Goal: Task Accomplishment & Management: Complete application form

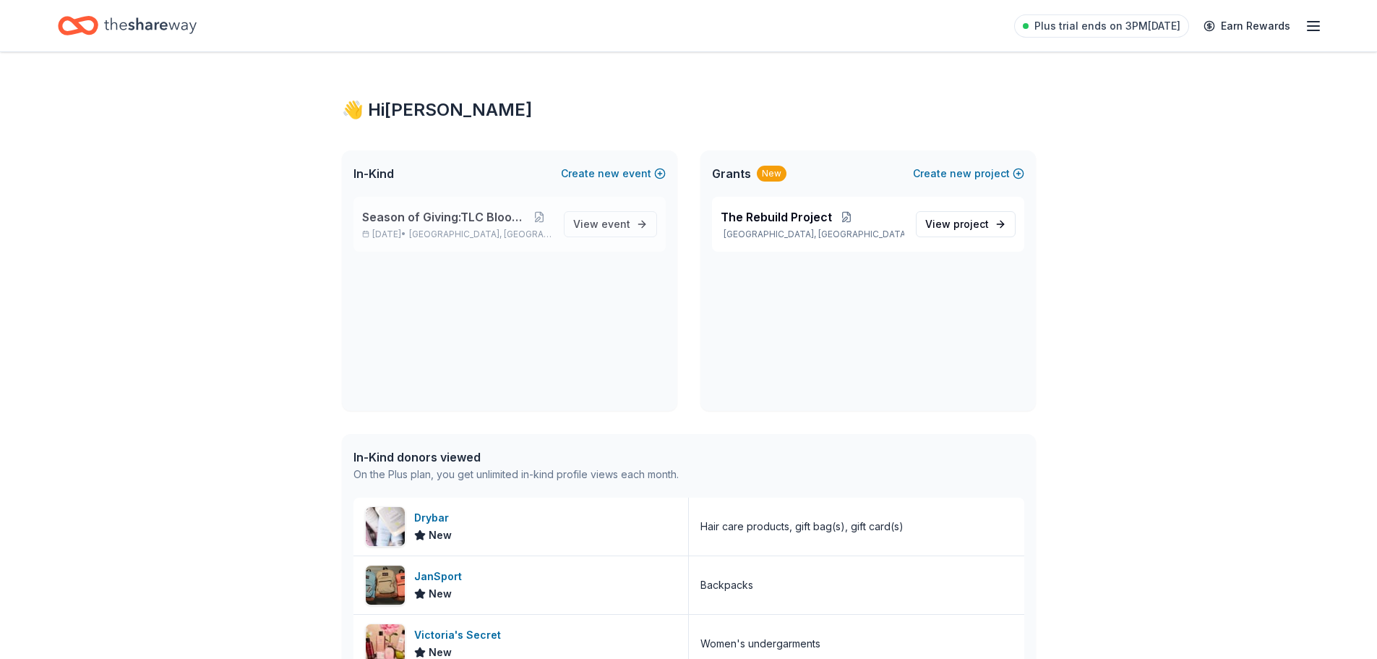
click at [513, 219] on span "Season of Giving:TLC Blood Drive" at bounding box center [444, 216] width 165 height 17
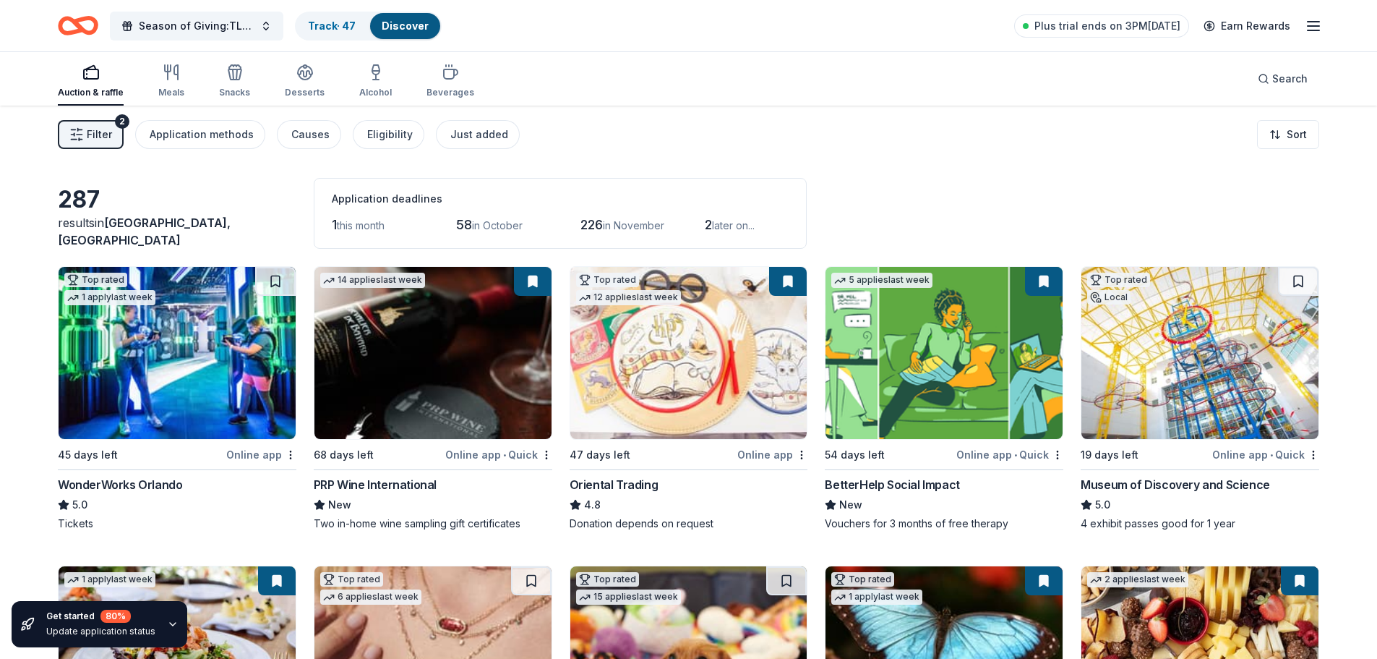
click at [90, 139] on span "Filter" at bounding box center [99, 134] width 25 height 17
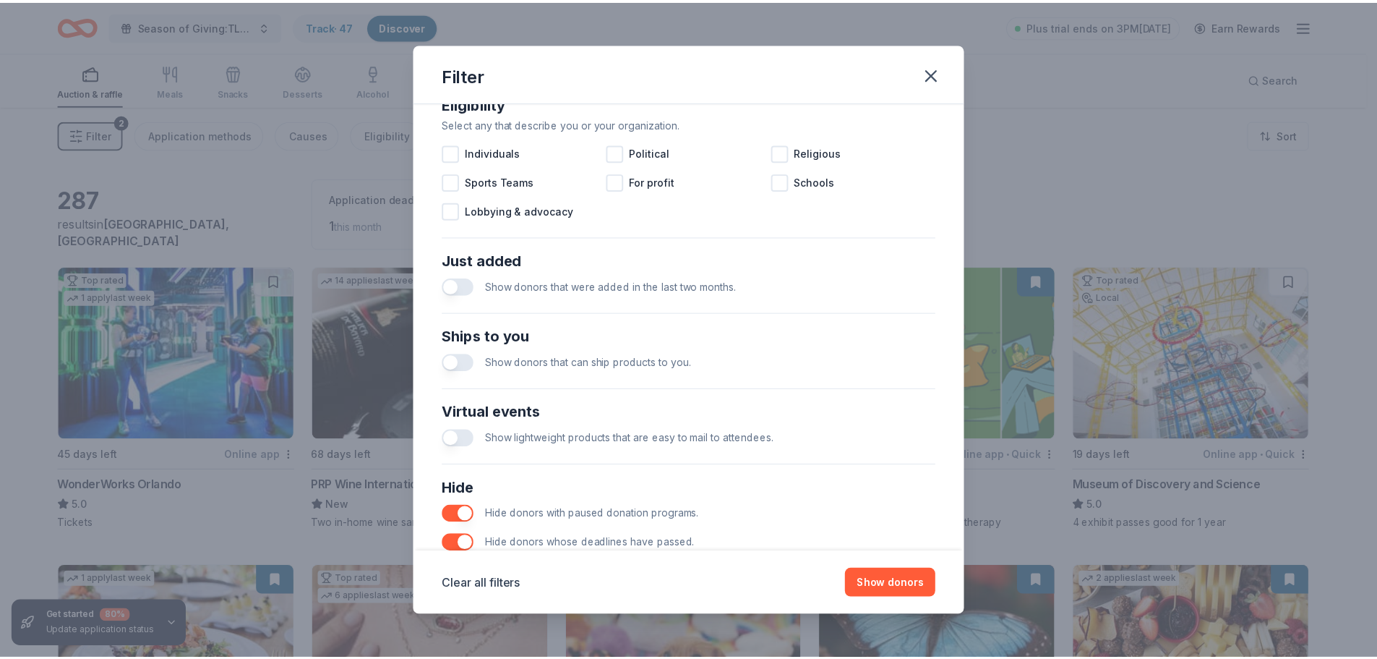
scroll to position [503, 0]
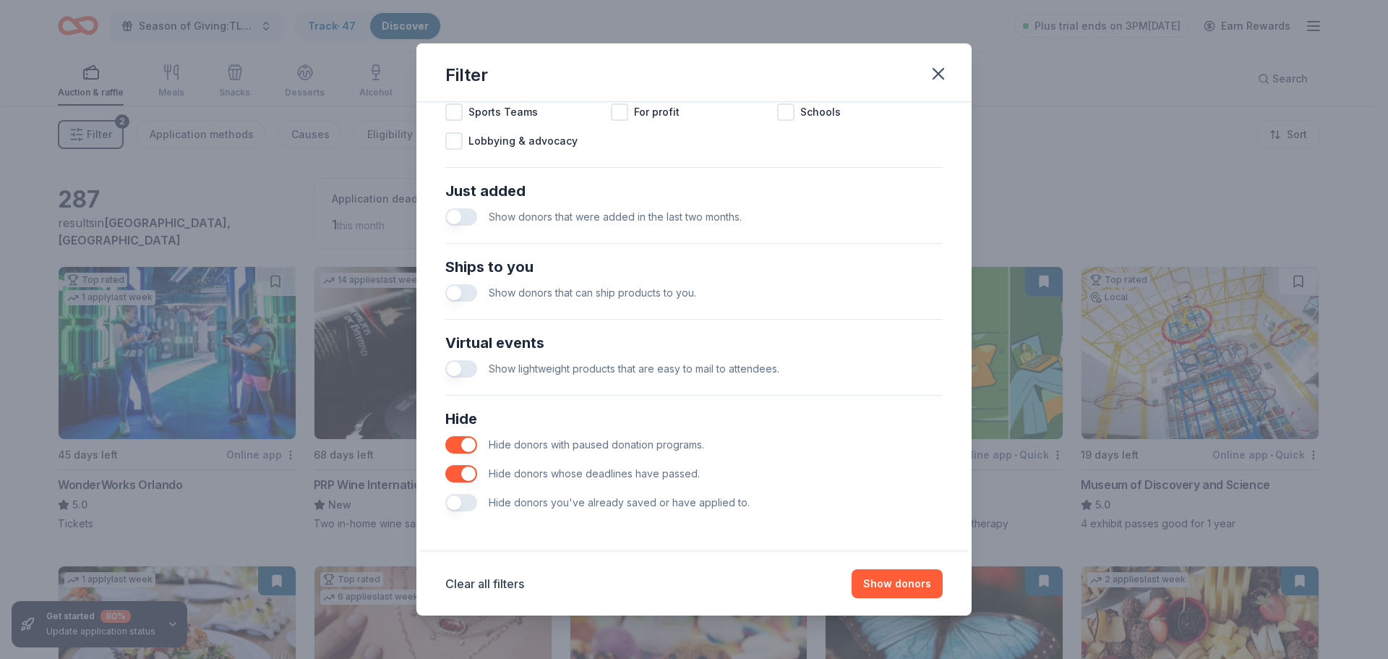
click at [459, 507] on button "button" at bounding box center [461, 502] width 32 height 17
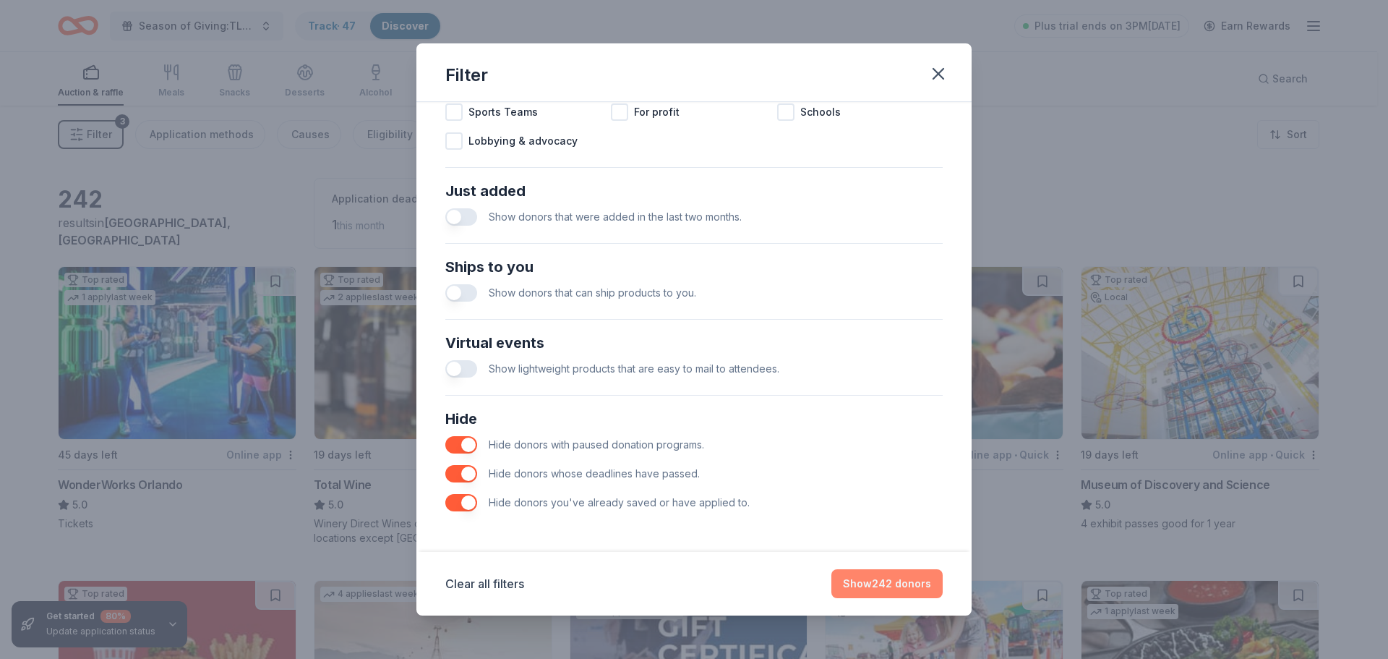
click at [892, 585] on button "Show 242 donors" at bounding box center [886, 583] width 111 height 29
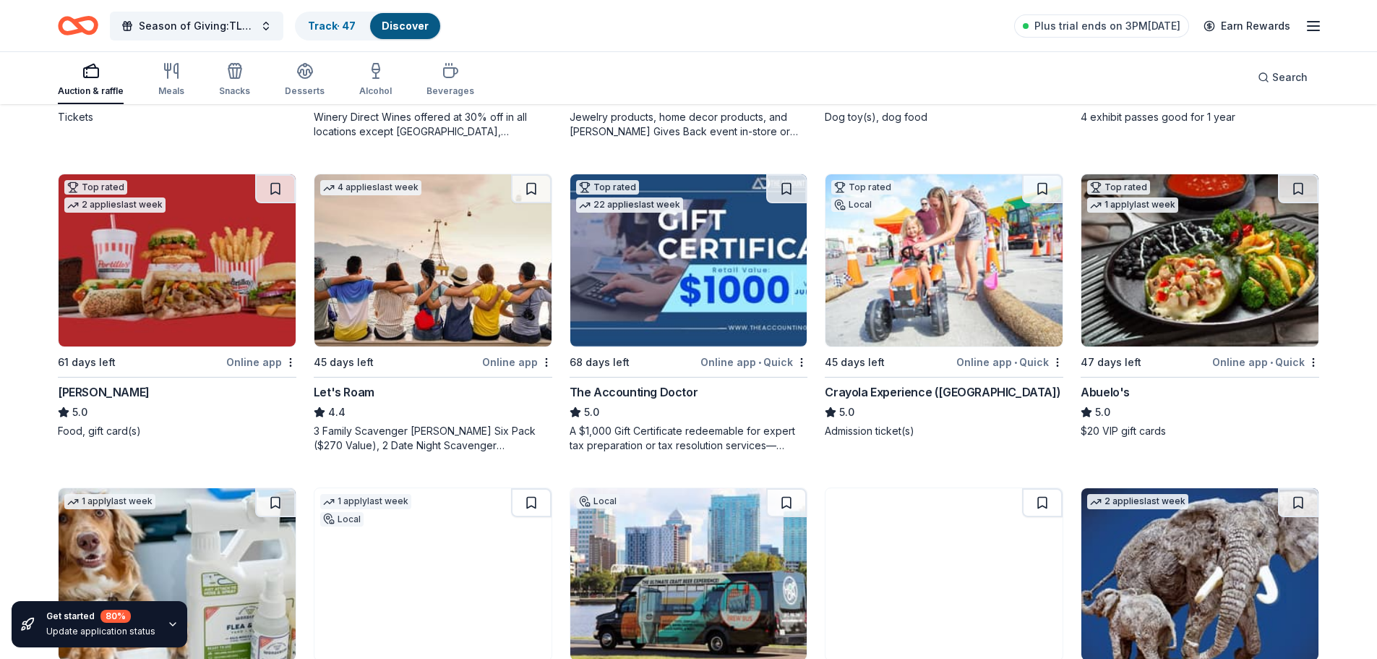
scroll to position [361, 0]
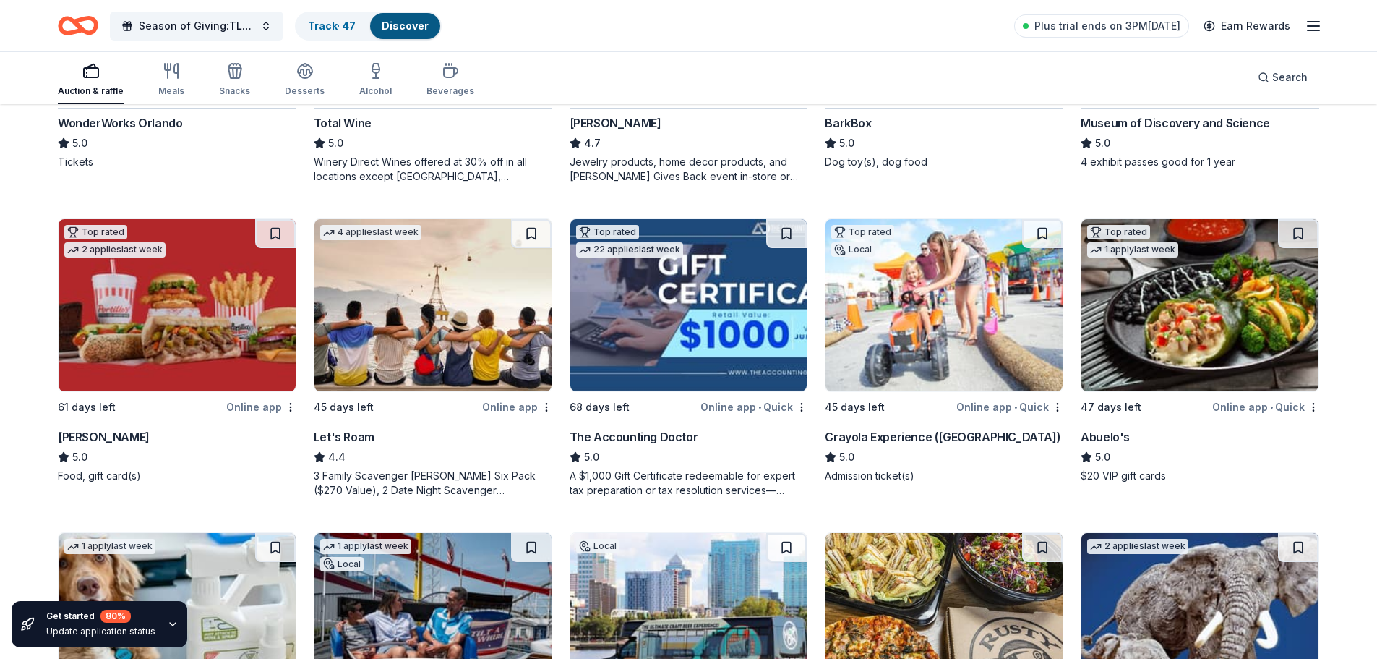
click at [907, 346] on img at bounding box center [944, 305] width 237 height 172
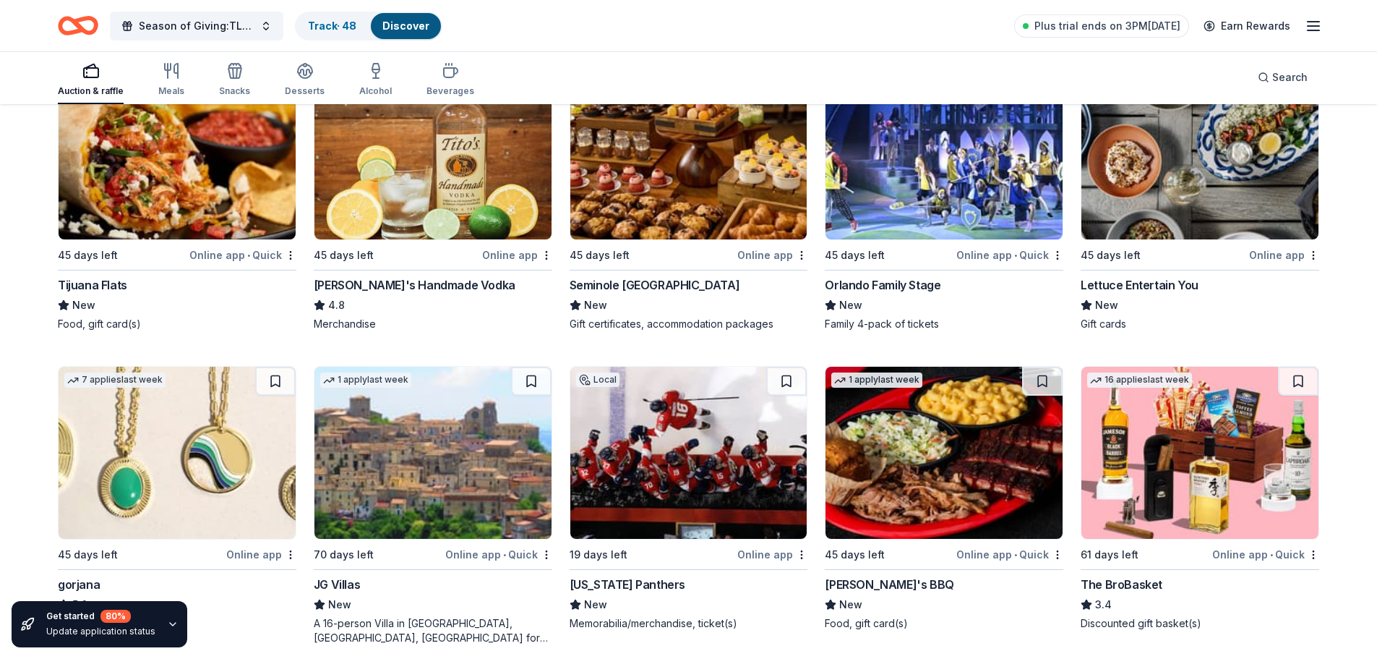
scroll to position [1811, 0]
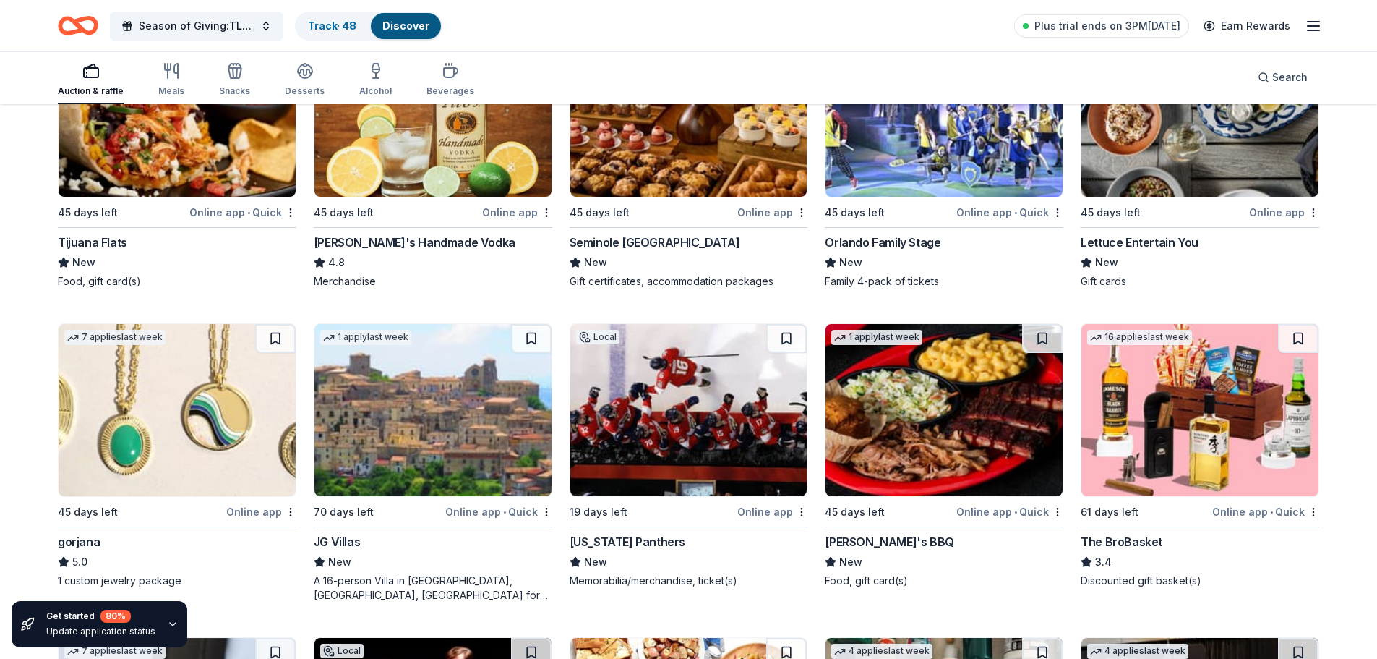
click at [674, 171] on img at bounding box center [688, 111] width 237 height 172
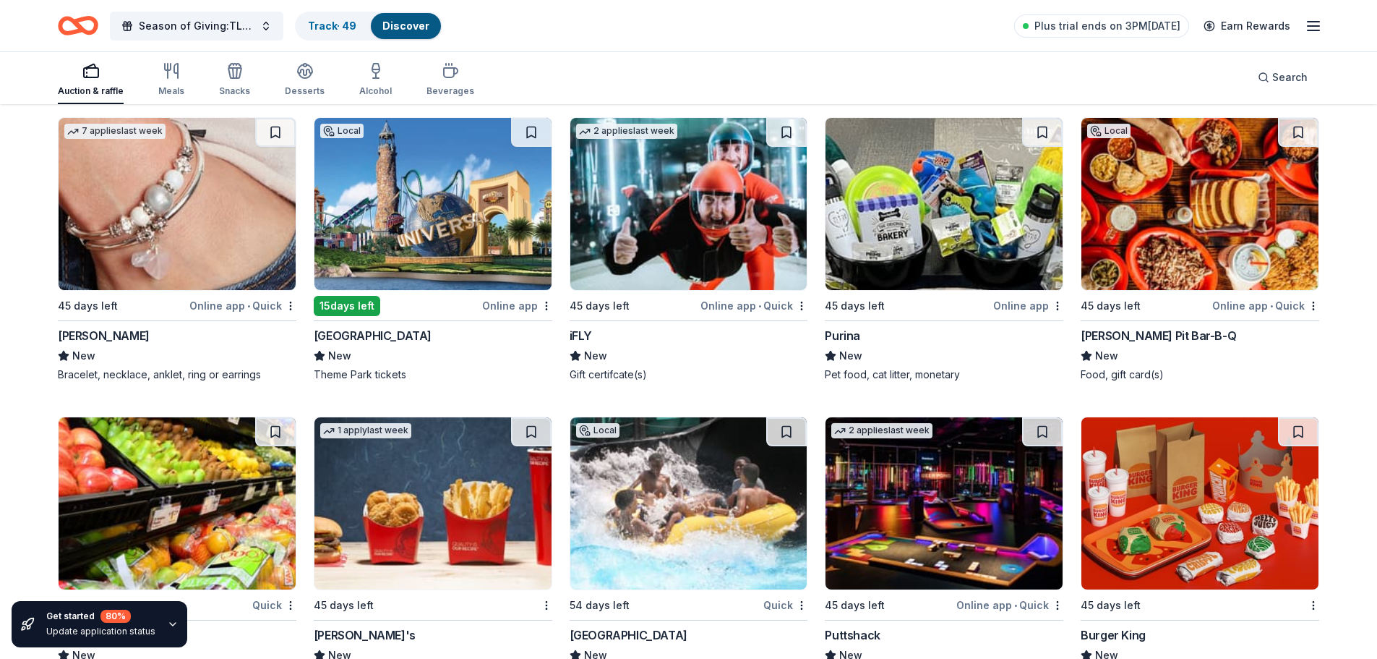
scroll to position [9375, 0]
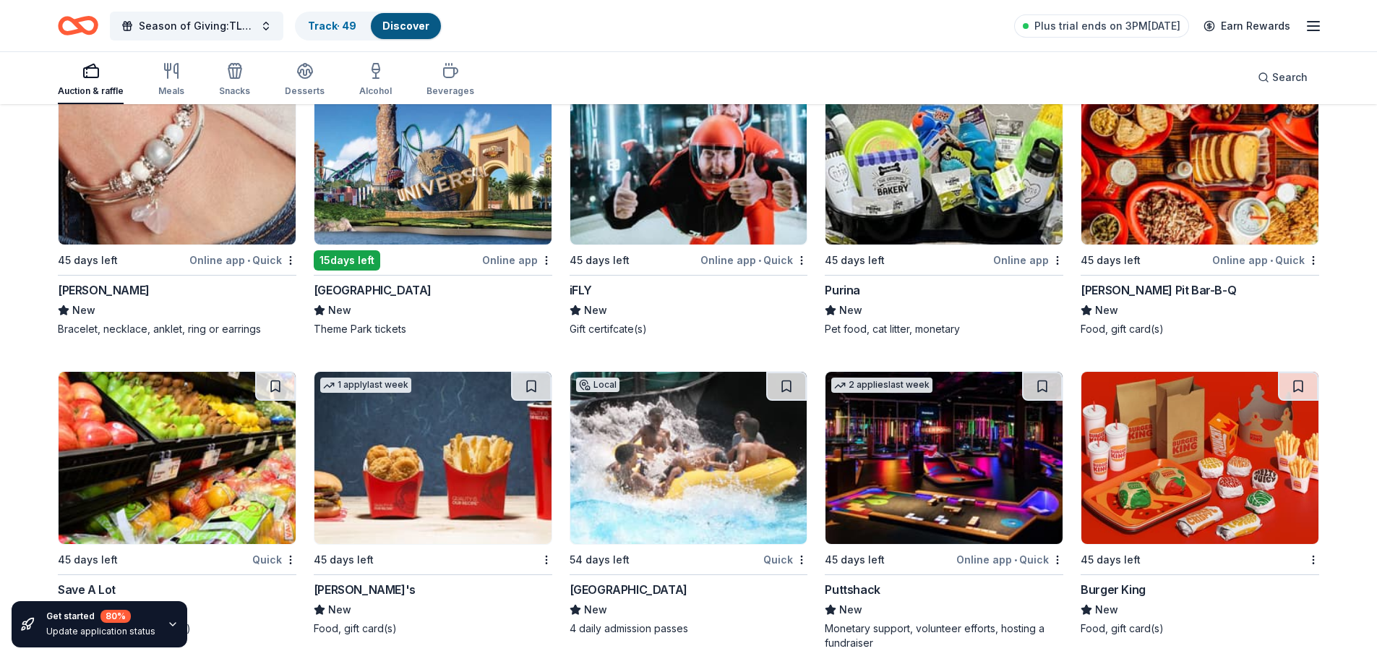
click at [428, 217] on img at bounding box center [432, 158] width 237 height 172
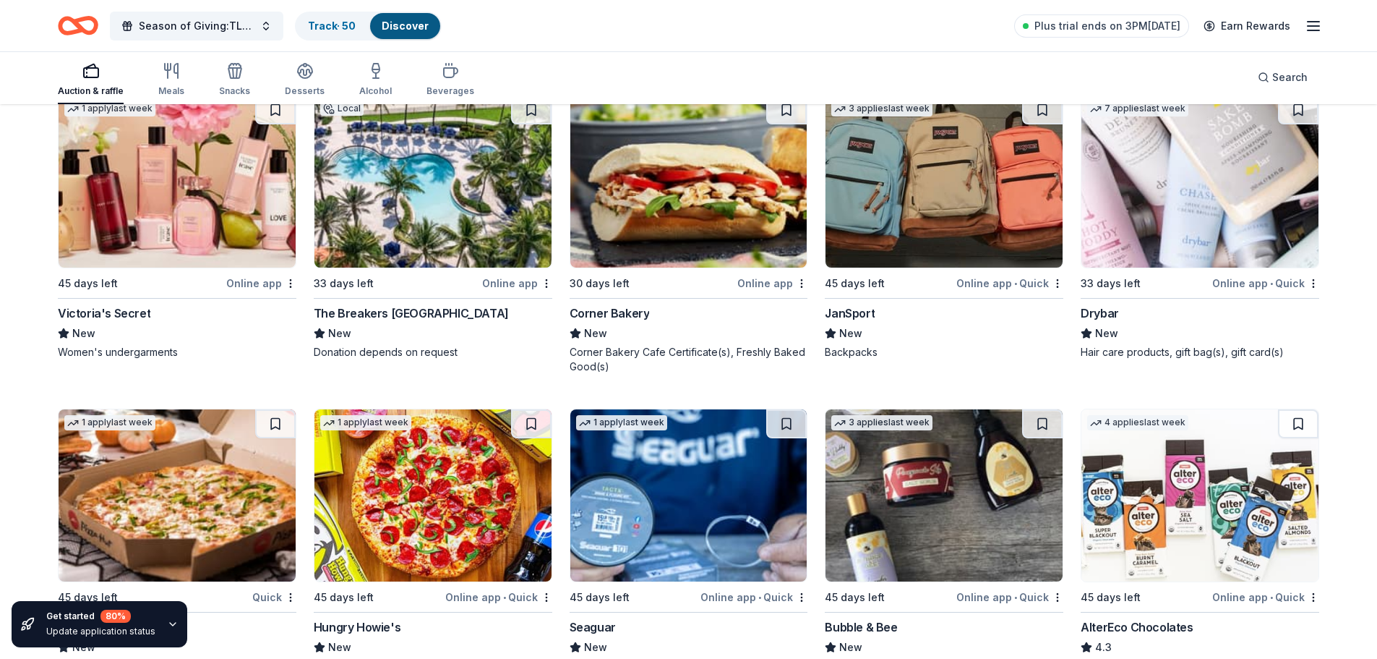
scroll to position [11335, 0]
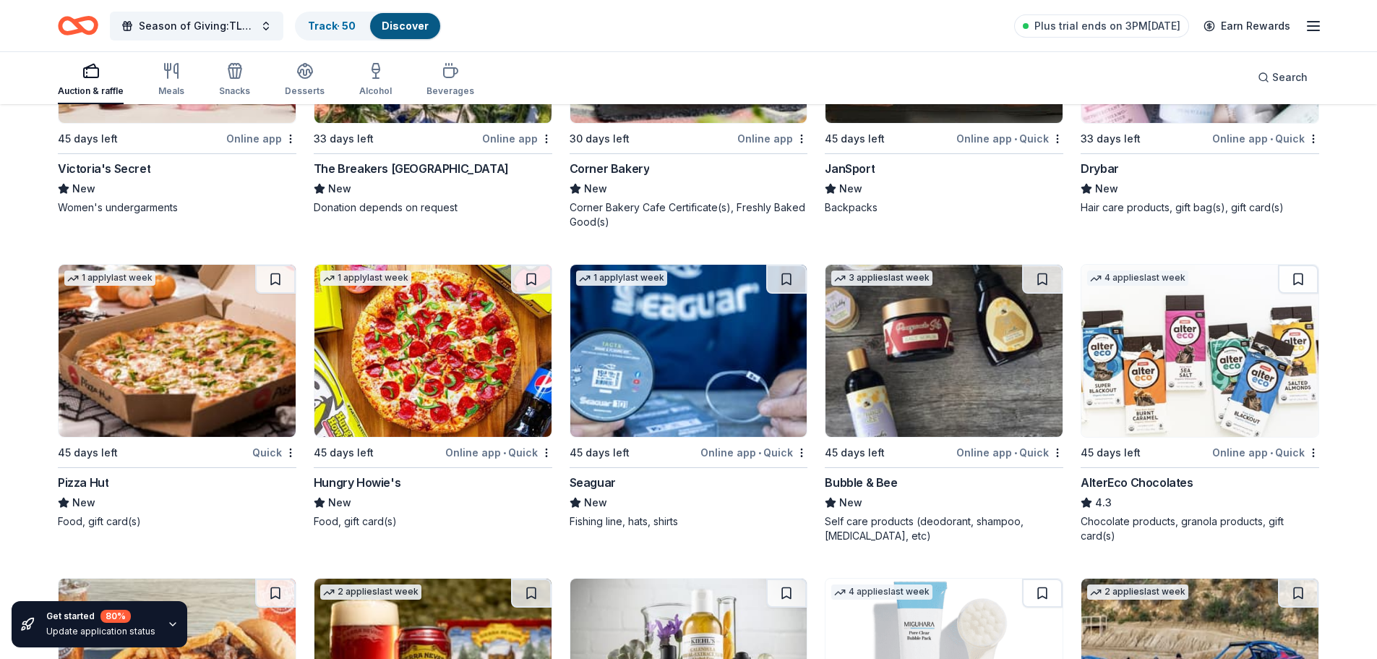
click at [684, 379] on img at bounding box center [688, 351] width 237 height 172
click at [964, 386] on img at bounding box center [944, 351] width 237 height 172
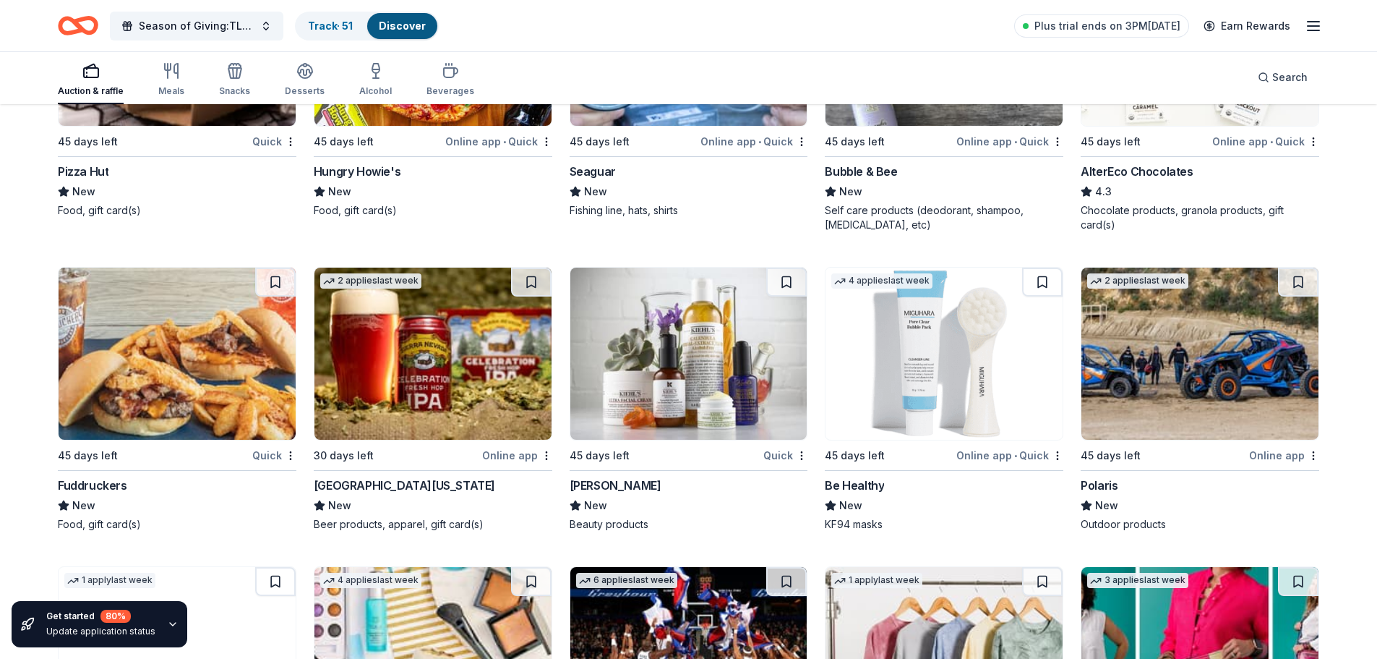
scroll to position [11697, 0]
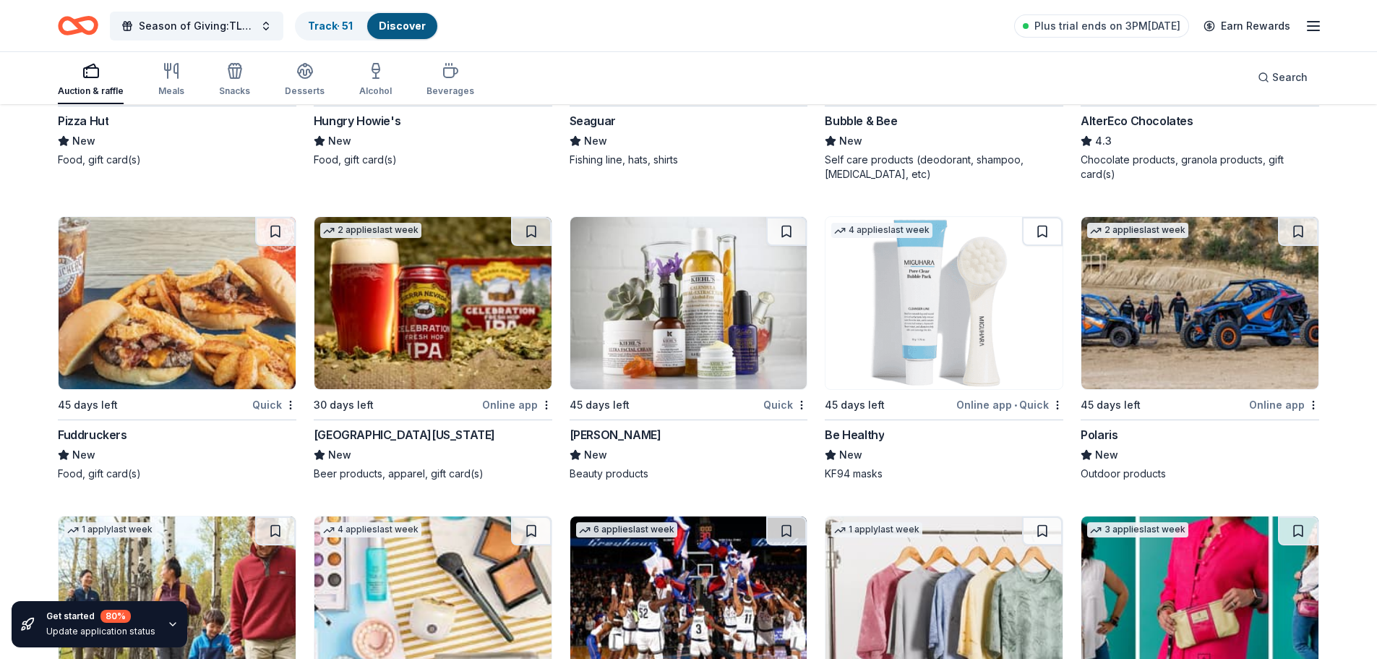
click at [179, 360] on img at bounding box center [177, 303] width 237 height 172
click at [698, 353] on img at bounding box center [688, 303] width 237 height 172
click at [938, 344] on img at bounding box center [944, 303] width 237 height 172
click at [1045, 230] on button at bounding box center [1042, 231] width 40 height 29
click at [1224, 348] on img at bounding box center [1199, 303] width 237 height 172
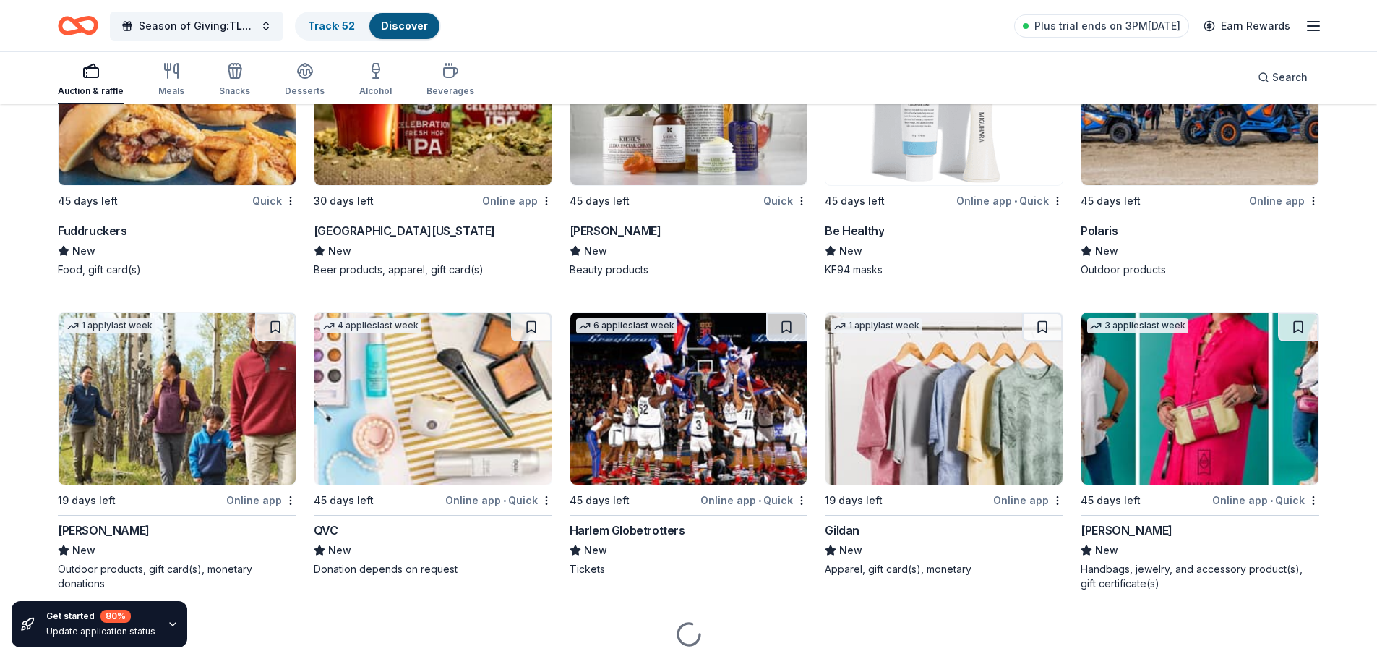
scroll to position [11948, 0]
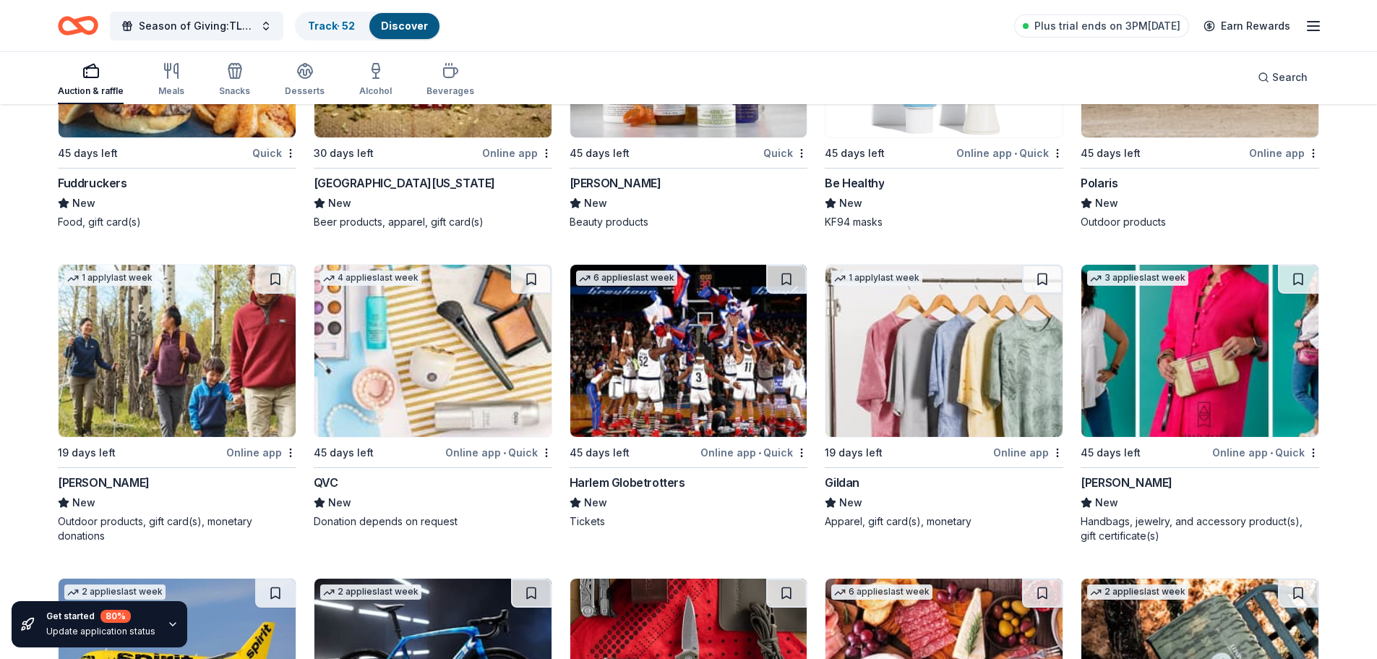
click at [193, 380] on img at bounding box center [177, 351] width 237 height 172
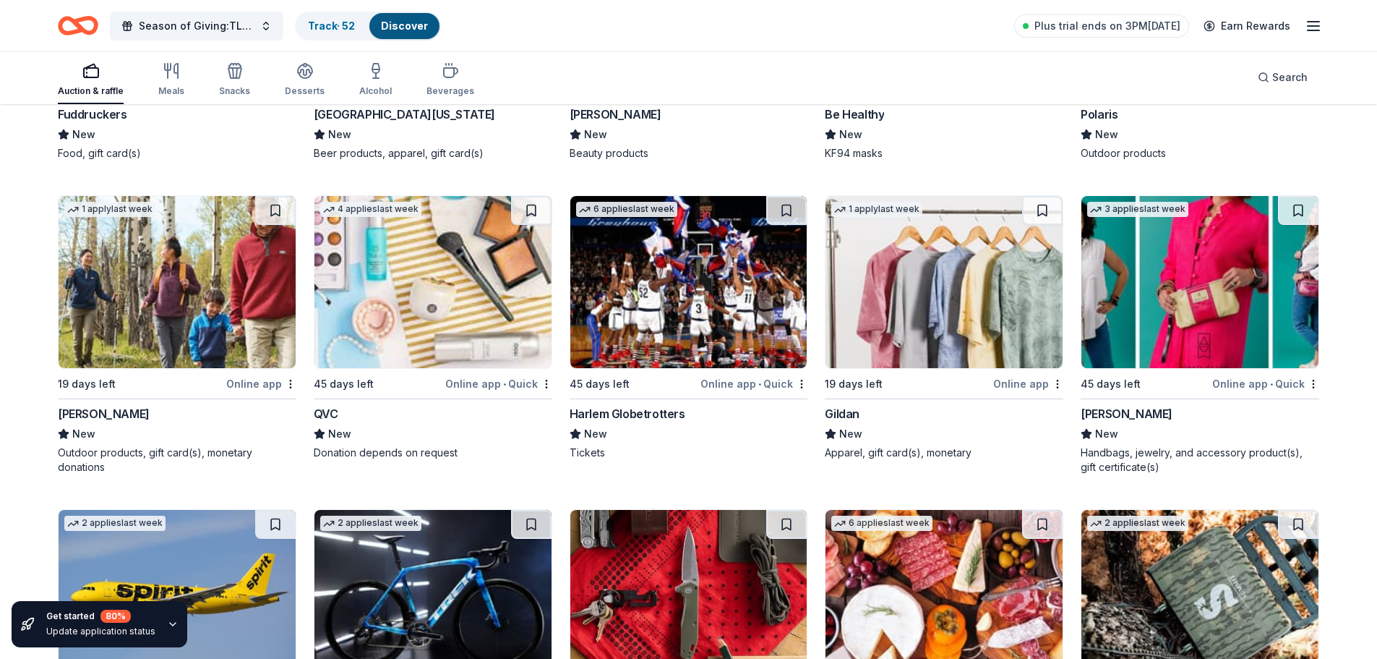
scroll to position [12020, 0]
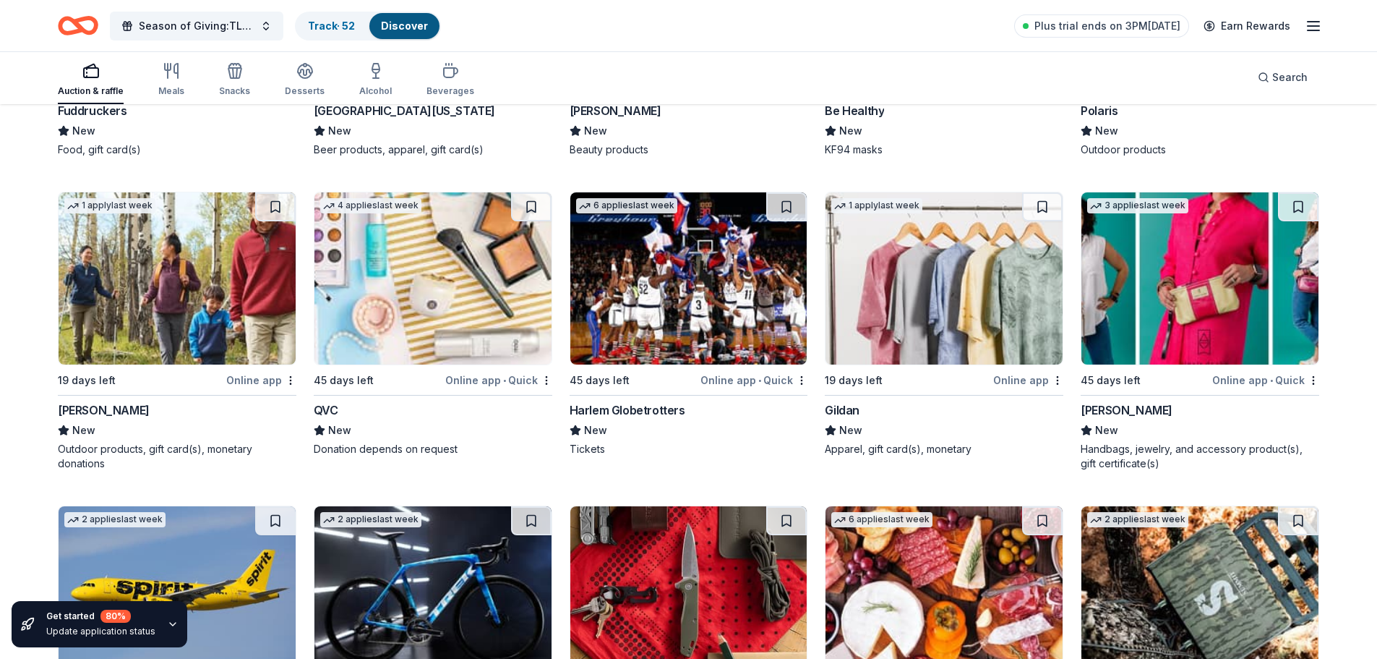
click at [710, 325] on img at bounding box center [688, 278] width 237 height 172
click at [460, 312] on img at bounding box center [432, 278] width 237 height 172
click at [920, 311] on img at bounding box center [944, 278] width 237 height 172
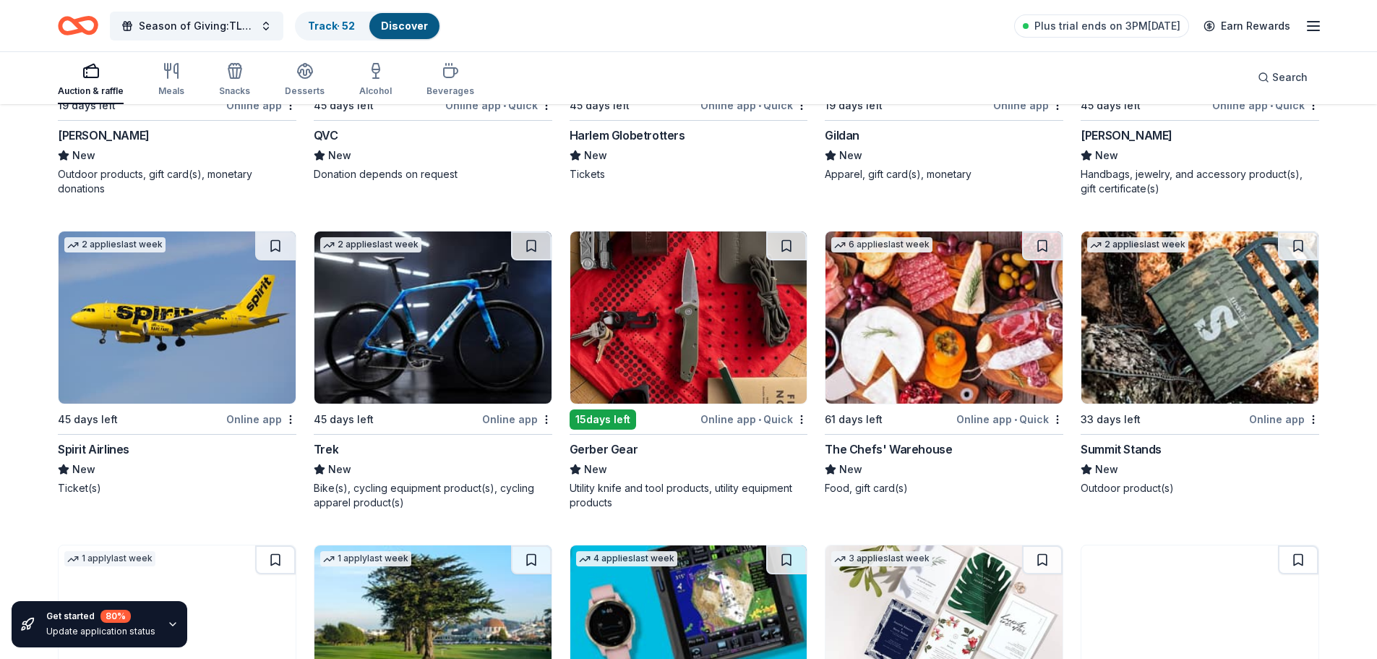
scroll to position [12310, 0]
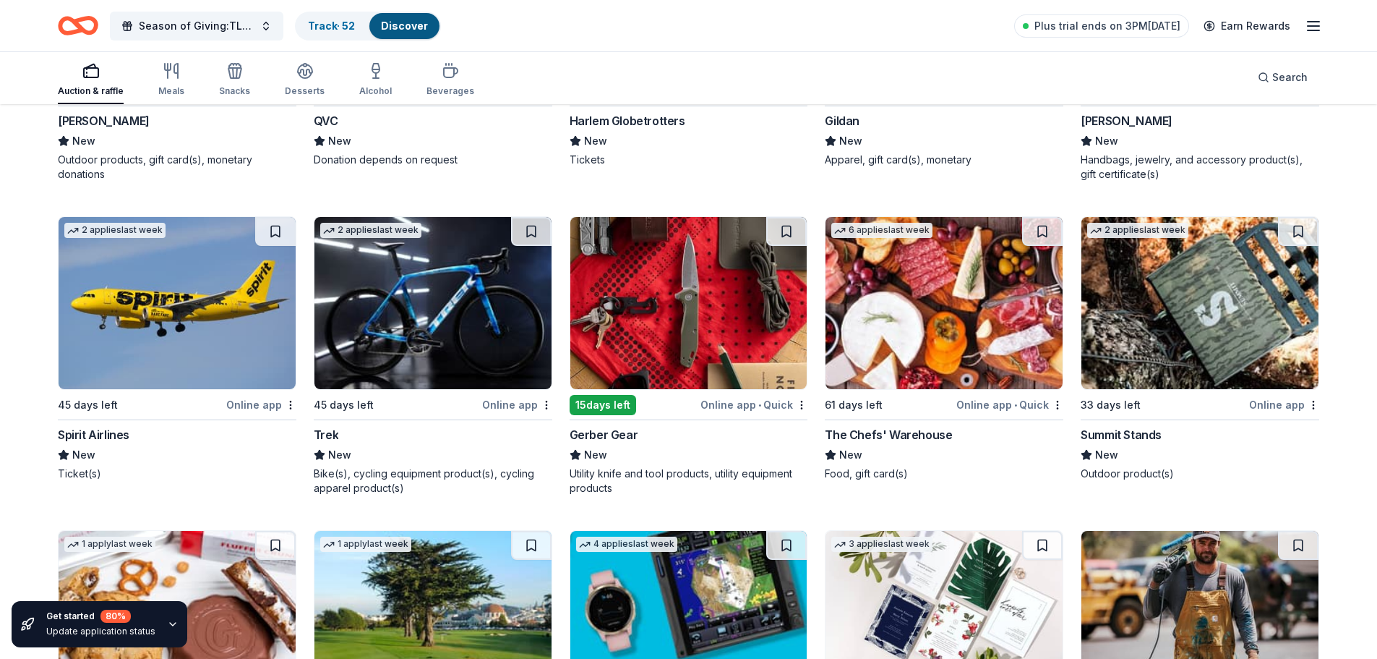
click at [195, 342] on img at bounding box center [177, 303] width 237 height 172
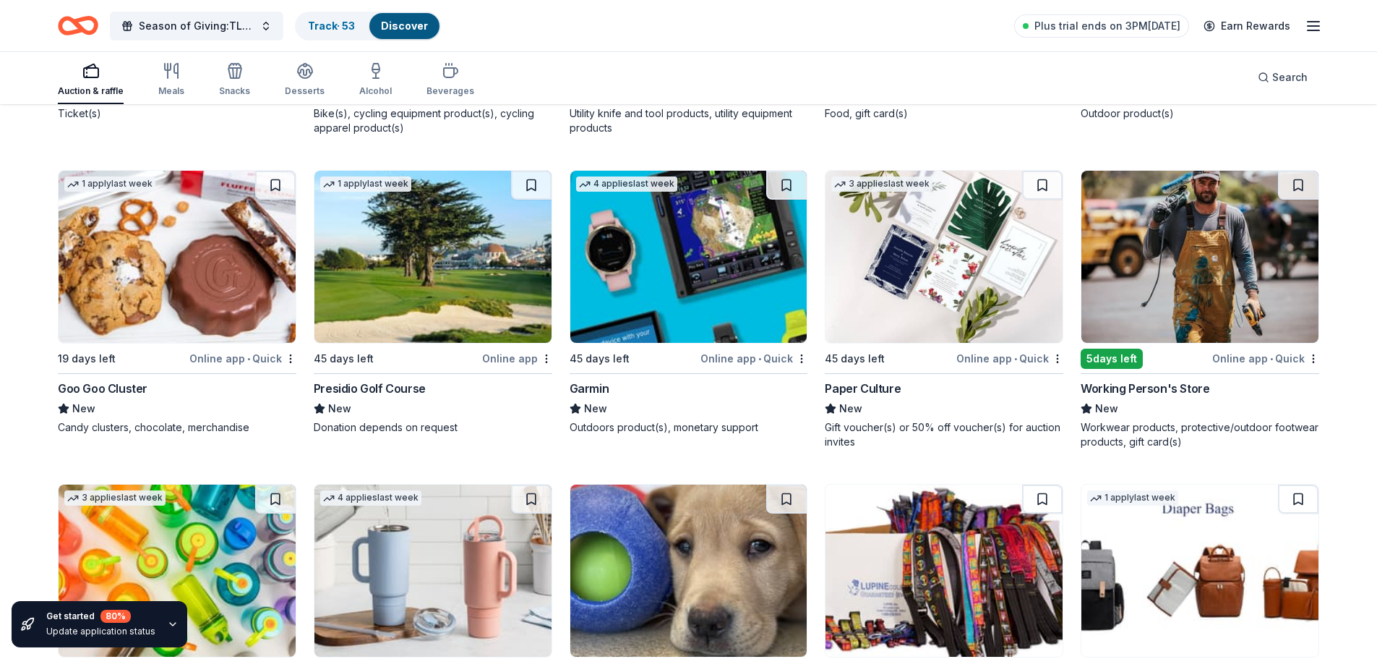
scroll to position [12671, 0]
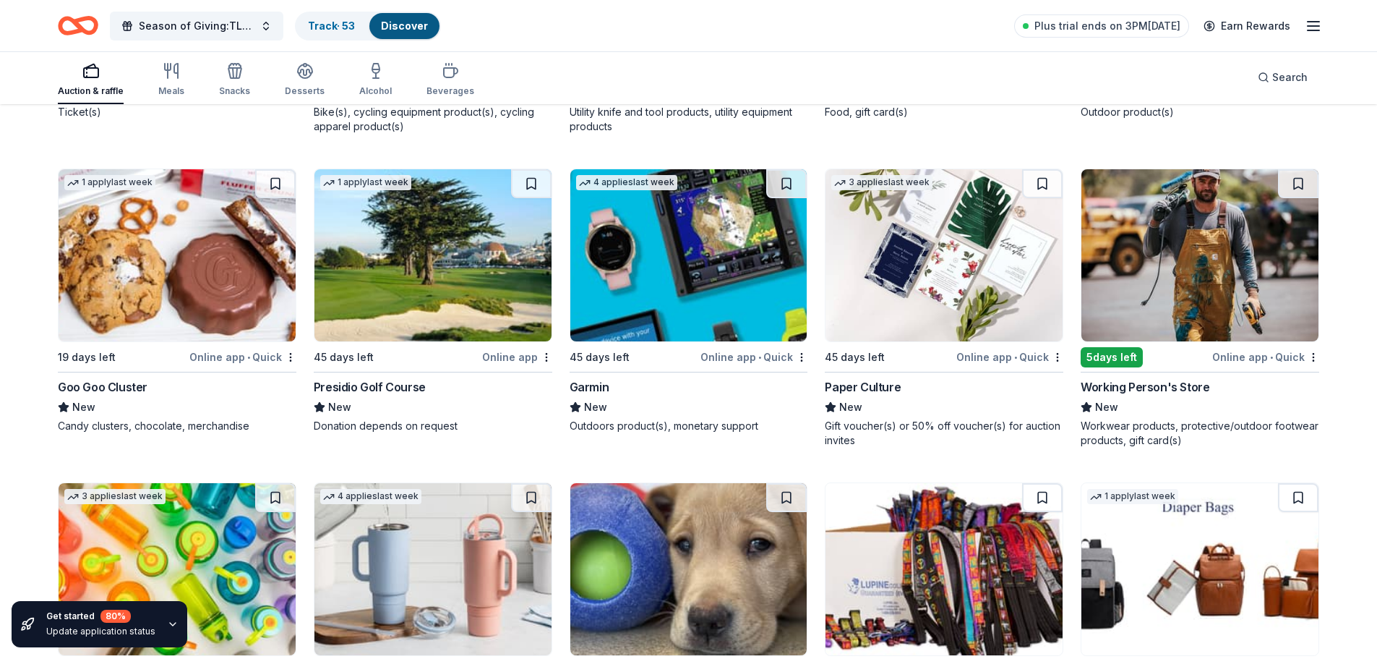
click at [671, 287] on img at bounding box center [688, 255] width 237 height 172
click at [788, 182] on button at bounding box center [786, 183] width 40 height 29
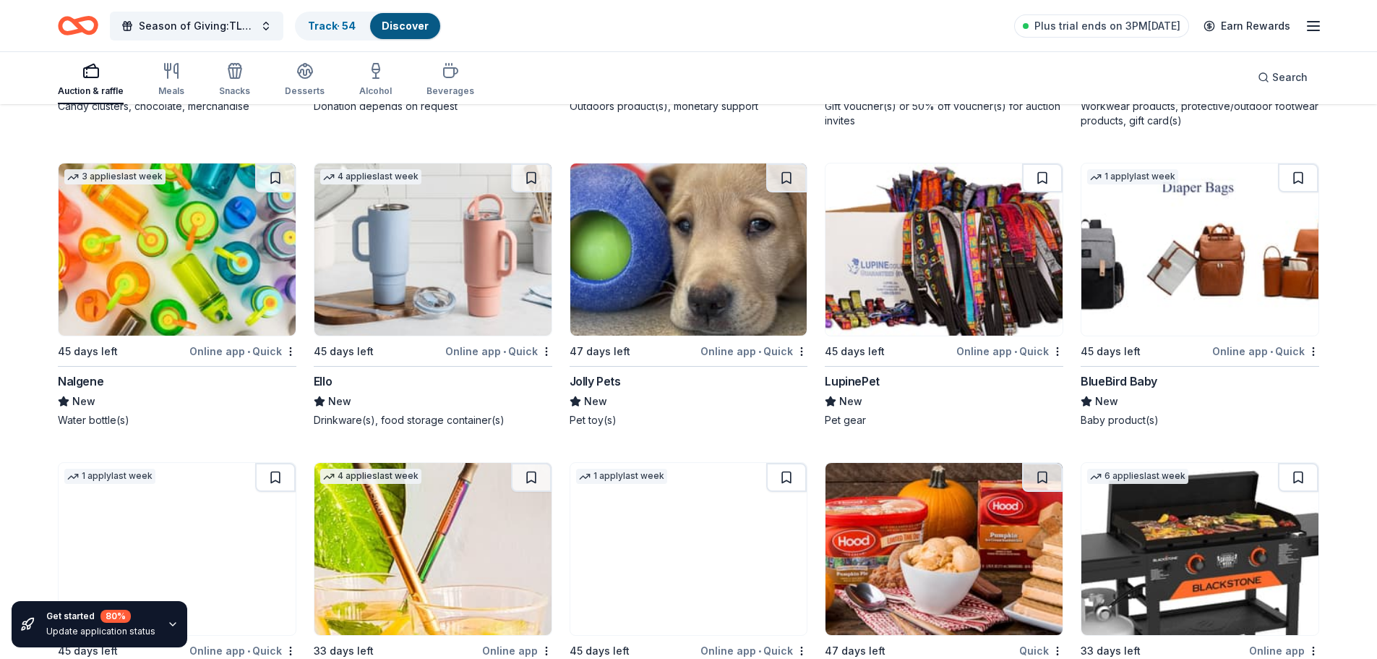
scroll to position [13032, 0]
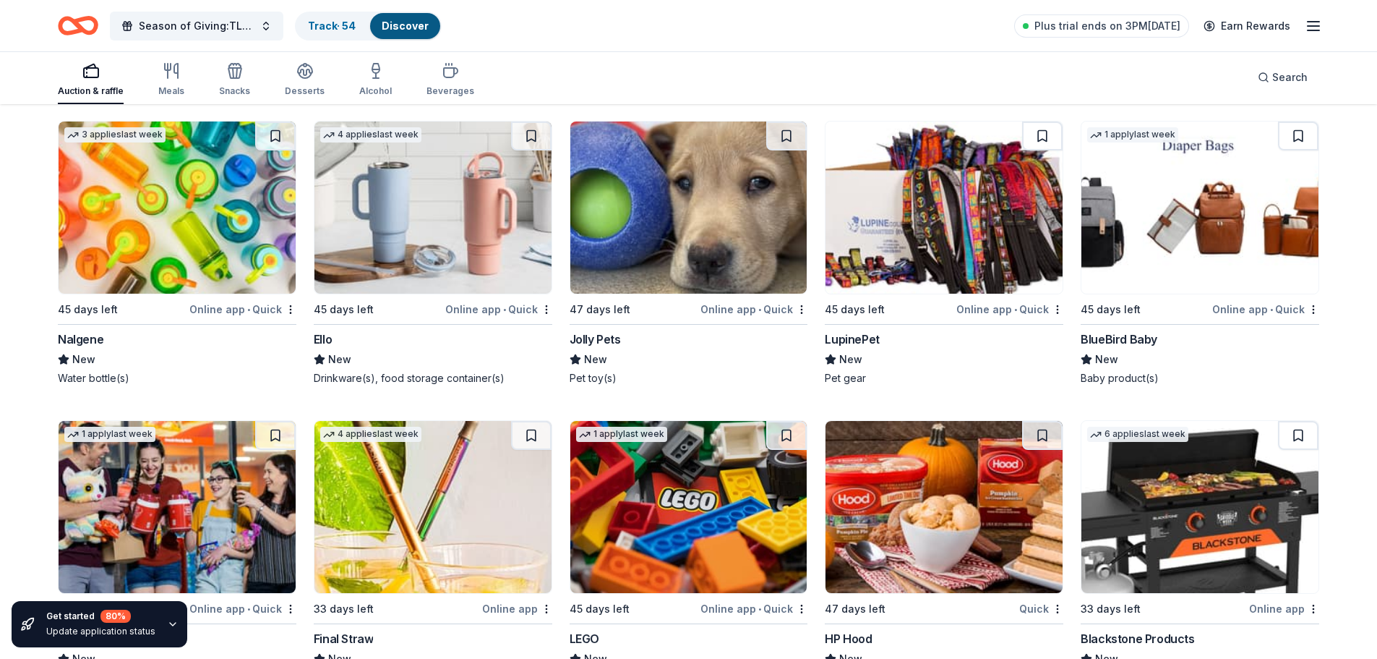
click at [184, 259] on img at bounding box center [177, 207] width 237 height 172
click at [280, 137] on button at bounding box center [275, 135] width 40 height 29
click at [456, 249] on img at bounding box center [432, 207] width 237 height 172
click at [533, 138] on button at bounding box center [531, 135] width 40 height 29
click at [1215, 275] on img at bounding box center [1199, 207] width 237 height 172
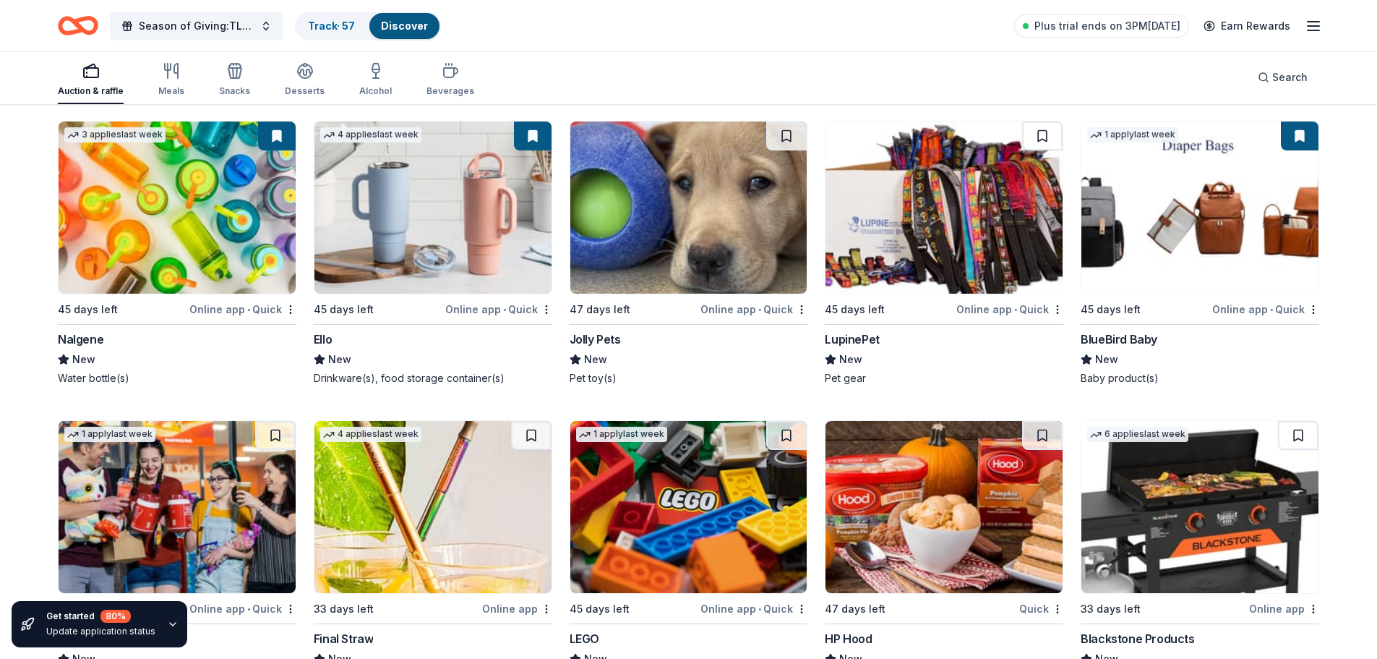
scroll to position [13174, 0]
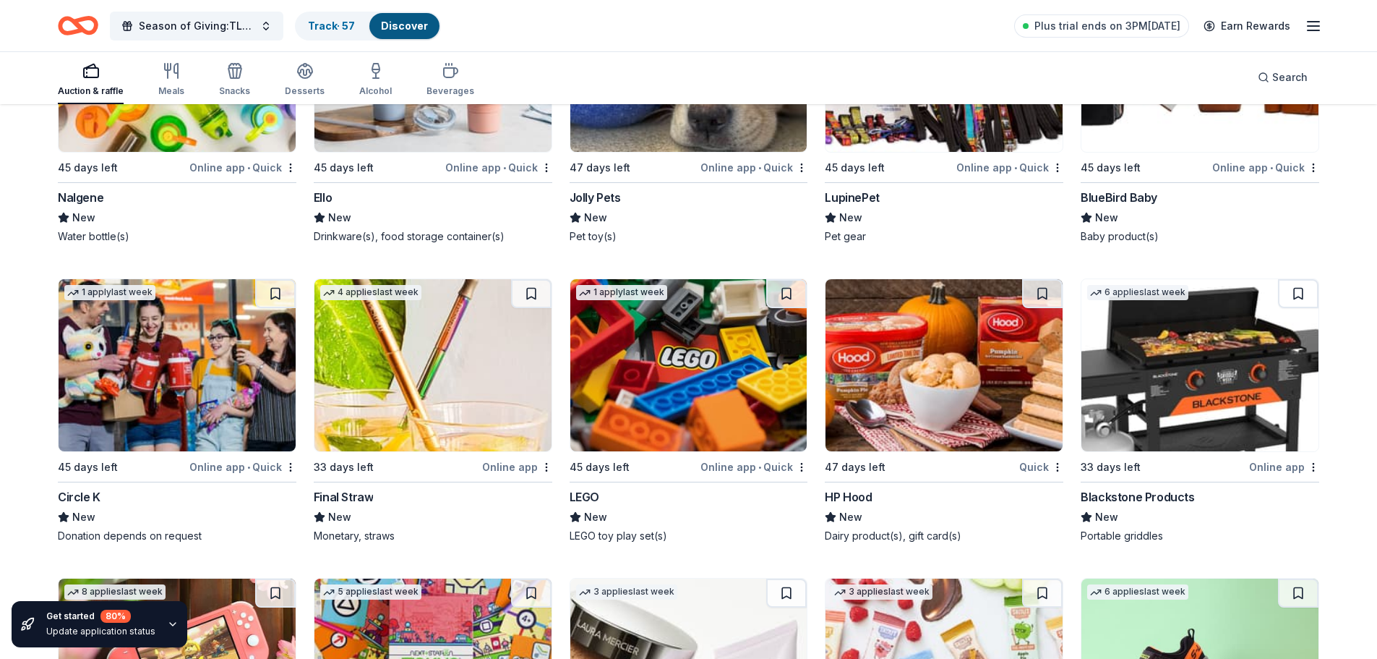
click at [214, 394] on img at bounding box center [177, 365] width 237 height 172
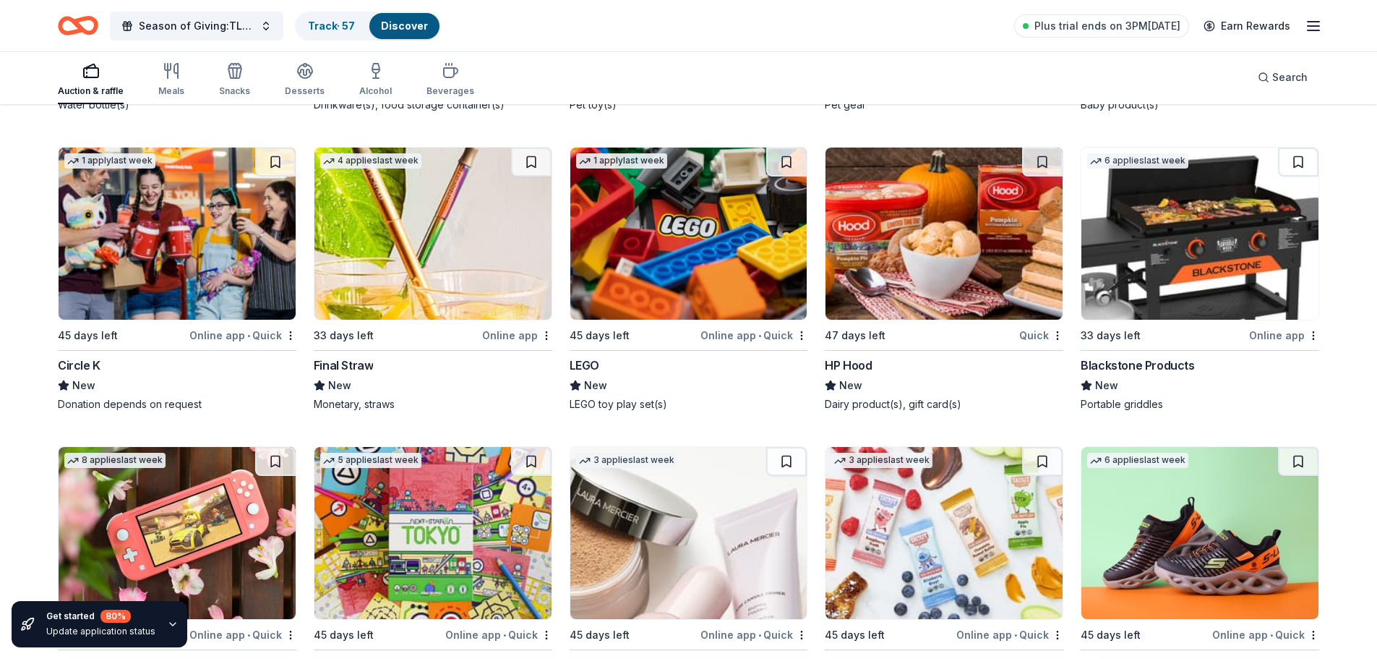
scroll to position [13319, 0]
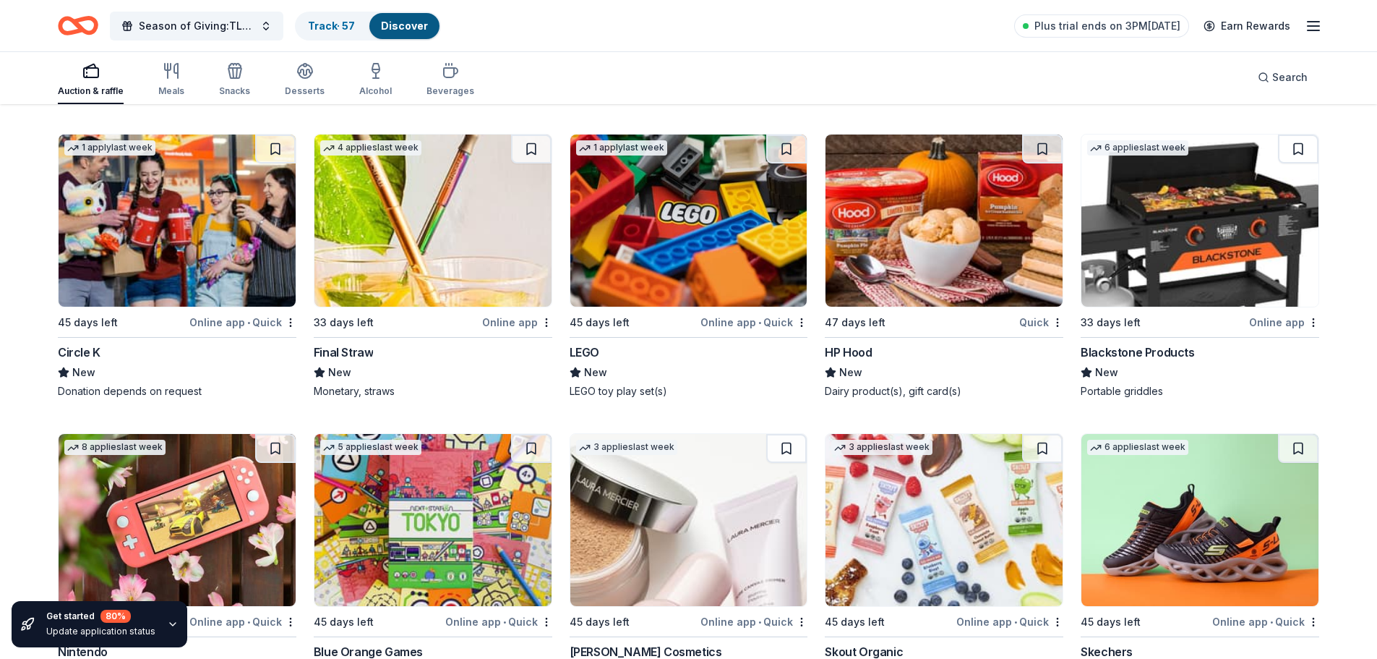
click at [429, 267] on img at bounding box center [432, 220] width 237 height 172
click at [656, 255] on img at bounding box center [688, 220] width 237 height 172
click at [1206, 262] on img at bounding box center [1199, 220] width 237 height 172
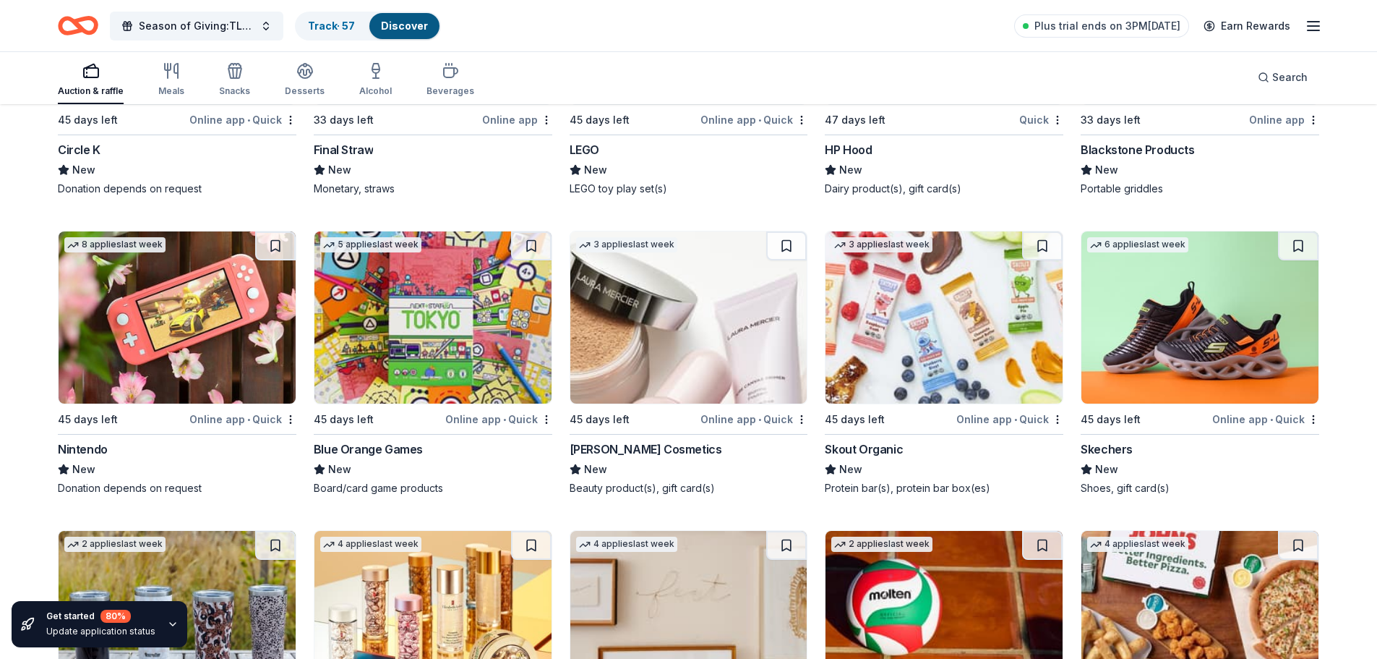
scroll to position [13608, 0]
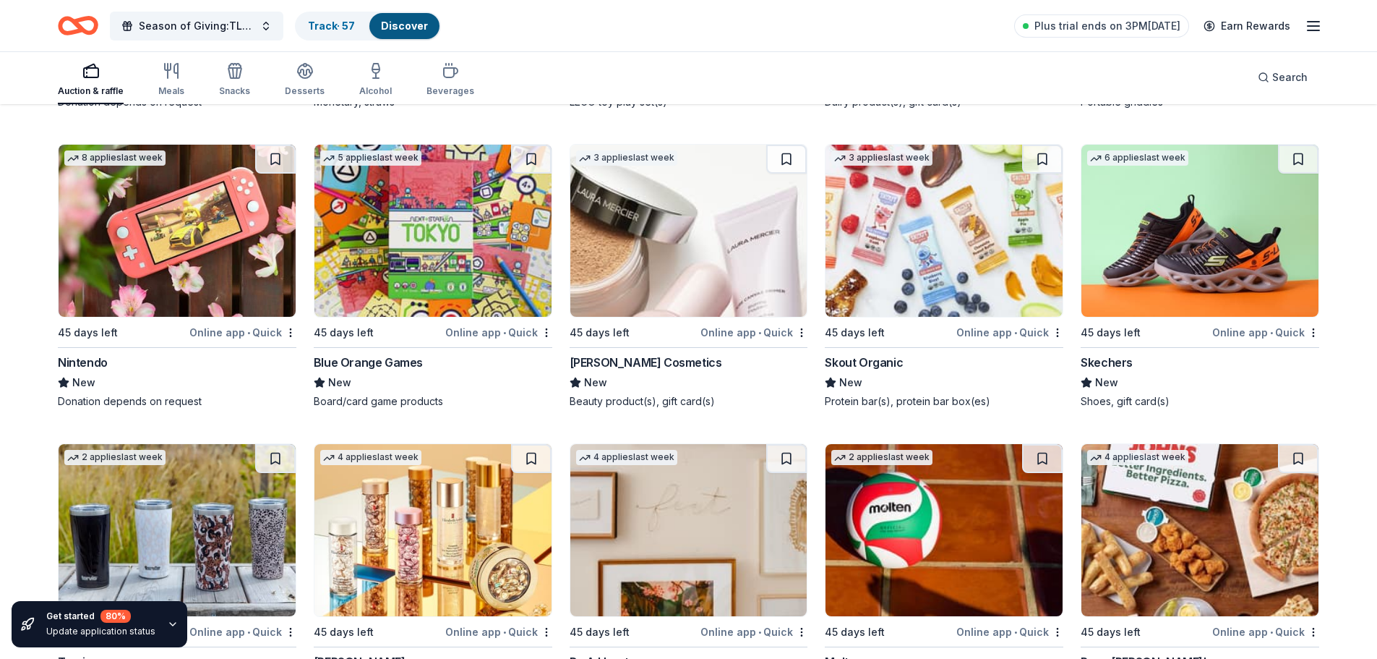
click at [205, 267] on img at bounding box center [177, 231] width 237 height 172
click at [684, 273] on img at bounding box center [688, 231] width 237 height 172
click at [1176, 283] on img at bounding box center [1199, 231] width 237 height 172
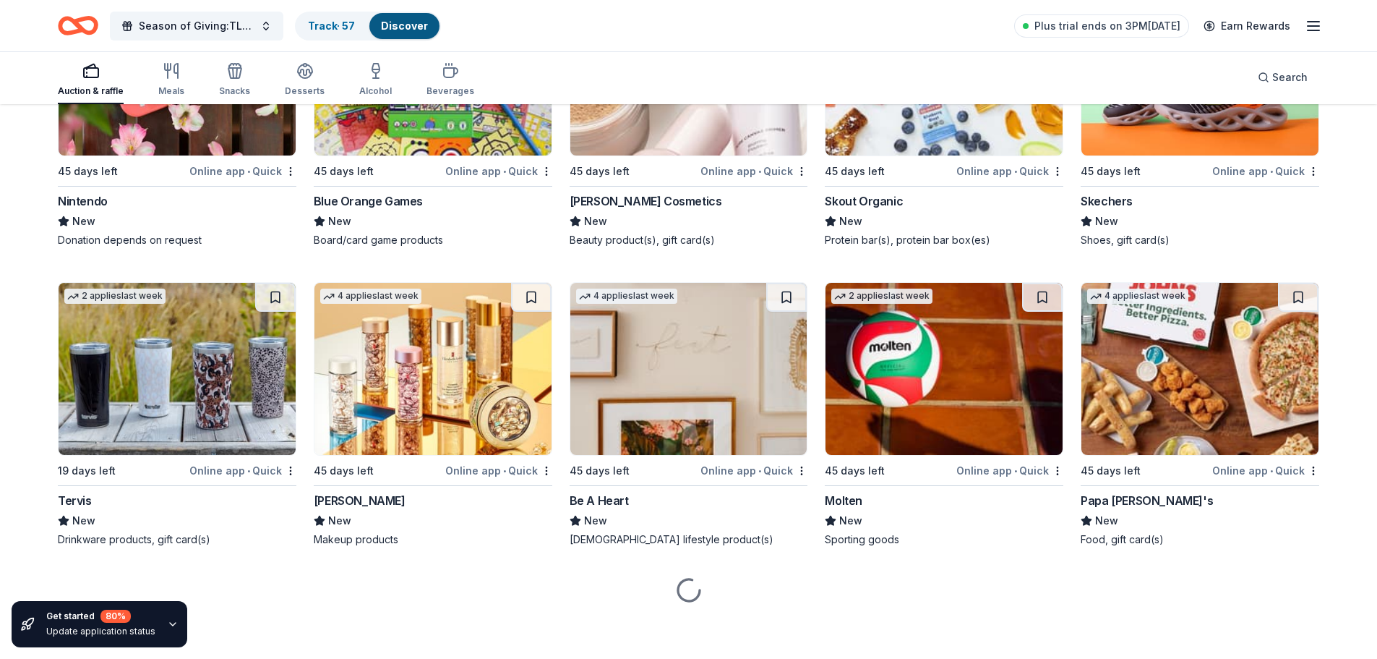
scroll to position [13773, 0]
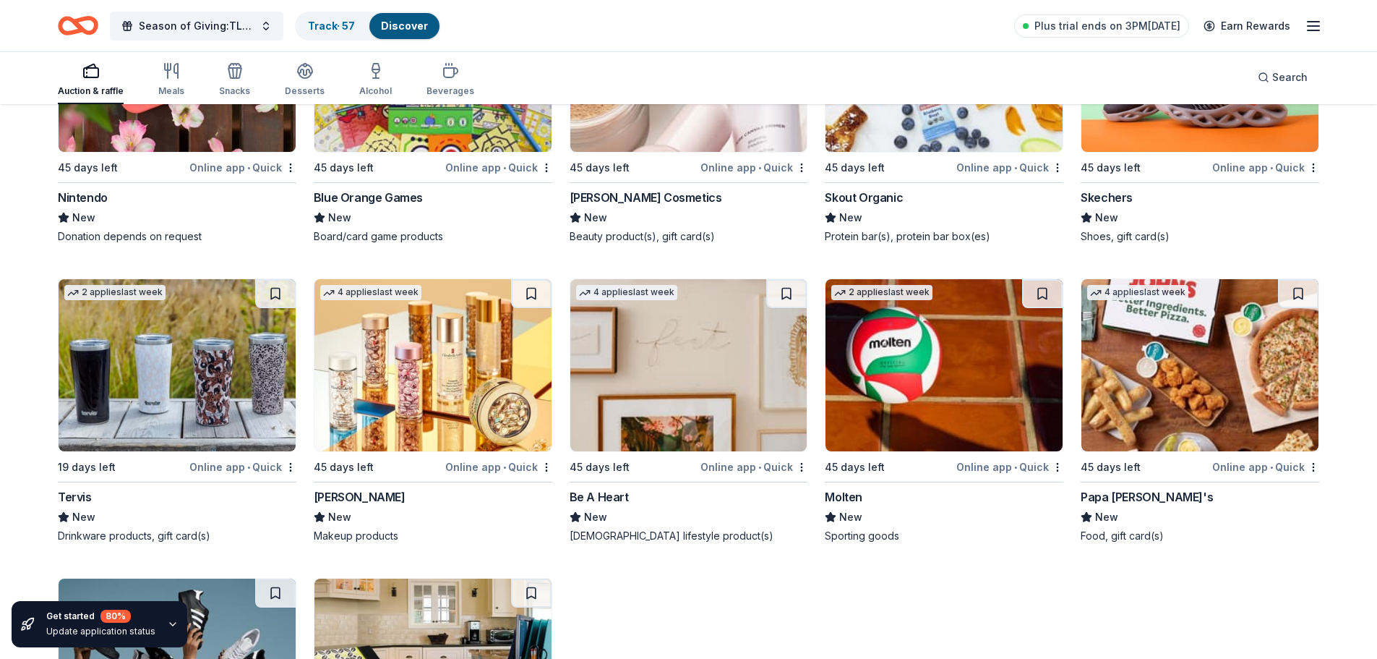
click at [197, 410] on img at bounding box center [177, 365] width 237 height 172
click at [446, 410] on img at bounding box center [432, 365] width 237 height 172
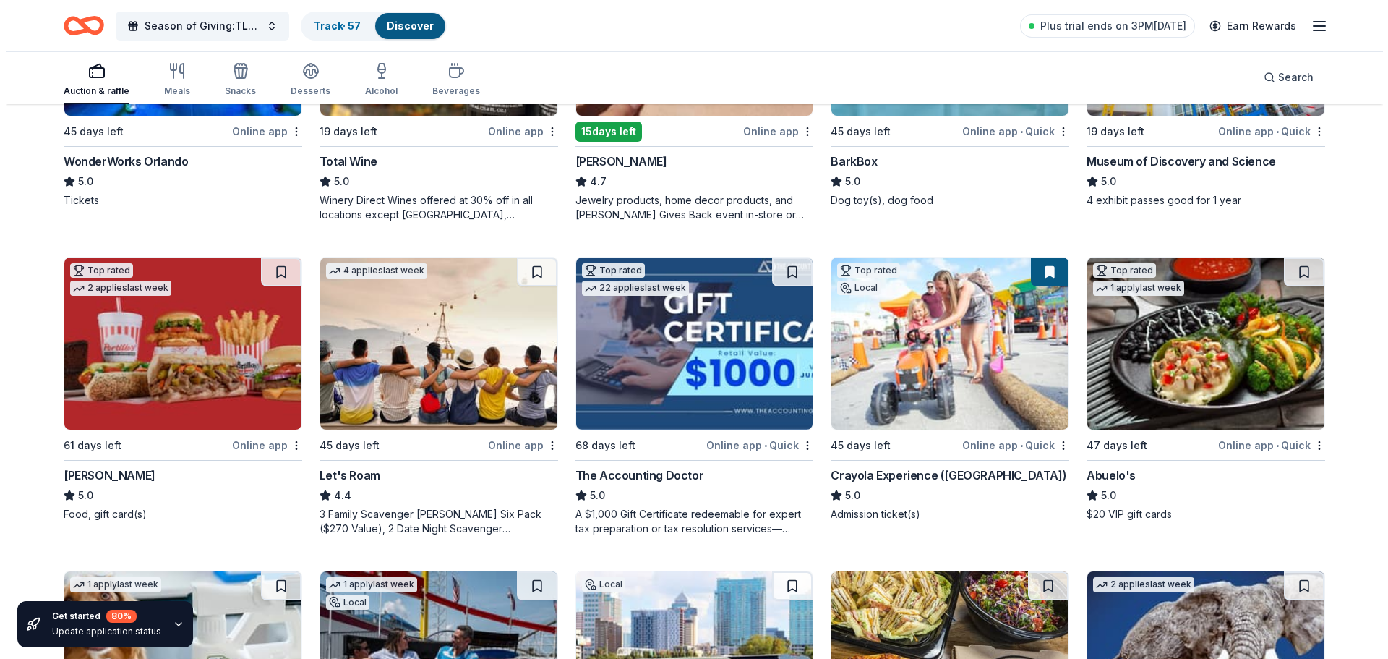
scroll to position [0, 0]
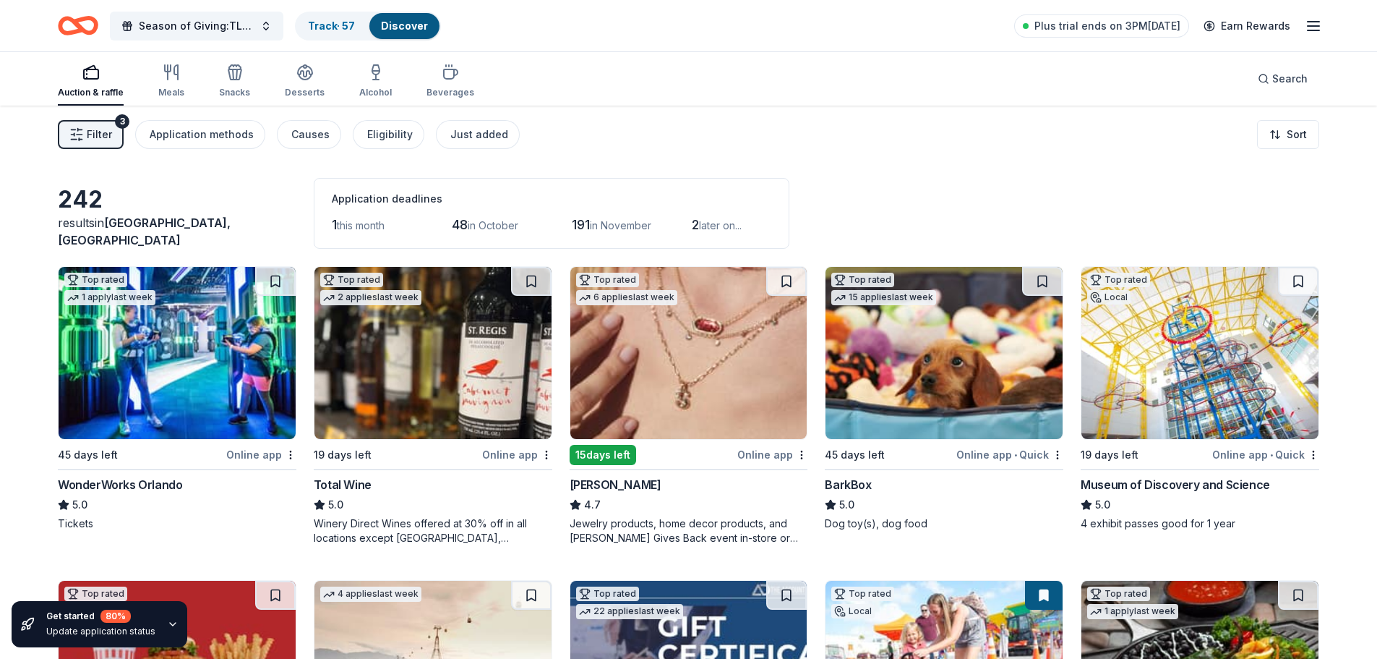
click at [100, 131] on span "Filter" at bounding box center [99, 134] width 25 height 17
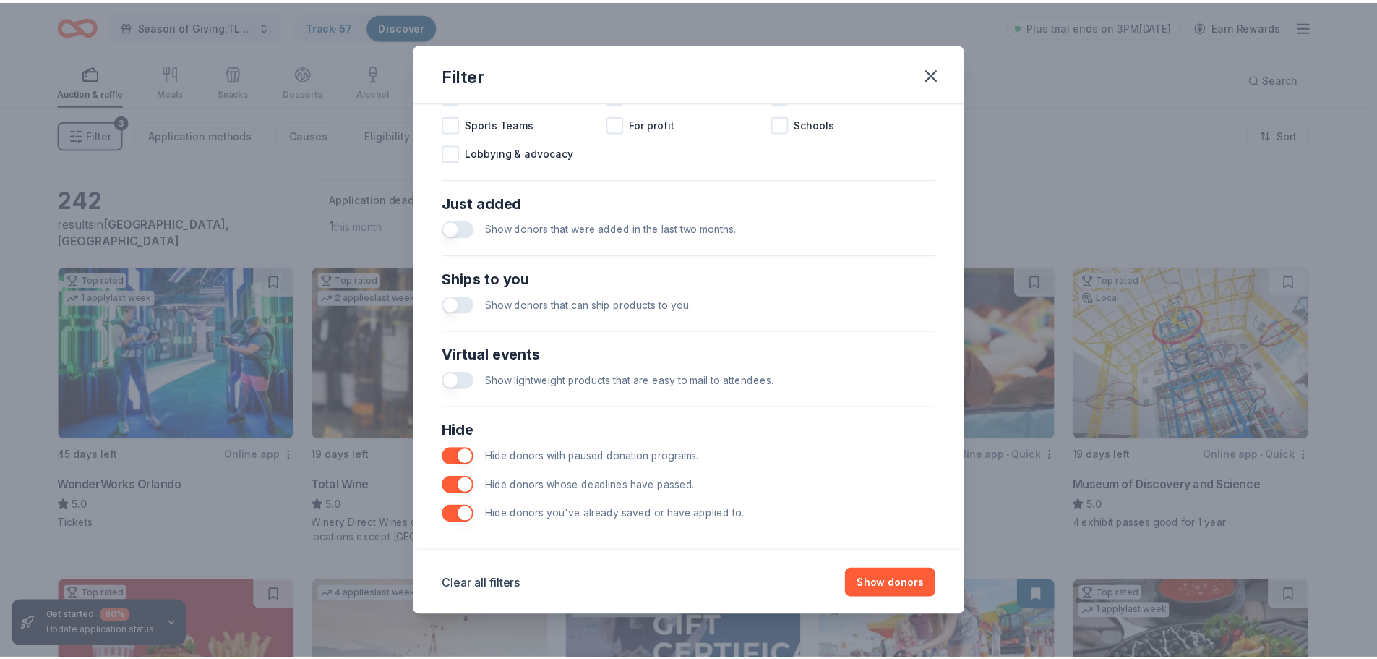
scroll to position [503, 0]
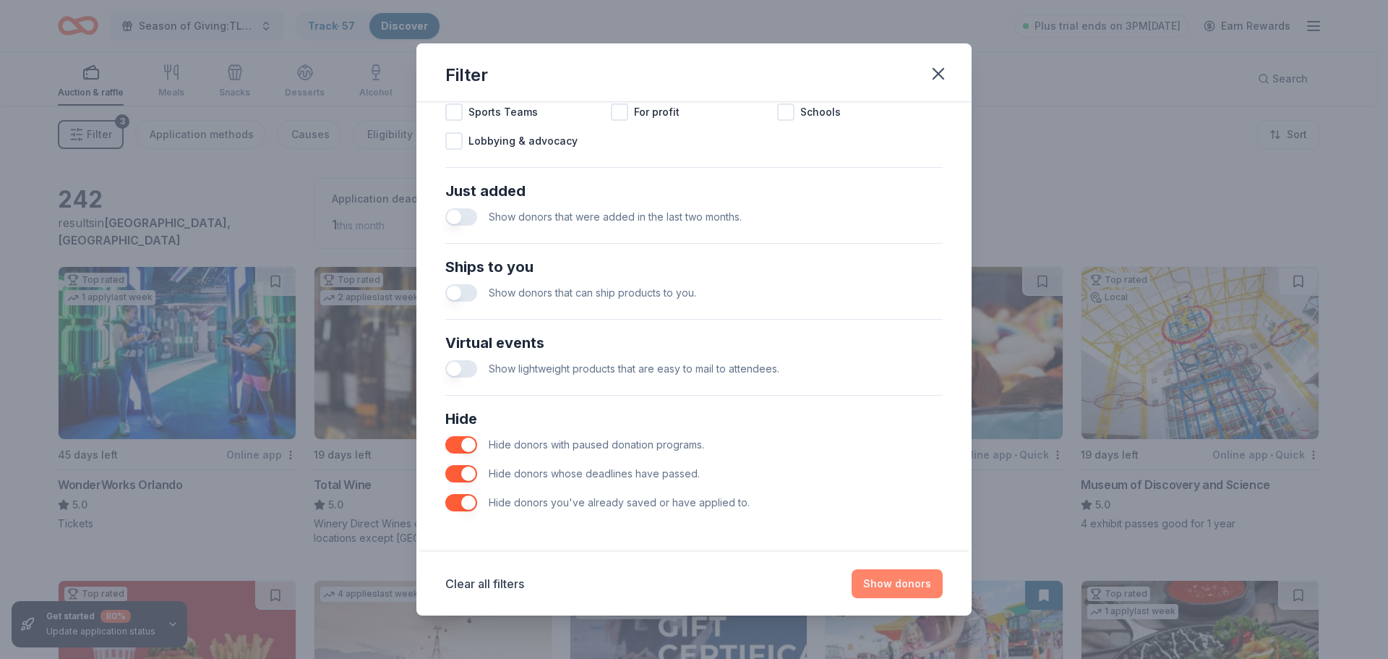
click at [899, 584] on button "Show donors" at bounding box center [897, 583] width 91 height 29
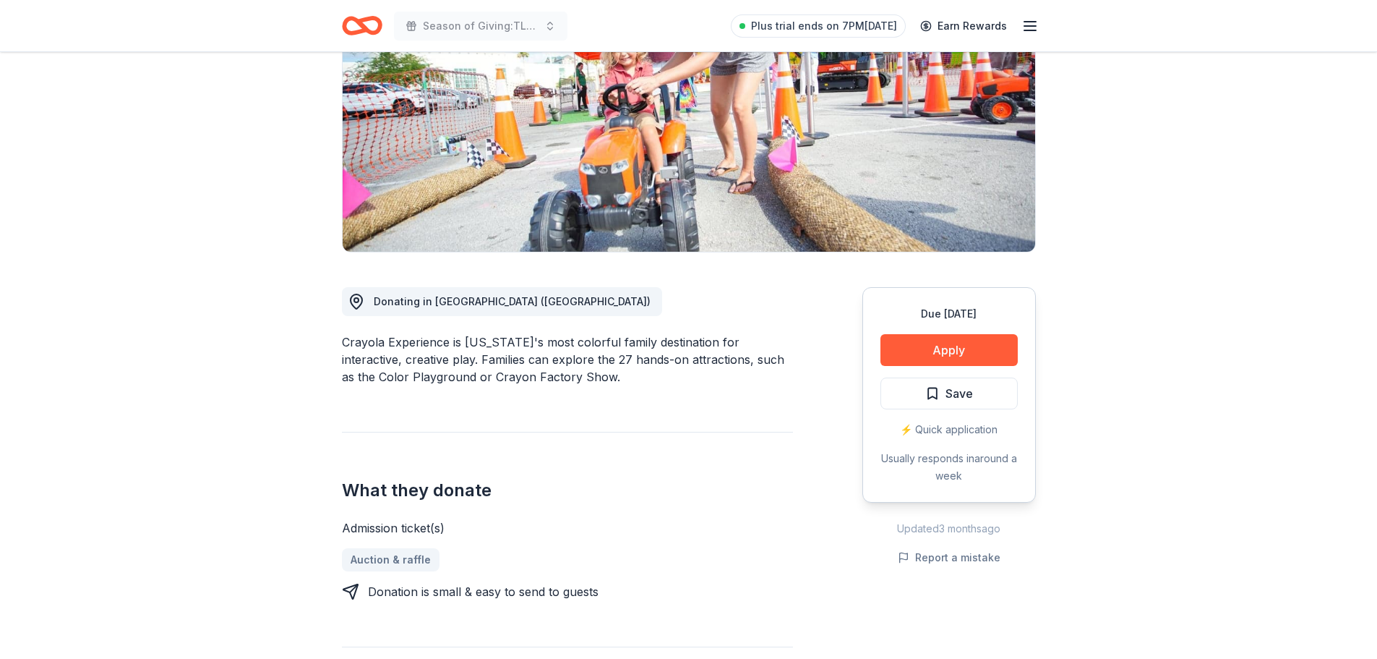
scroll to position [145, 0]
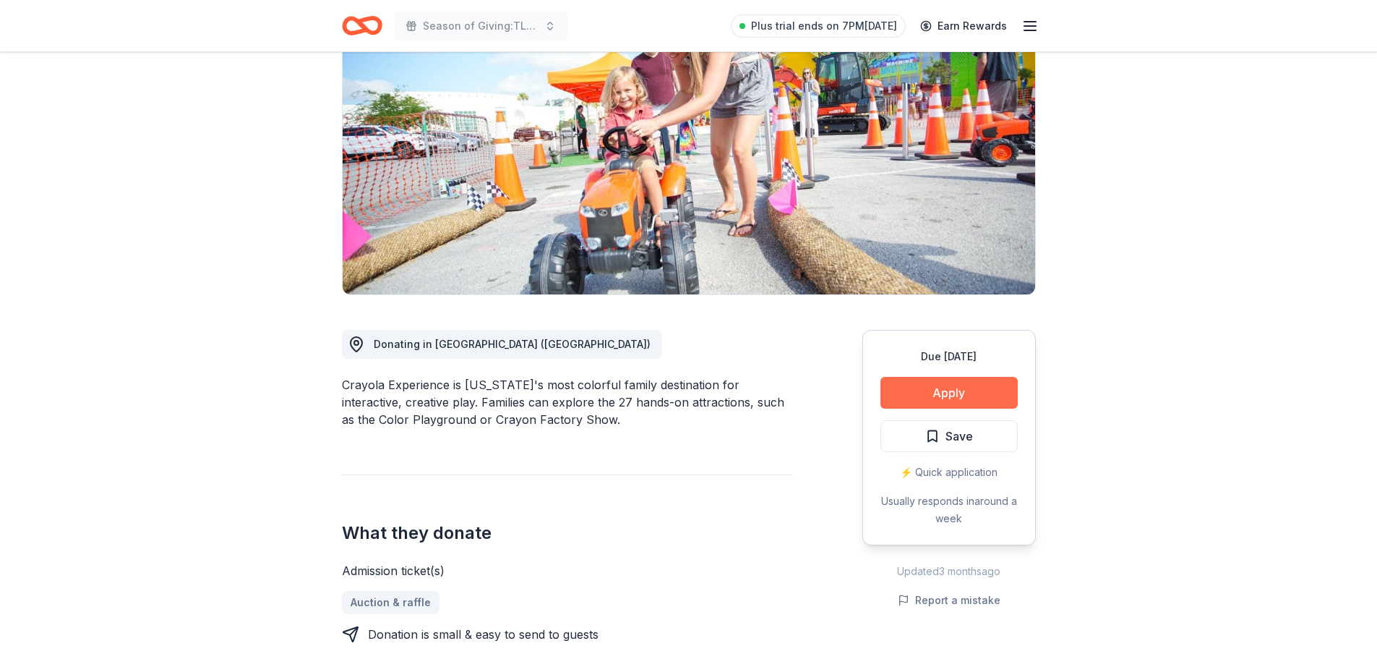
click at [947, 394] on button "Apply" at bounding box center [948, 393] width 137 height 32
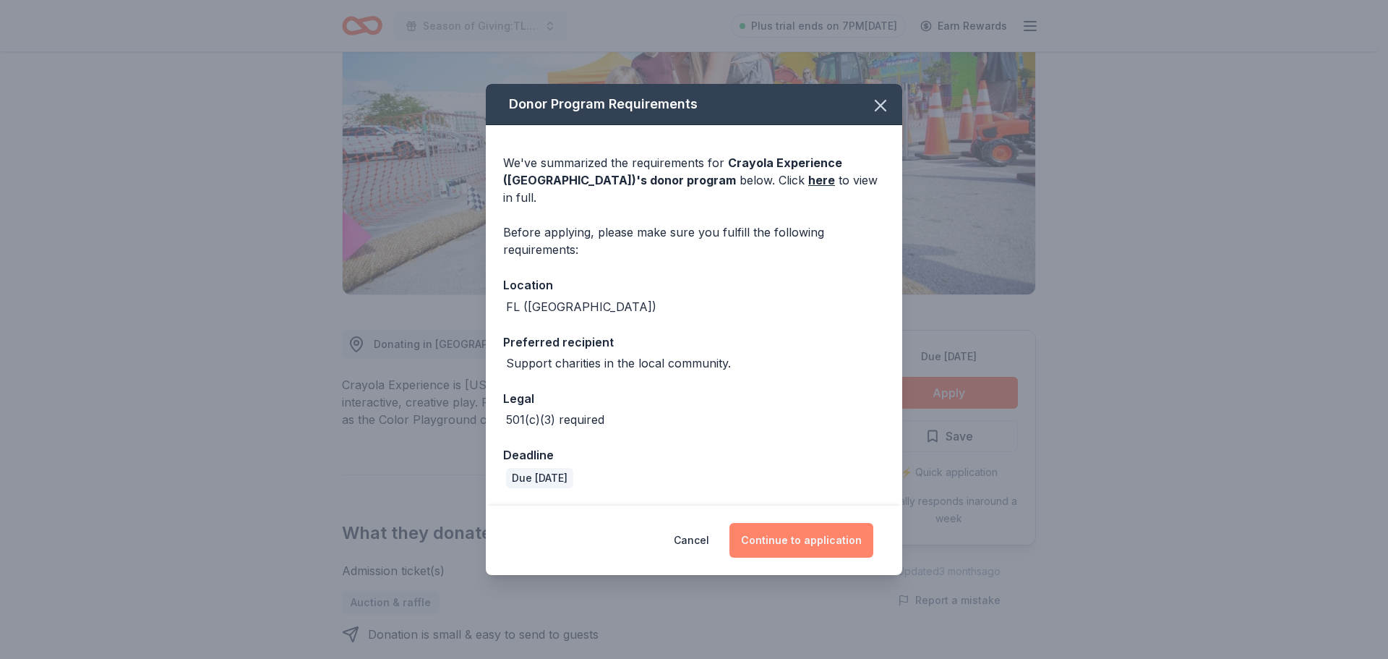
click at [818, 541] on button "Continue to application" at bounding box center [801, 540] width 144 height 35
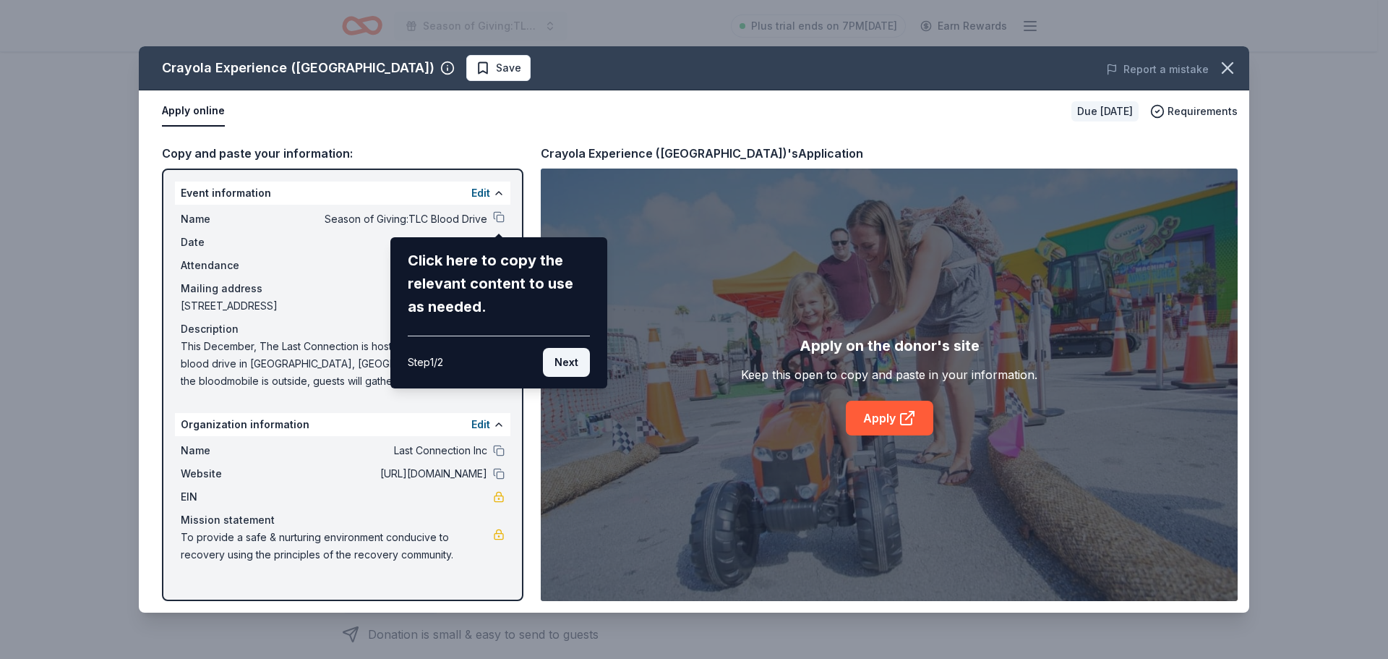
click at [568, 364] on button "Next" at bounding box center [566, 362] width 47 height 29
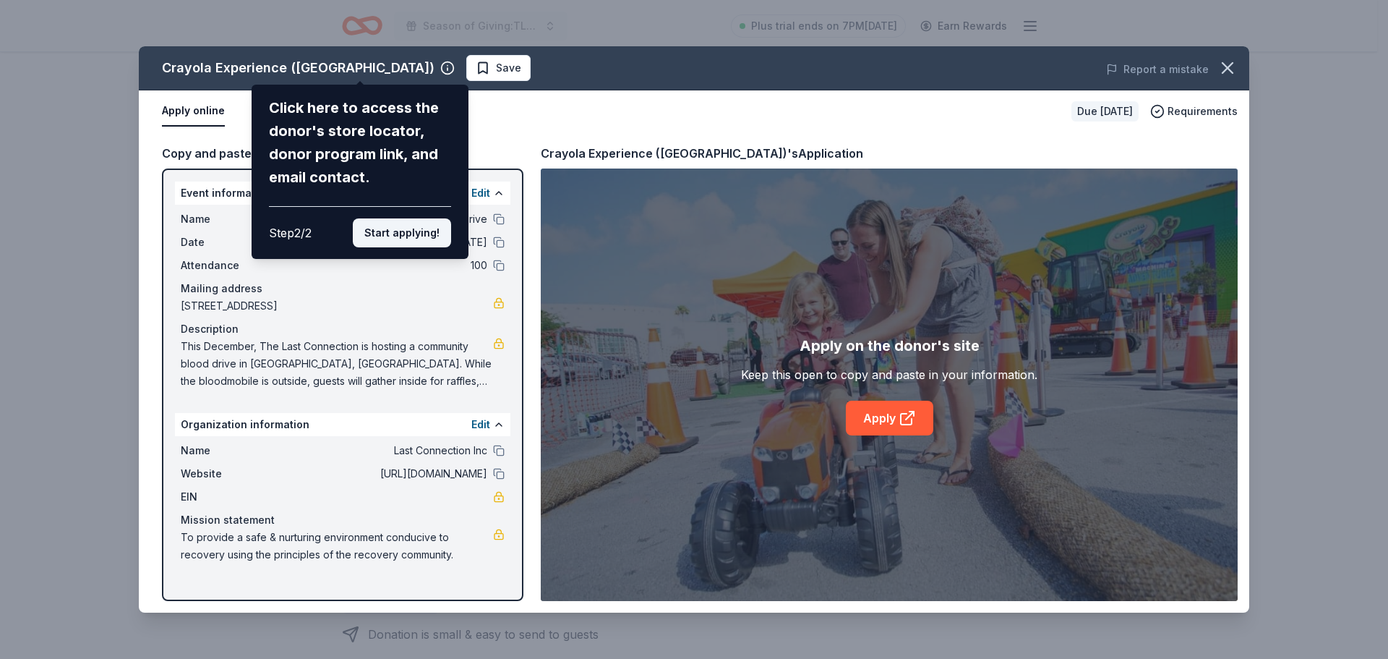
click at [397, 233] on button "Start applying!" at bounding box center [402, 232] width 98 height 29
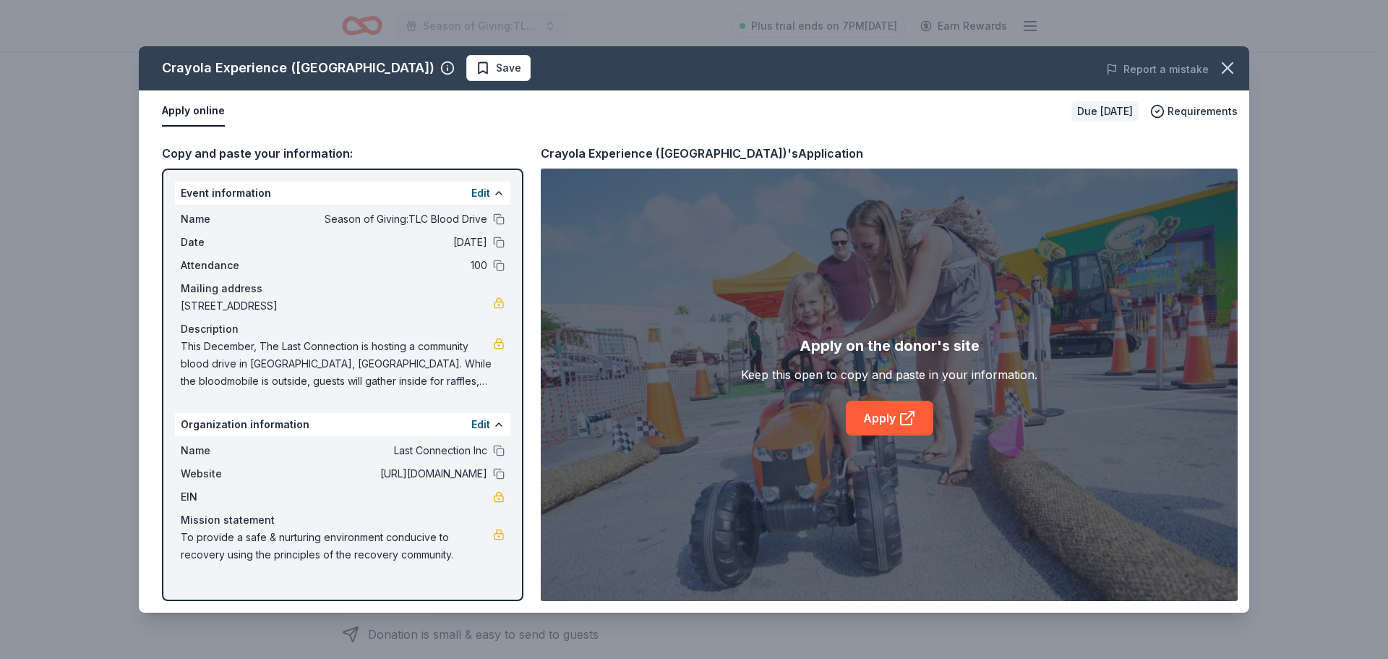
click at [889, 424] on div "Crayola Experience (Orlando) Save Report a mistake Apply online Due in 45 days …" at bounding box center [694, 329] width 1110 height 566
click at [899, 413] on icon at bounding box center [907, 417] width 17 height 17
click at [476, 67] on span "Save" at bounding box center [499, 67] width 46 height 17
click at [1228, 74] on icon "button" at bounding box center [1227, 68] width 20 height 20
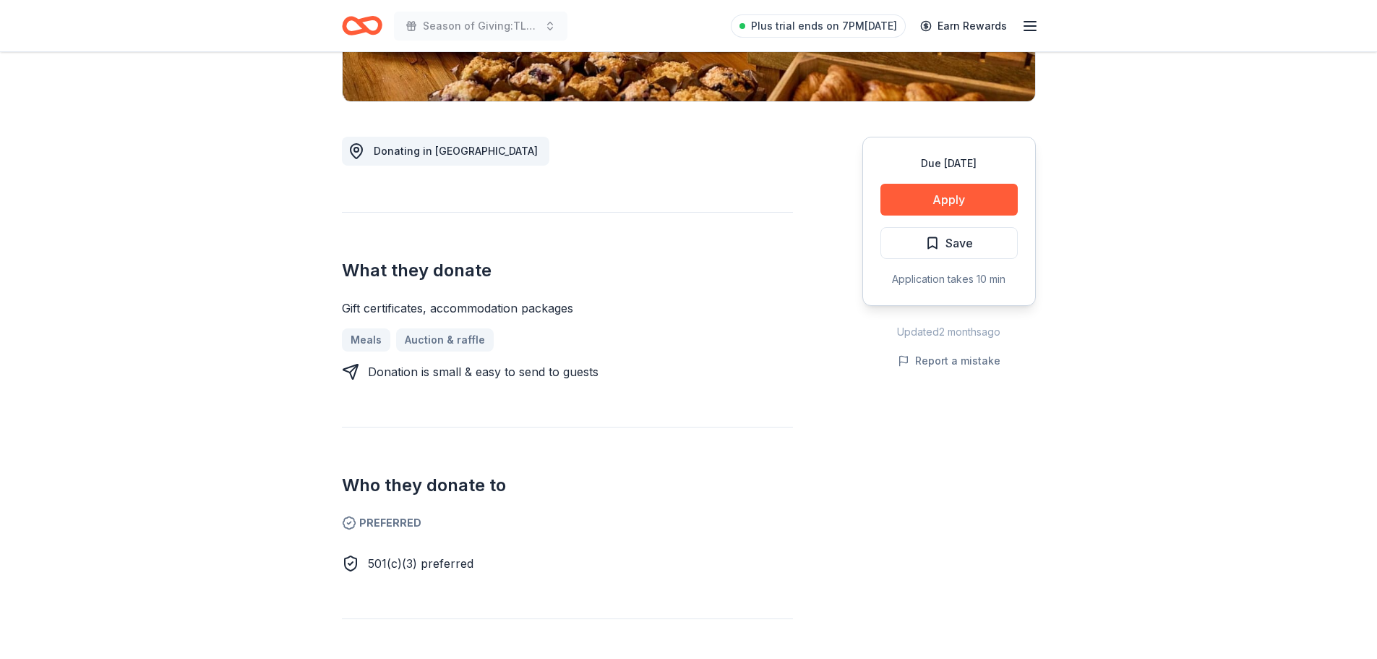
scroll to position [361, 0]
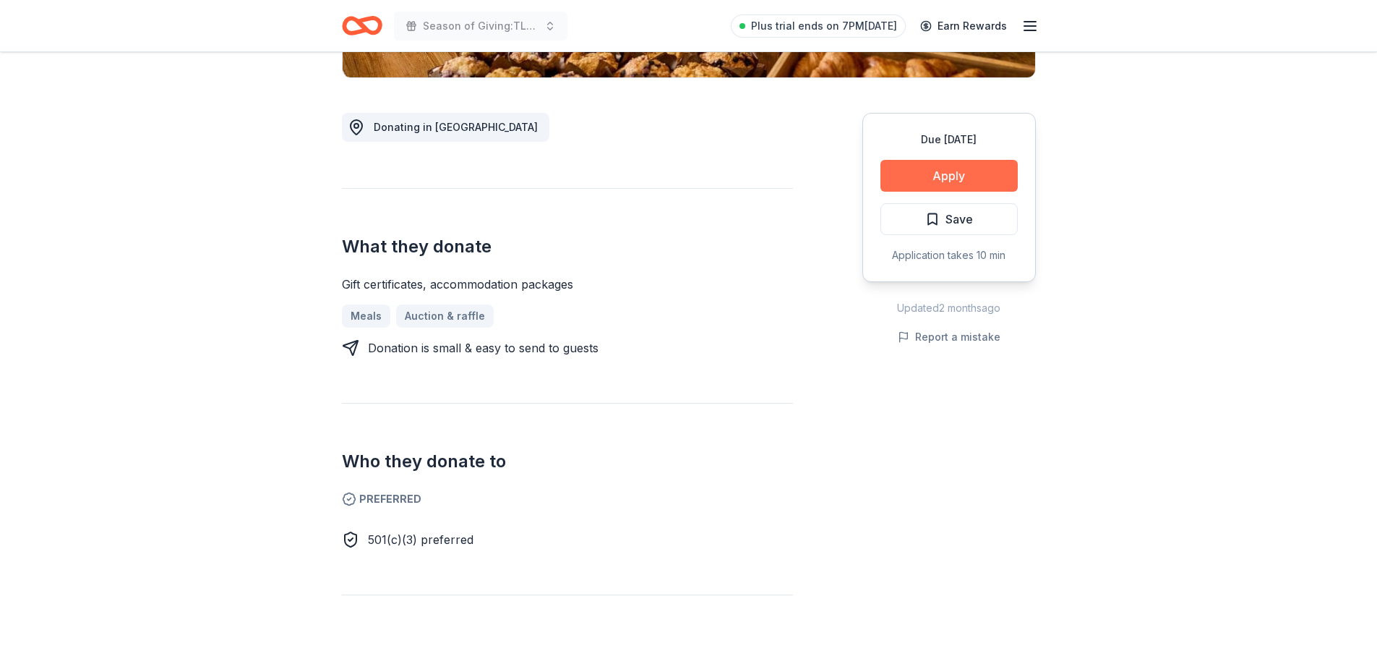
click at [974, 178] on button "Apply" at bounding box center [948, 176] width 137 height 32
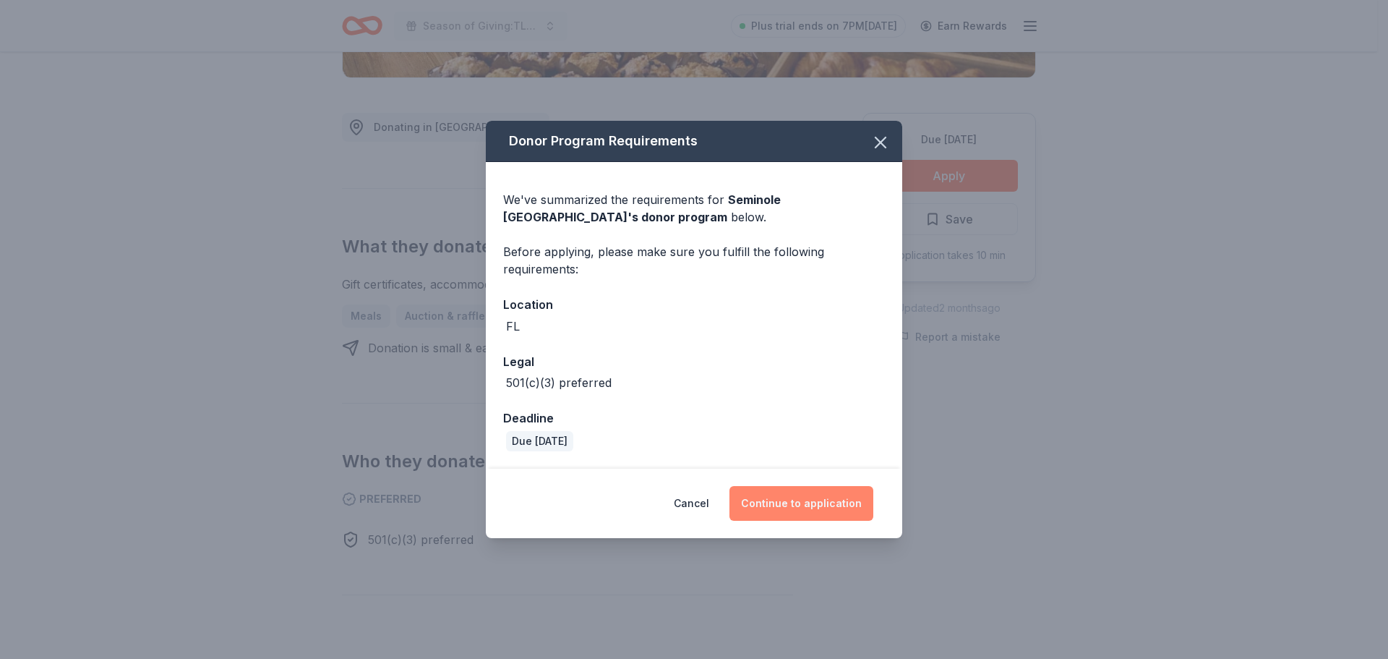
click at [799, 505] on button "Continue to application" at bounding box center [801, 503] width 144 height 35
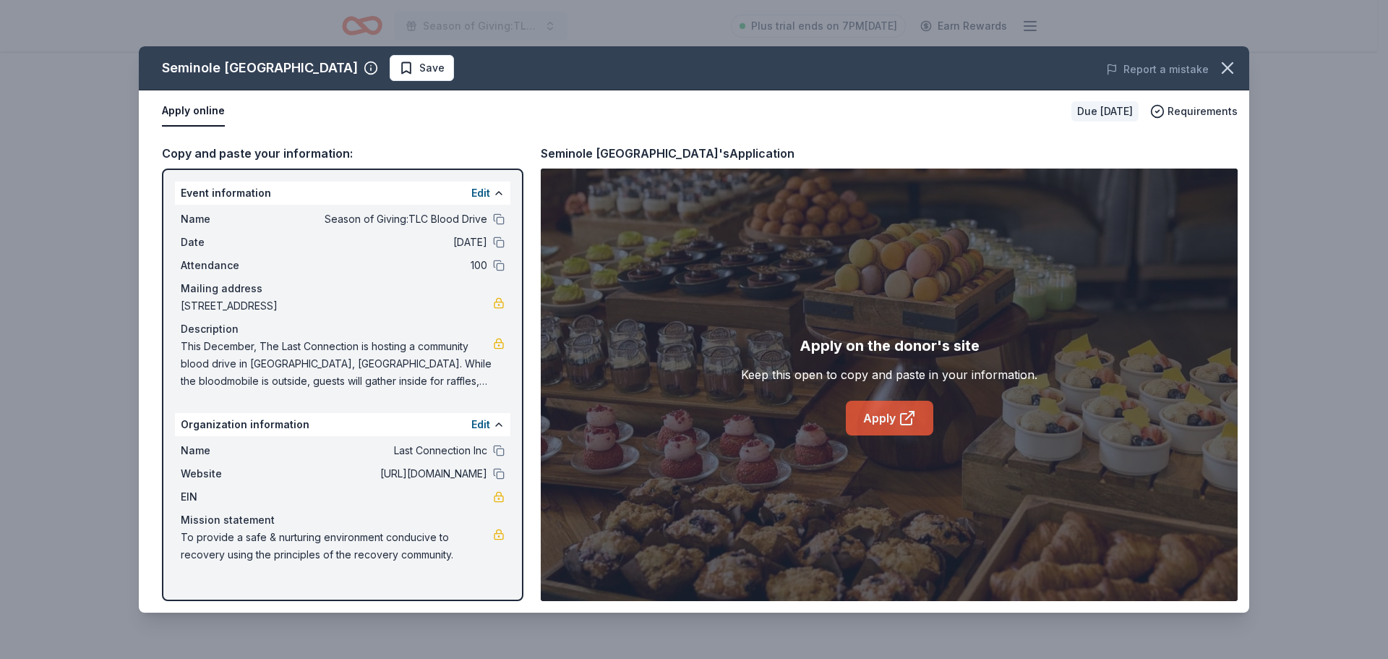
click at [893, 419] on link "Apply" at bounding box center [889, 417] width 87 height 35
click at [445, 72] on span "Save" at bounding box center [422, 67] width 46 height 17
click at [1227, 74] on icon "button" at bounding box center [1227, 68] width 20 height 20
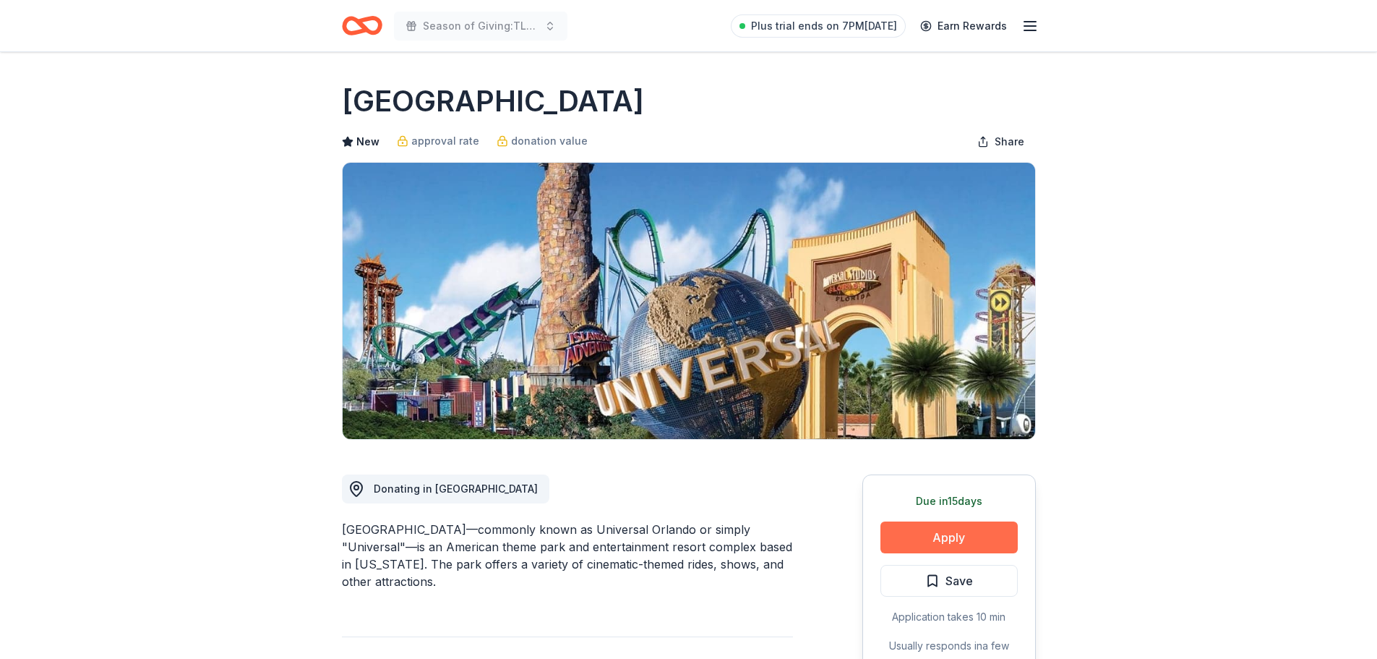
click at [964, 538] on button "Apply" at bounding box center [948, 537] width 137 height 32
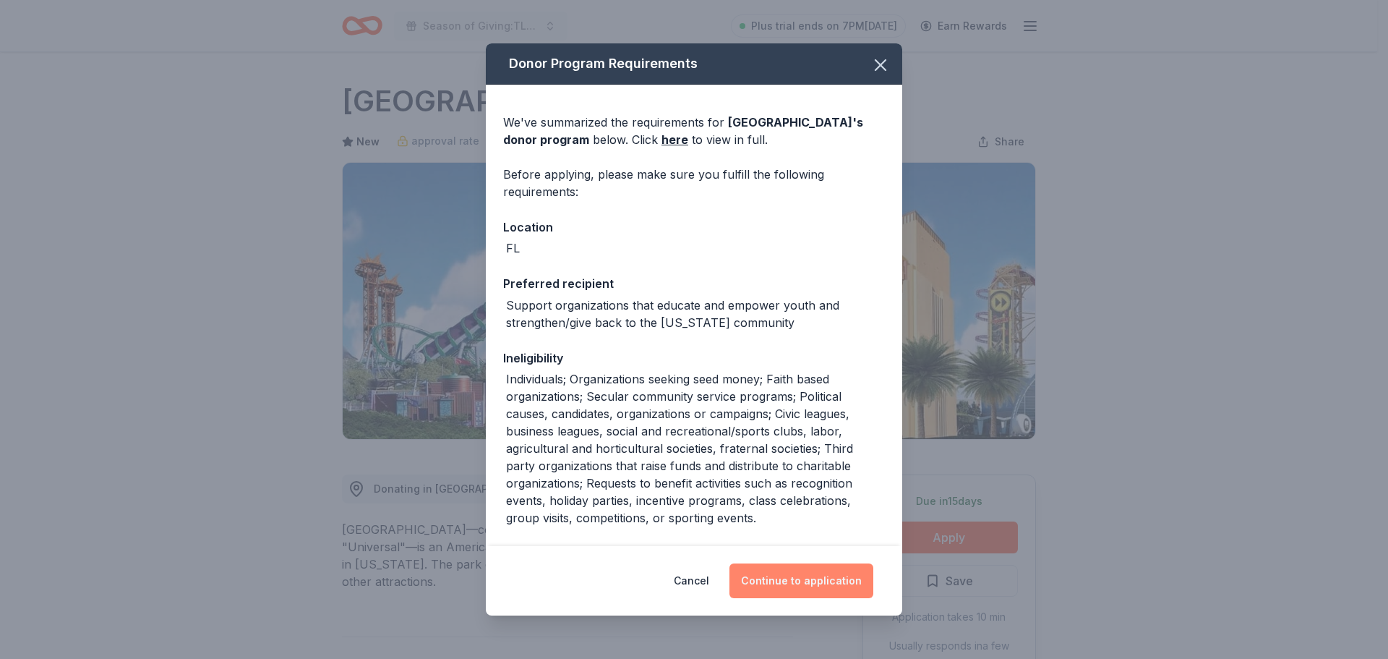
click at [794, 578] on button "Continue to application" at bounding box center [801, 580] width 144 height 35
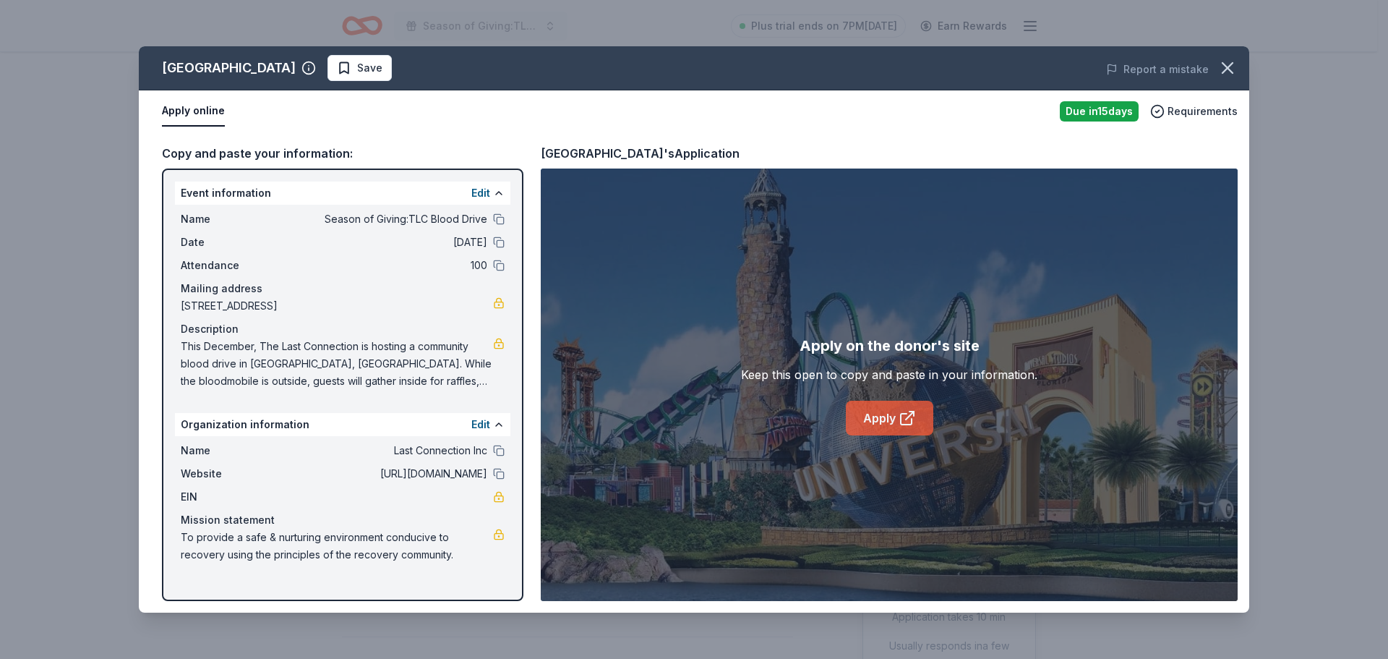
click at [883, 415] on link "Apply" at bounding box center [889, 417] width 87 height 35
click at [382, 68] on span "Save" at bounding box center [369, 67] width 25 height 17
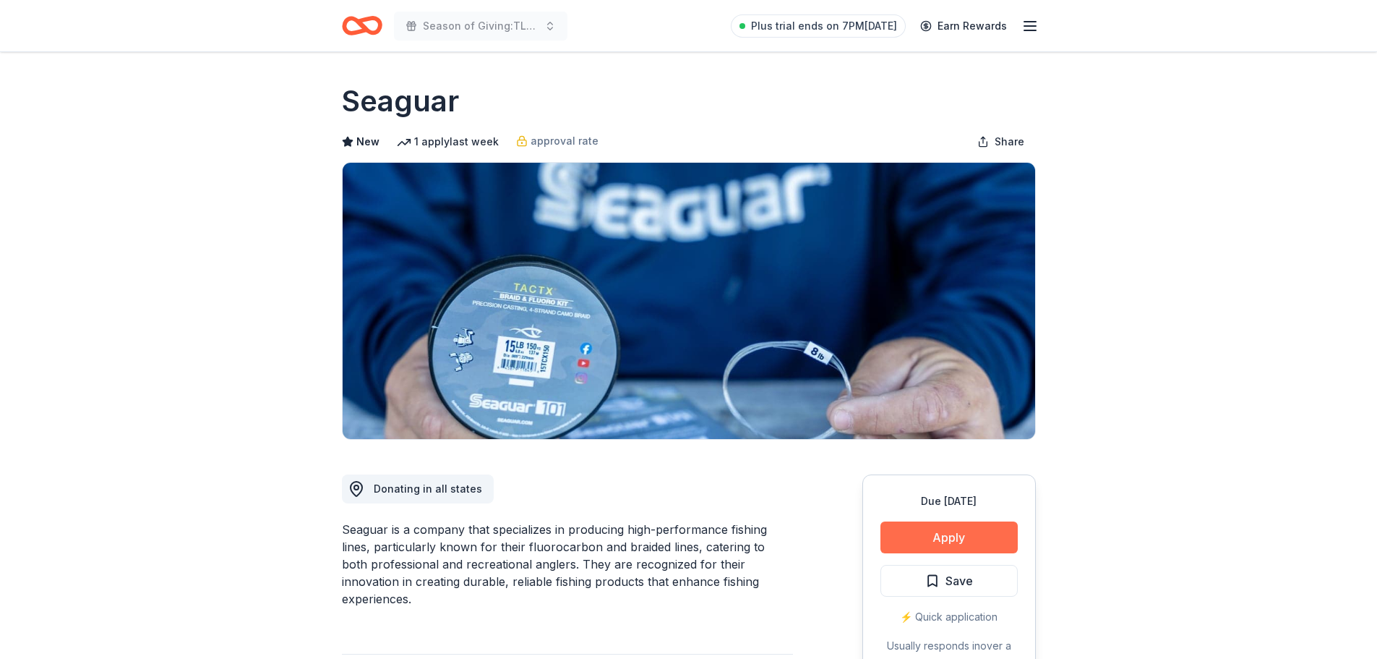
click at [925, 533] on button "Apply" at bounding box center [948, 537] width 137 height 32
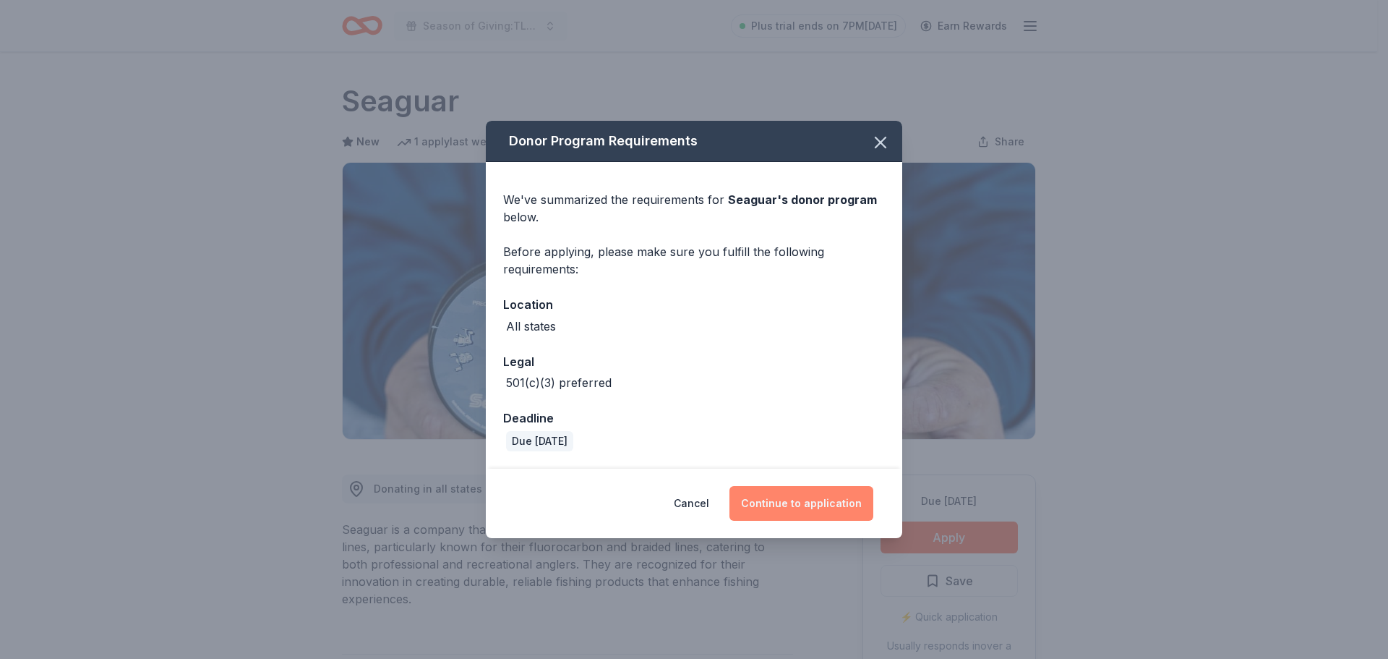
click at [818, 499] on button "Continue to application" at bounding box center [801, 503] width 144 height 35
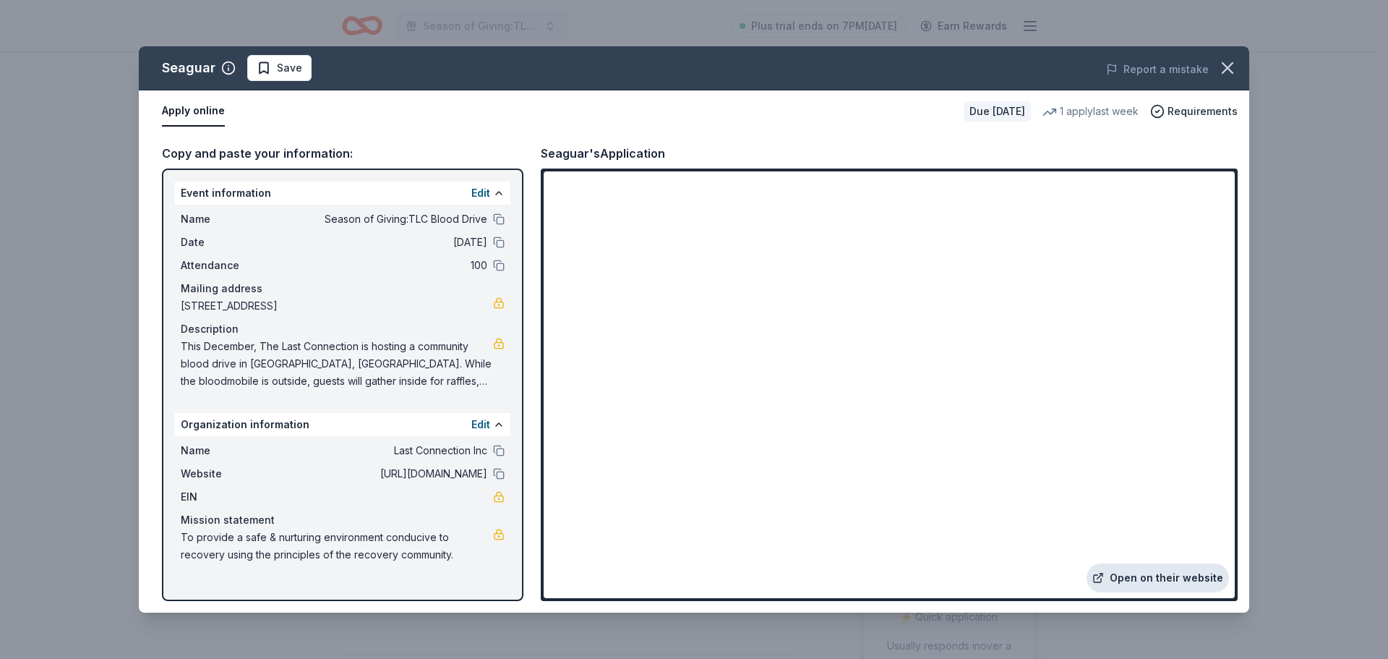
click at [1139, 572] on link "Open on their website" at bounding box center [1157, 577] width 142 height 29
click at [273, 70] on span "Save" at bounding box center [280, 67] width 46 height 17
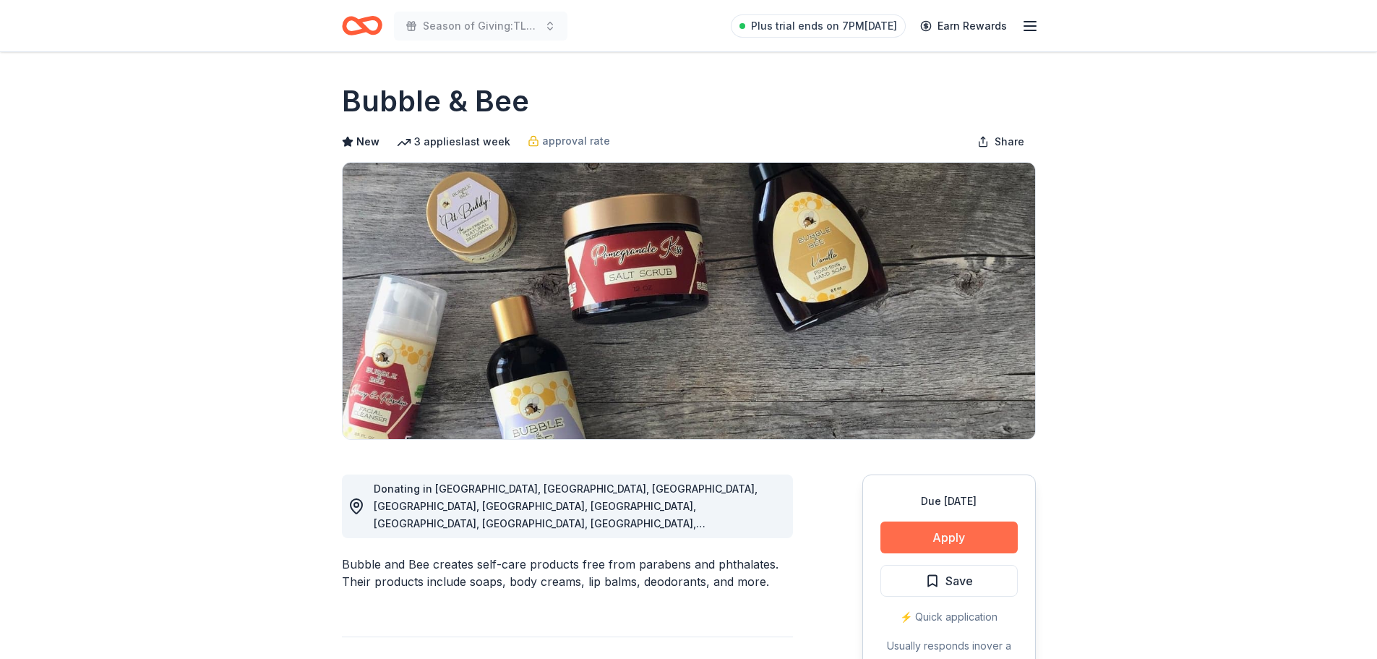
click at [917, 533] on button "Apply" at bounding box center [948, 537] width 137 height 32
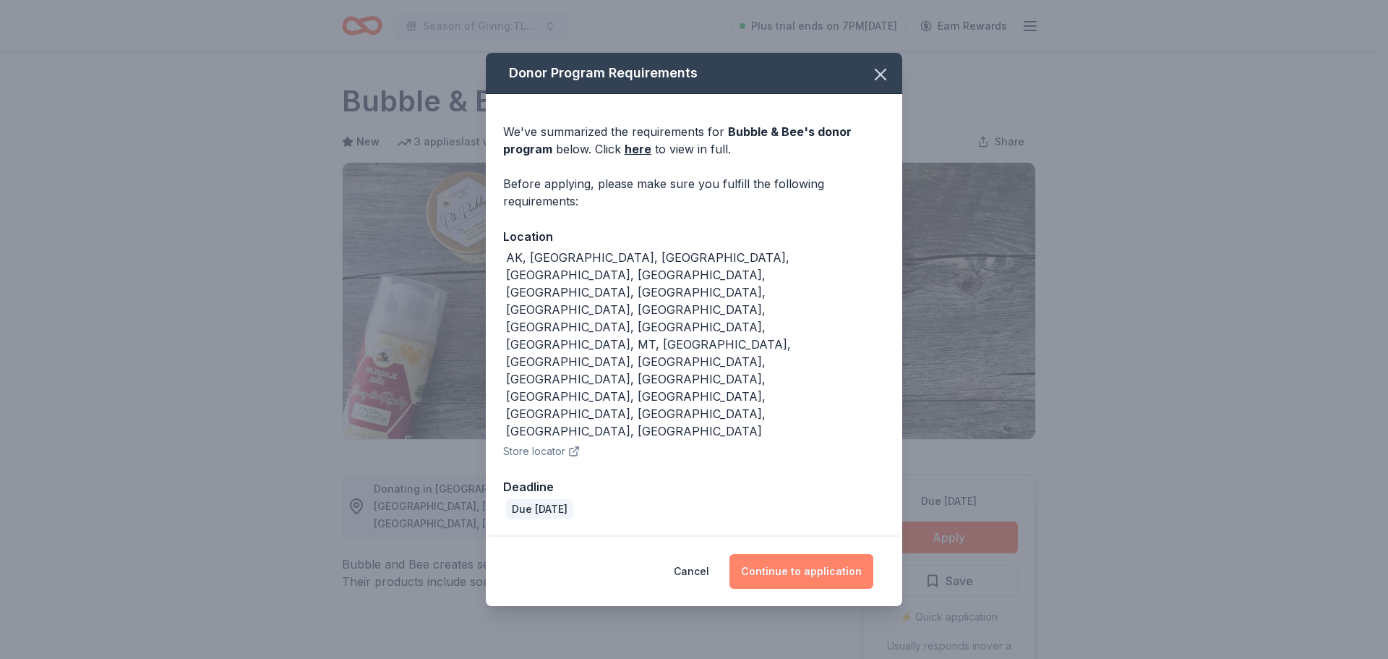
click at [794, 554] on button "Continue to application" at bounding box center [801, 571] width 144 height 35
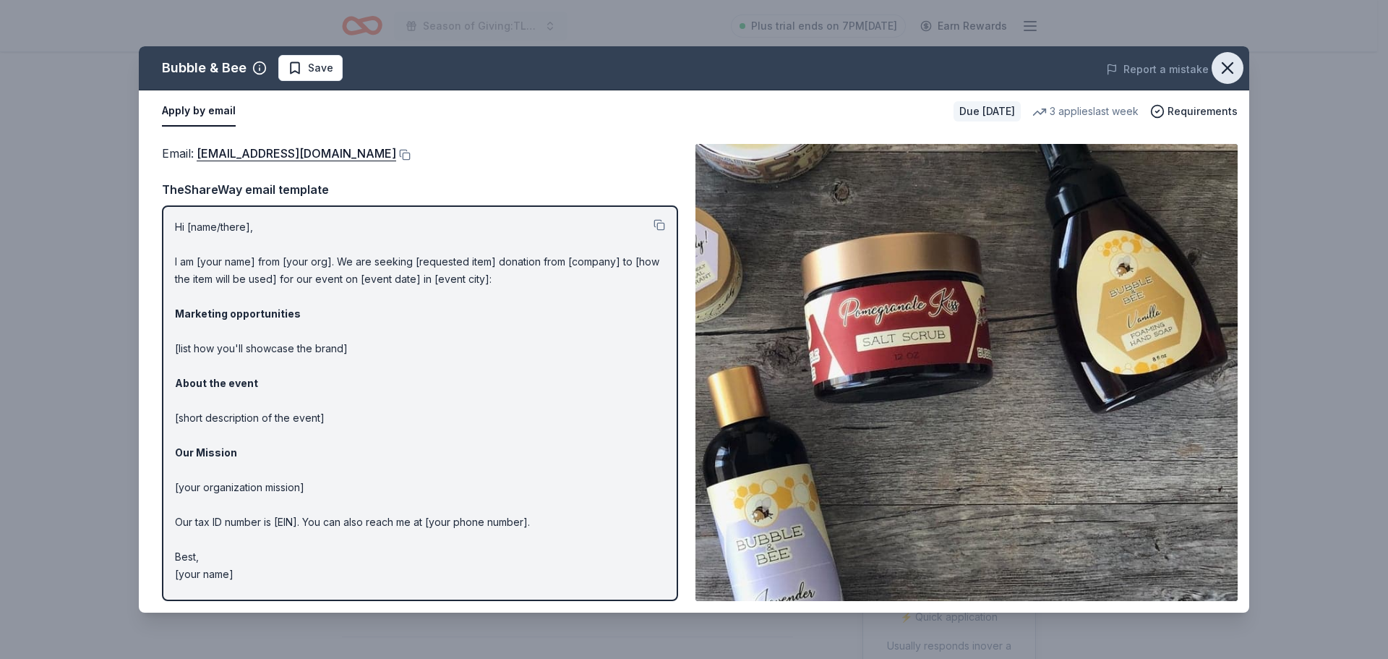
click at [1230, 61] on icon "button" at bounding box center [1227, 68] width 20 height 20
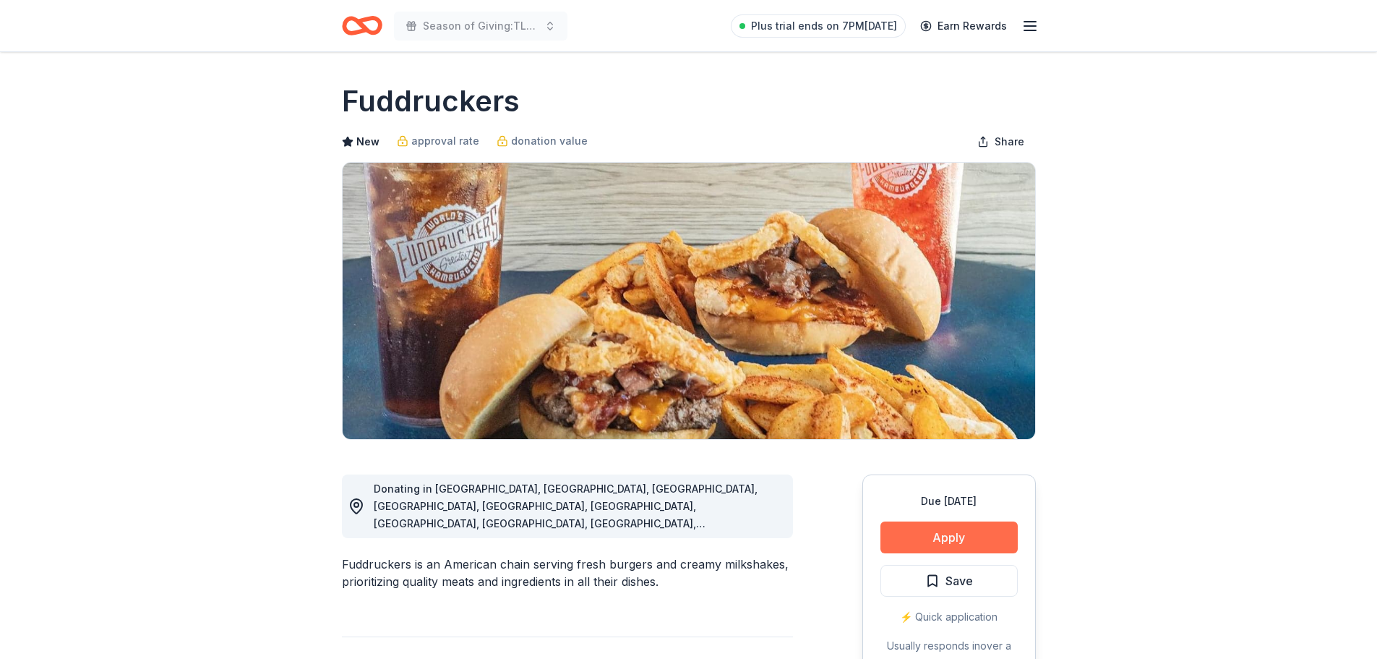
click at [917, 530] on button "Apply" at bounding box center [948, 537] width 137 height 32
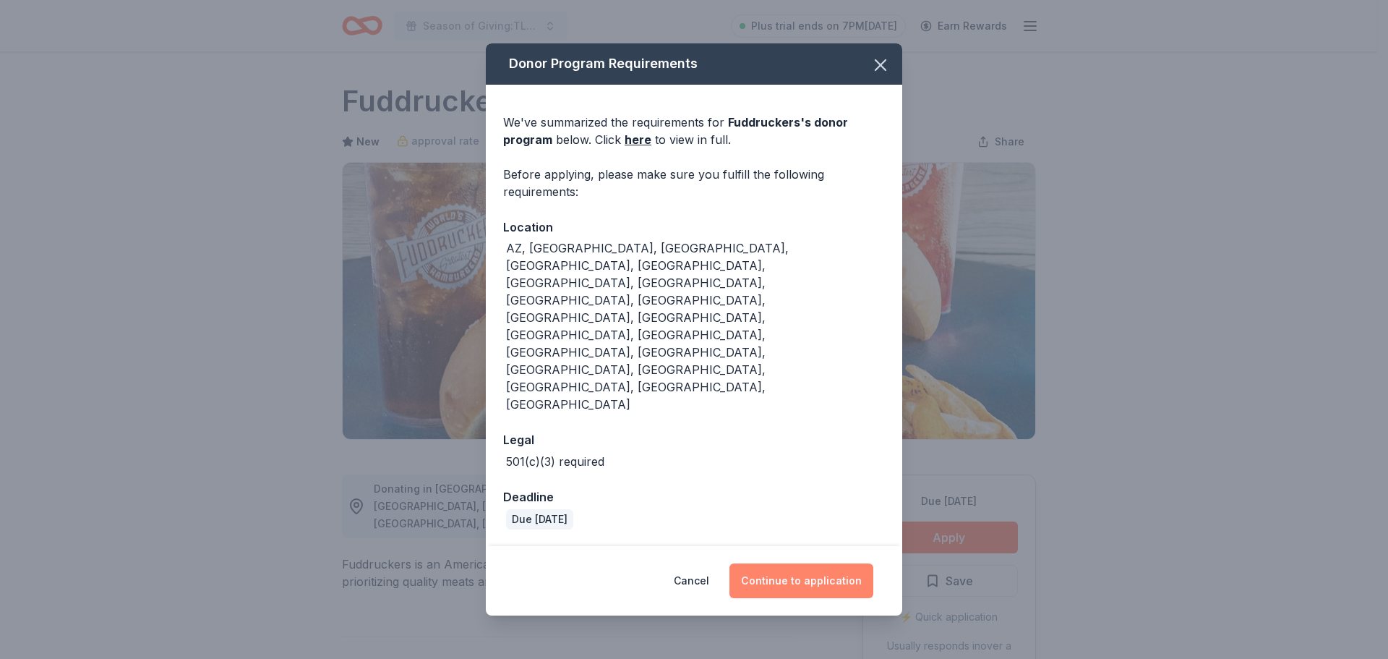
click at [810, 563] on button "Continue to application" at bounding box center [801, 580] width 144 height 35
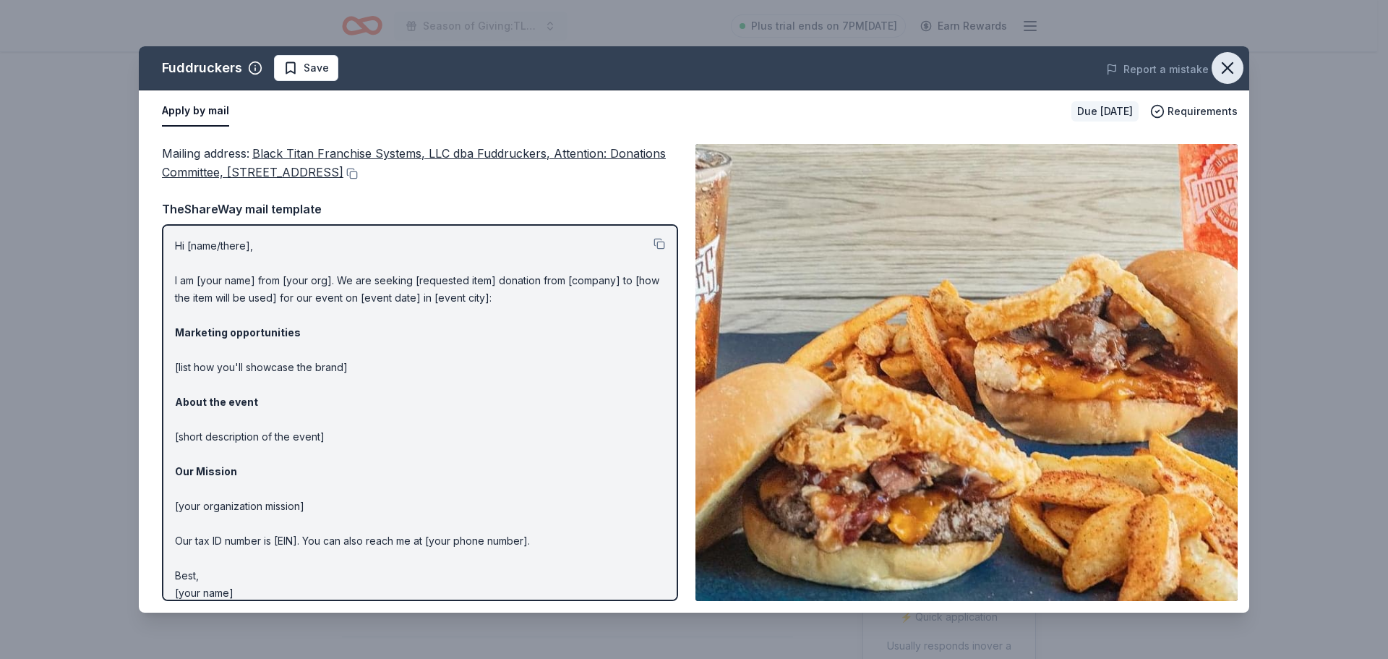
click at [1226, 67] on icon "button" at bounding box center [1227, 68] width 10 height 10
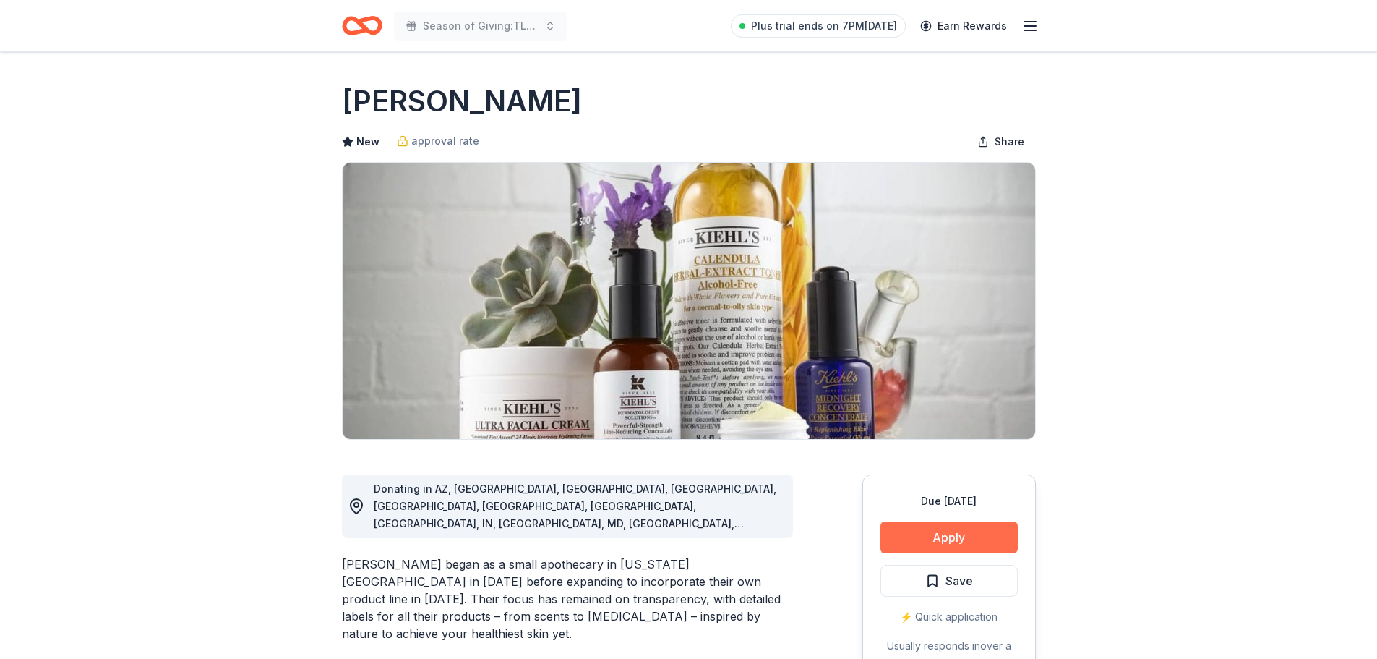
click at [958, 534] on button "Apply" at bounding box center [948, 537] width 137 height 32
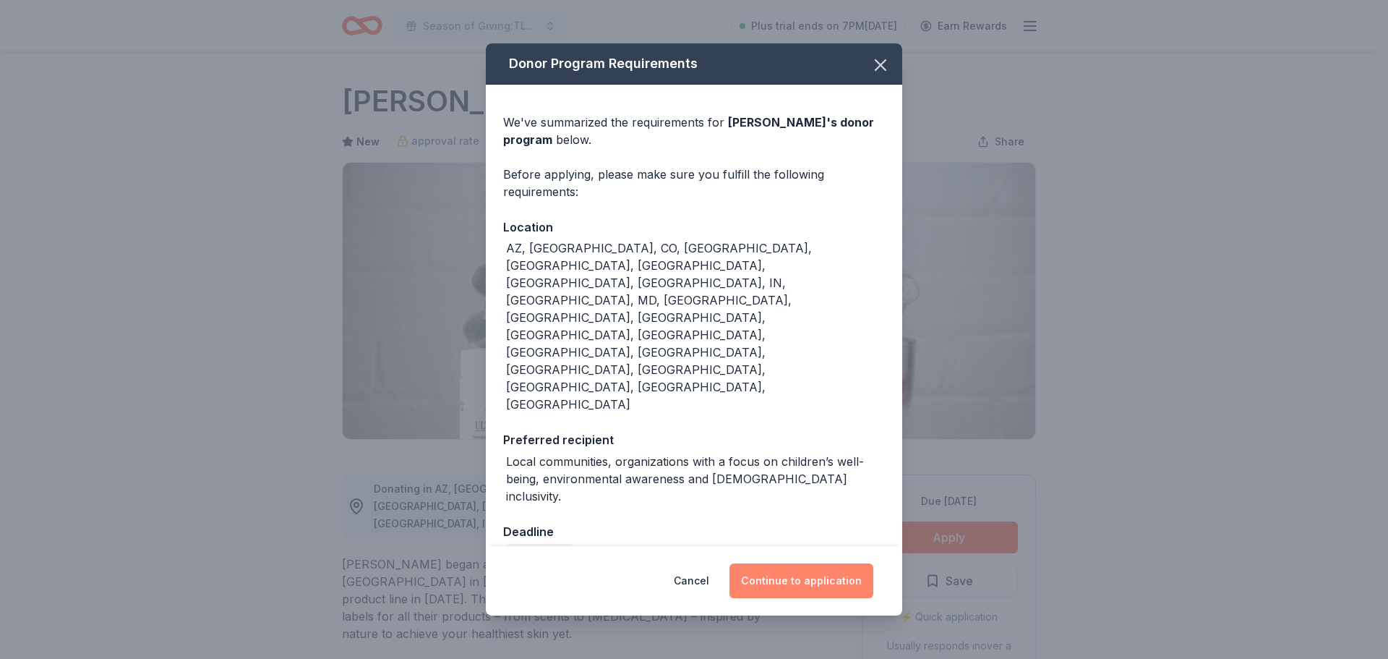
click at [826, 563] on button "Continue to application" at bounding box center [801, 580] width 144 height 35
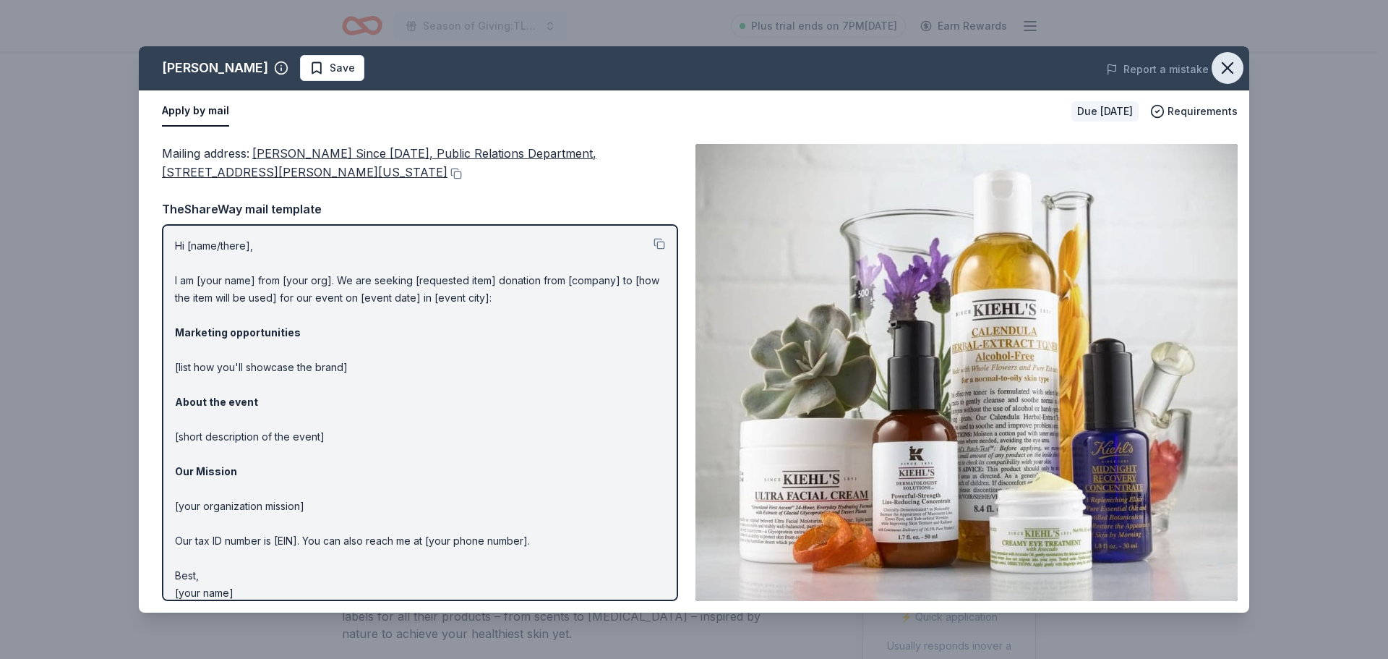
click at [1234, 64] on icon "button" at bounding box center [1227, 68] width 20 height 20
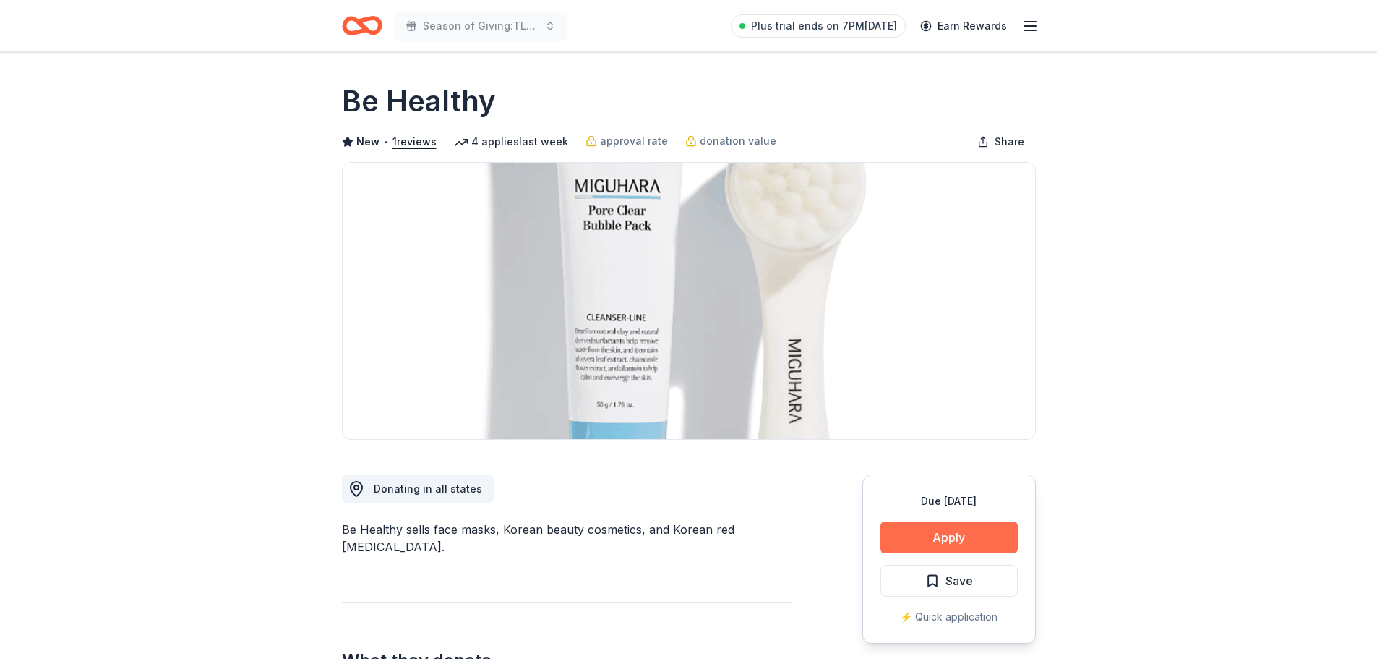
click at [935, 538] on button "Apply" at bounding box center [948, 537] width 137 height 32
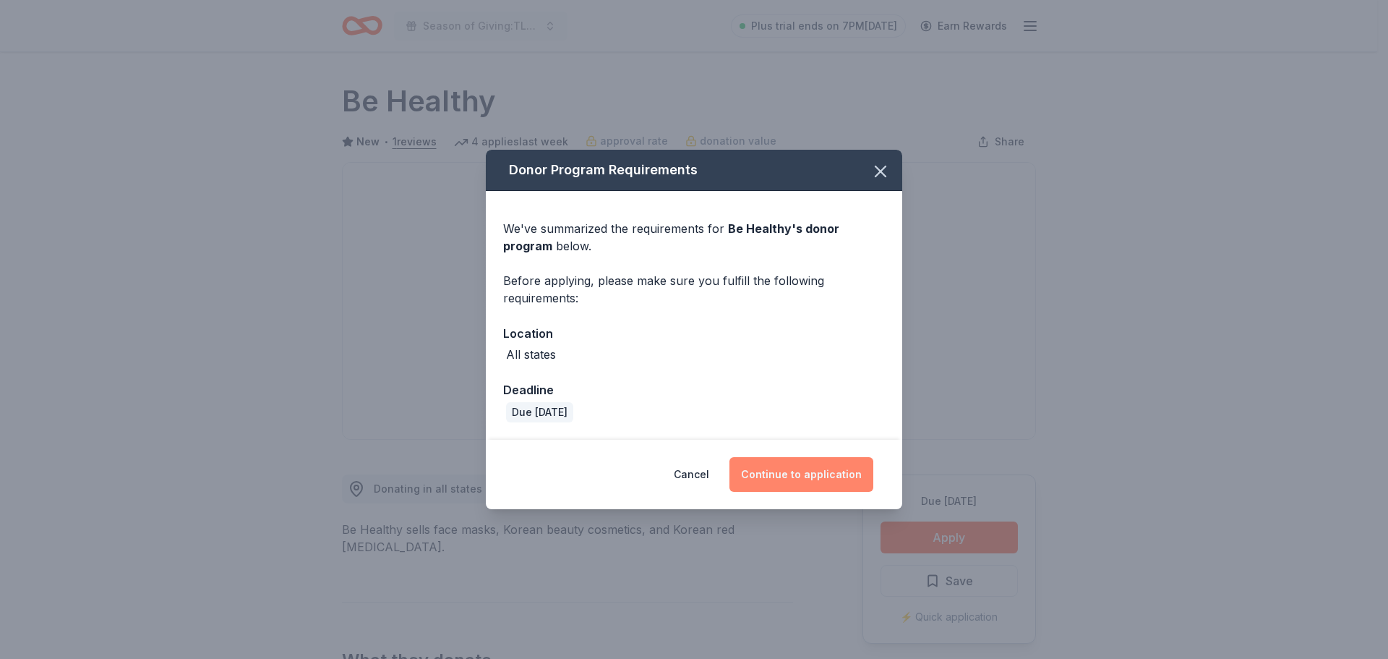
click at [789, 469] on button "Continue to application" at bounding box center [801, 474] width 144 height 35
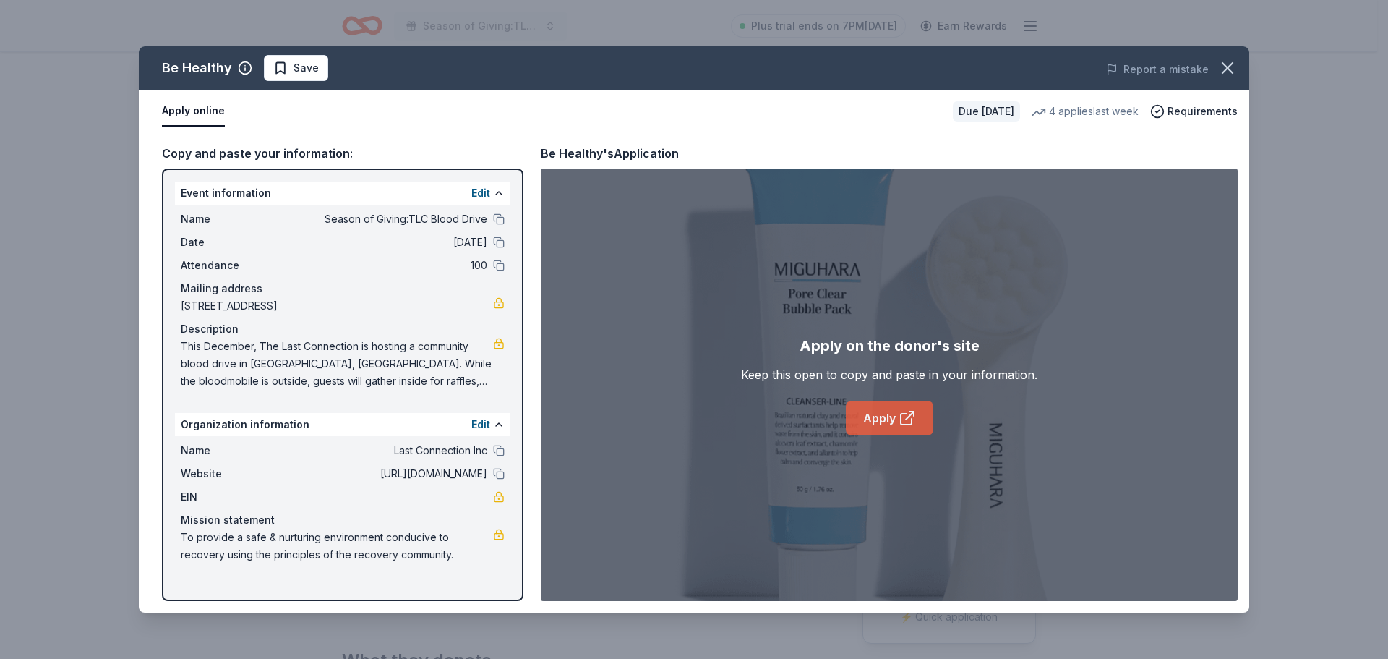
click at [901, 416] on icon at bounding box center [906, 418] width 11 height 11
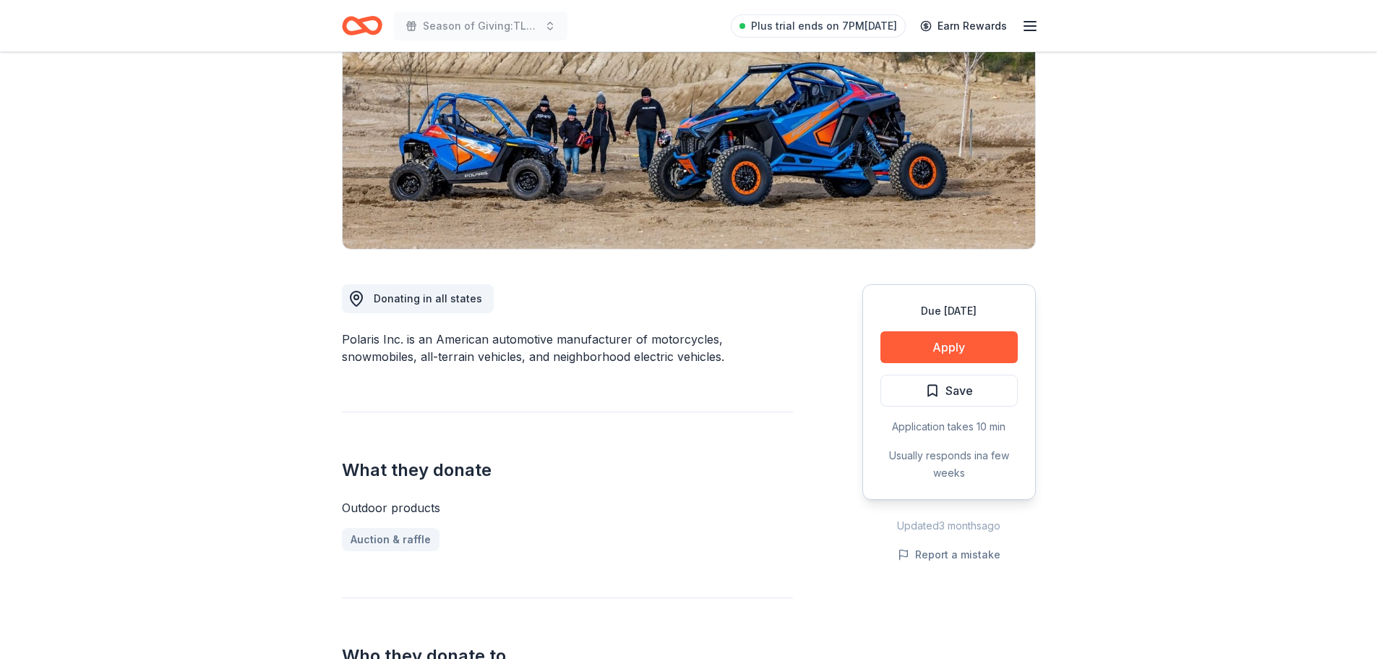
scroll to position [145, 0]
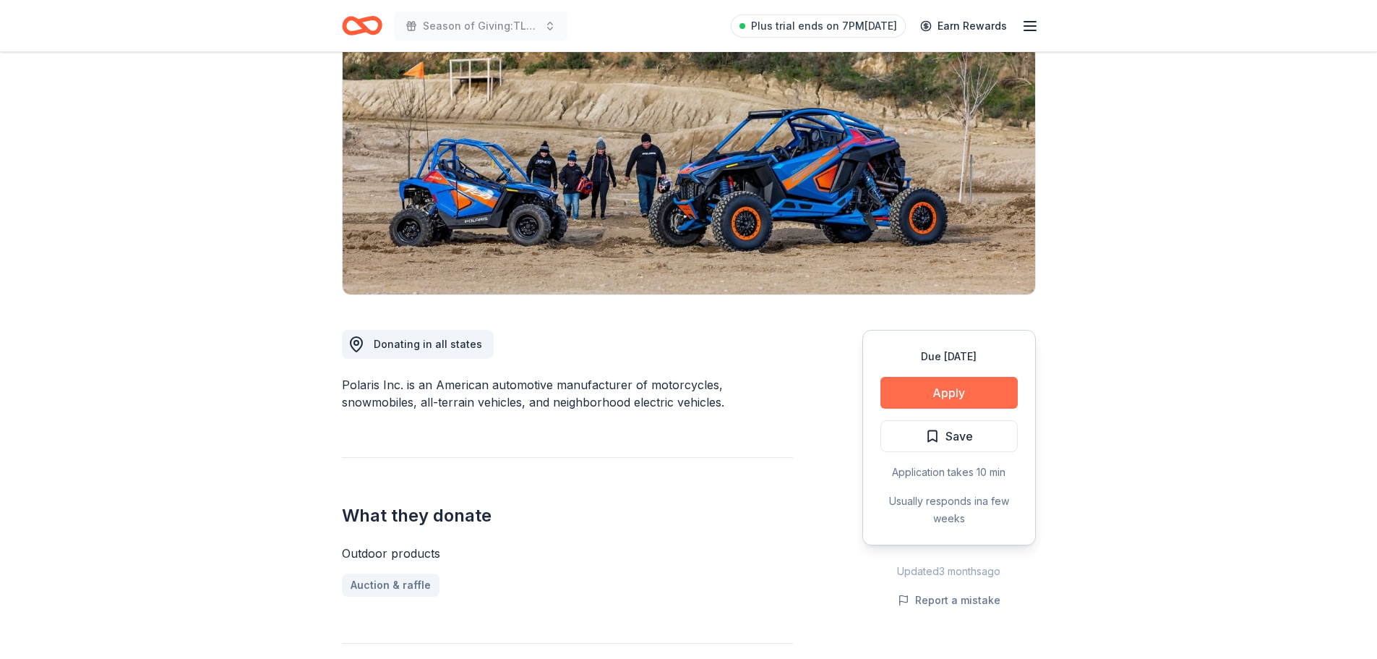
click at [945, 387] on button "Apply" at bounding box center [948, 393] width 137 height 32
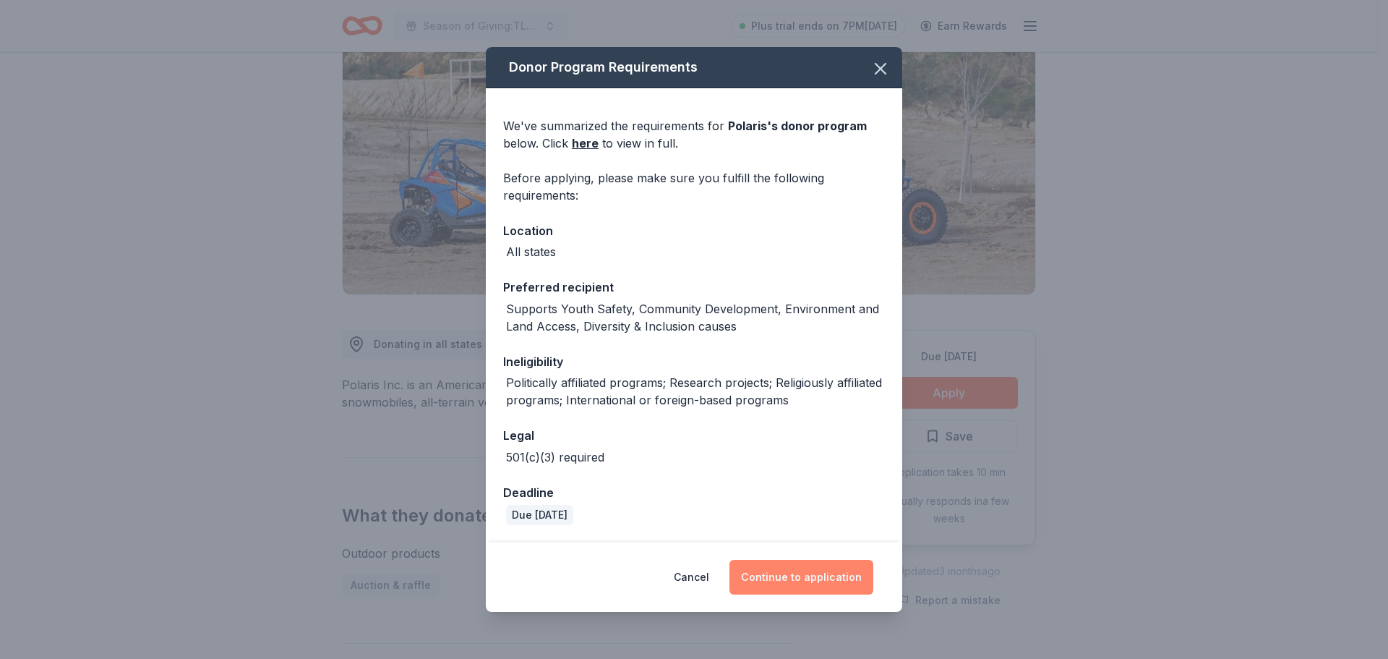
click at [799, 578] on button "Continue to application" at bounding box center [801, 576] width 144 height 35
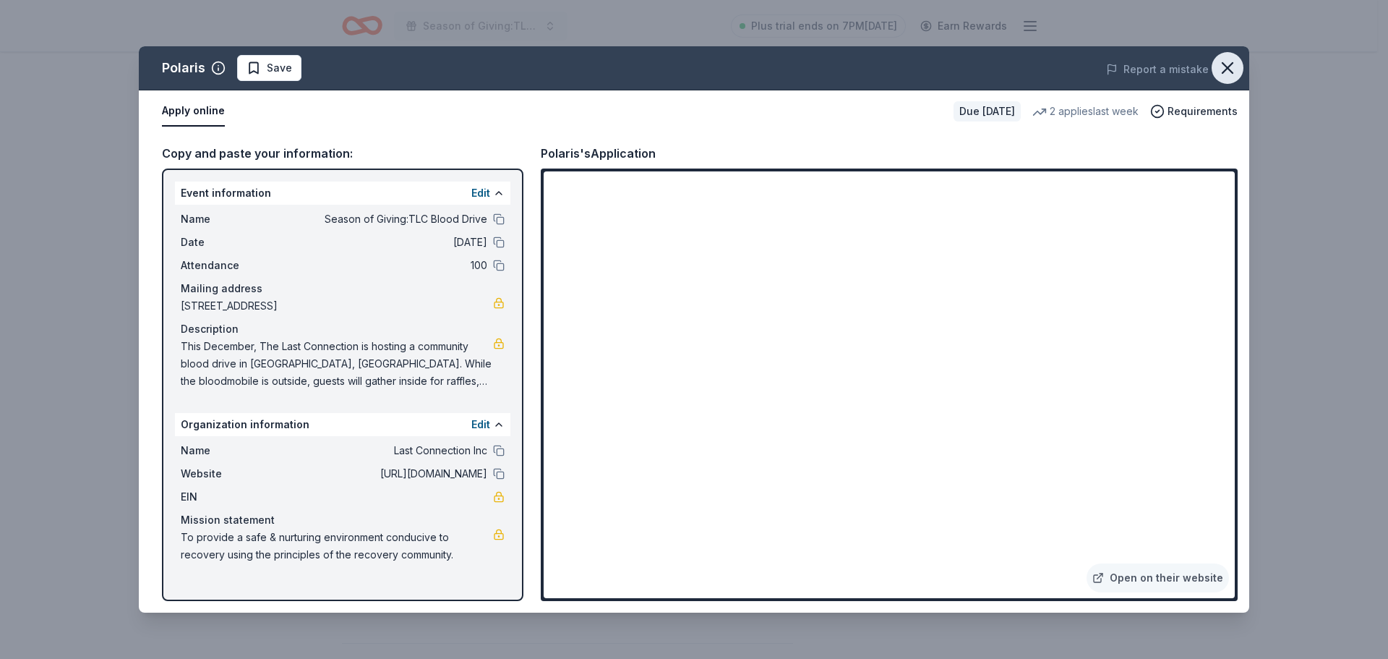
click at [1227, 70] on icon "button" at bounding box center [1227, 68] width 20 height 20
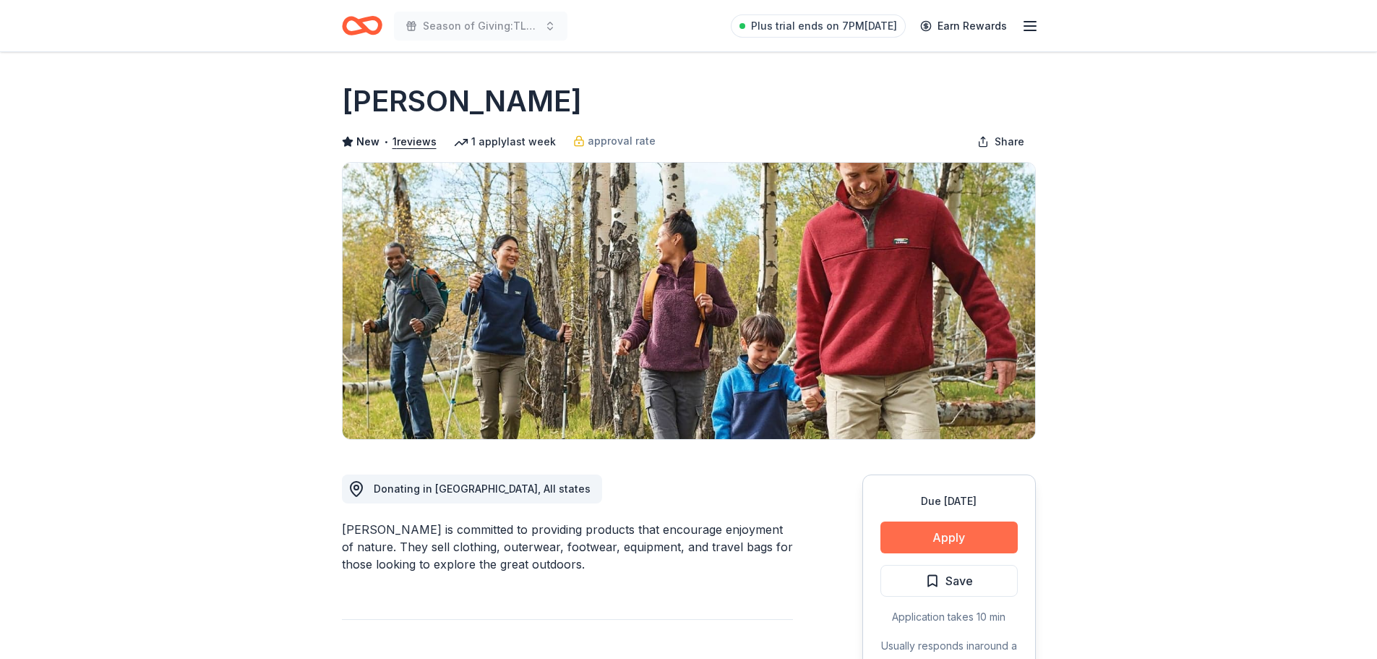
click at [926, 537] on button "Apply" at bounding box center [948, 537] width 137 height 32
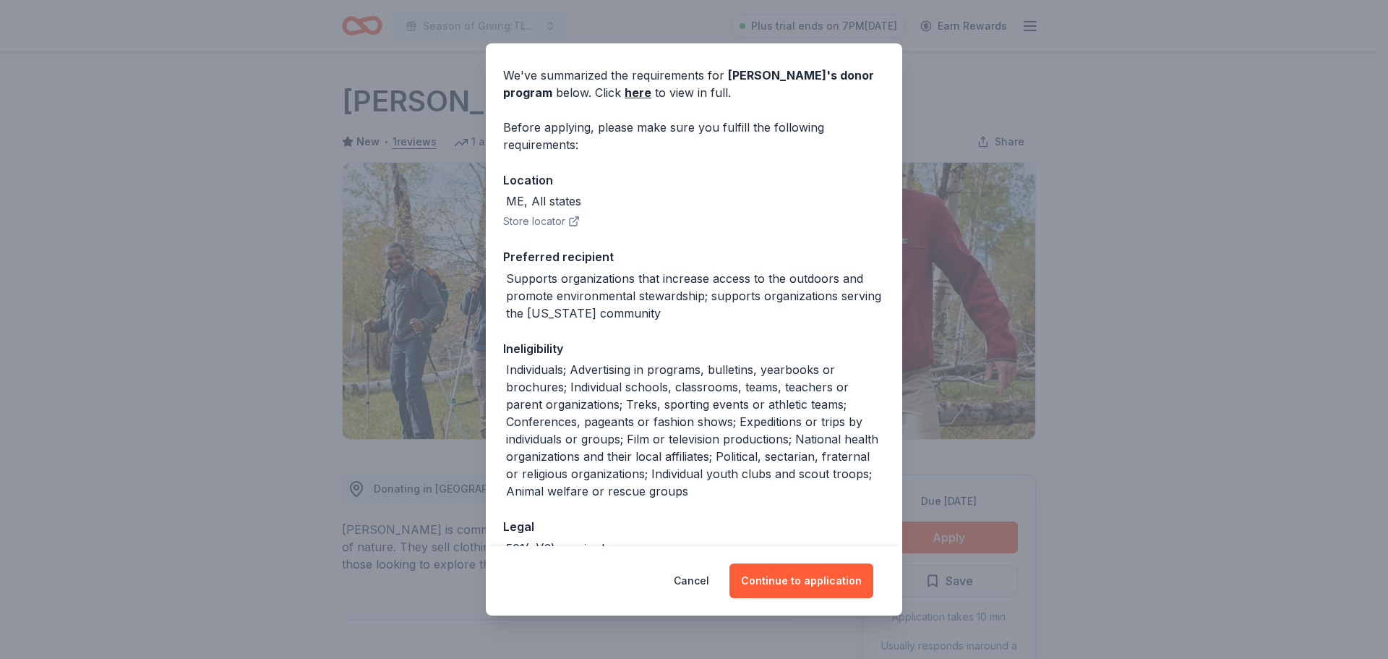
scroll to position [72, 0]
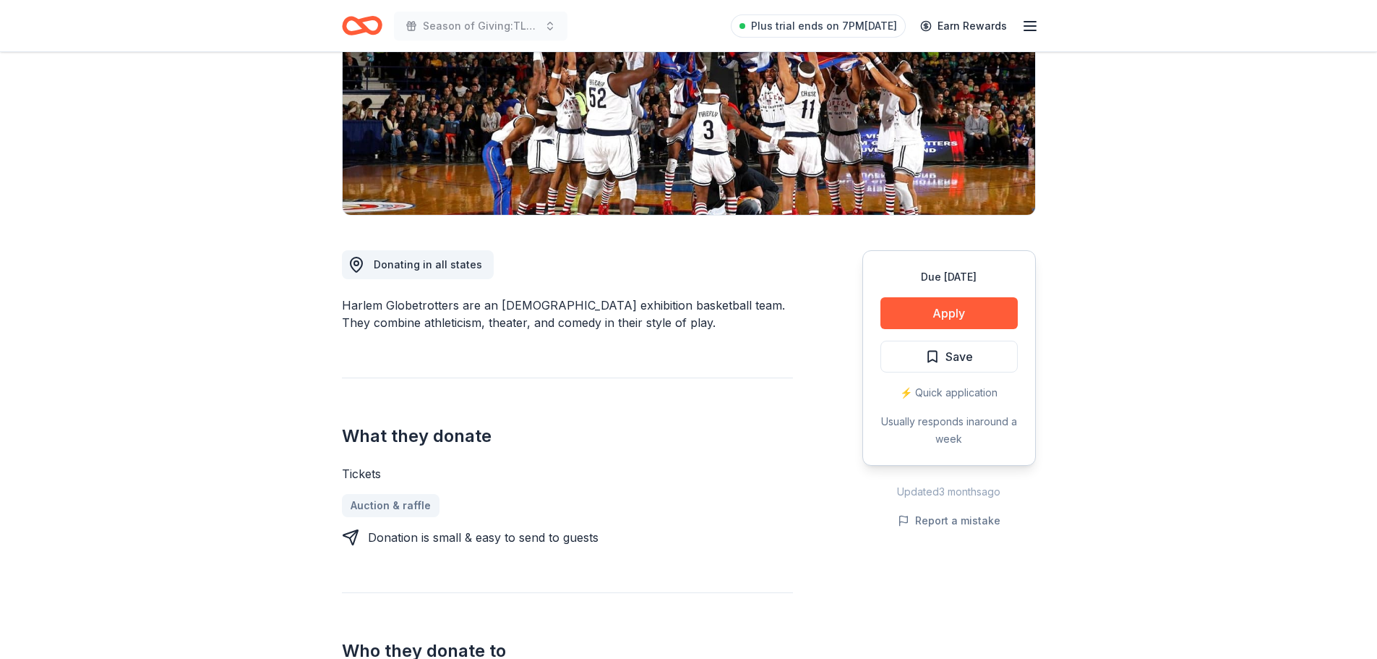
scroll to position [145, 0]
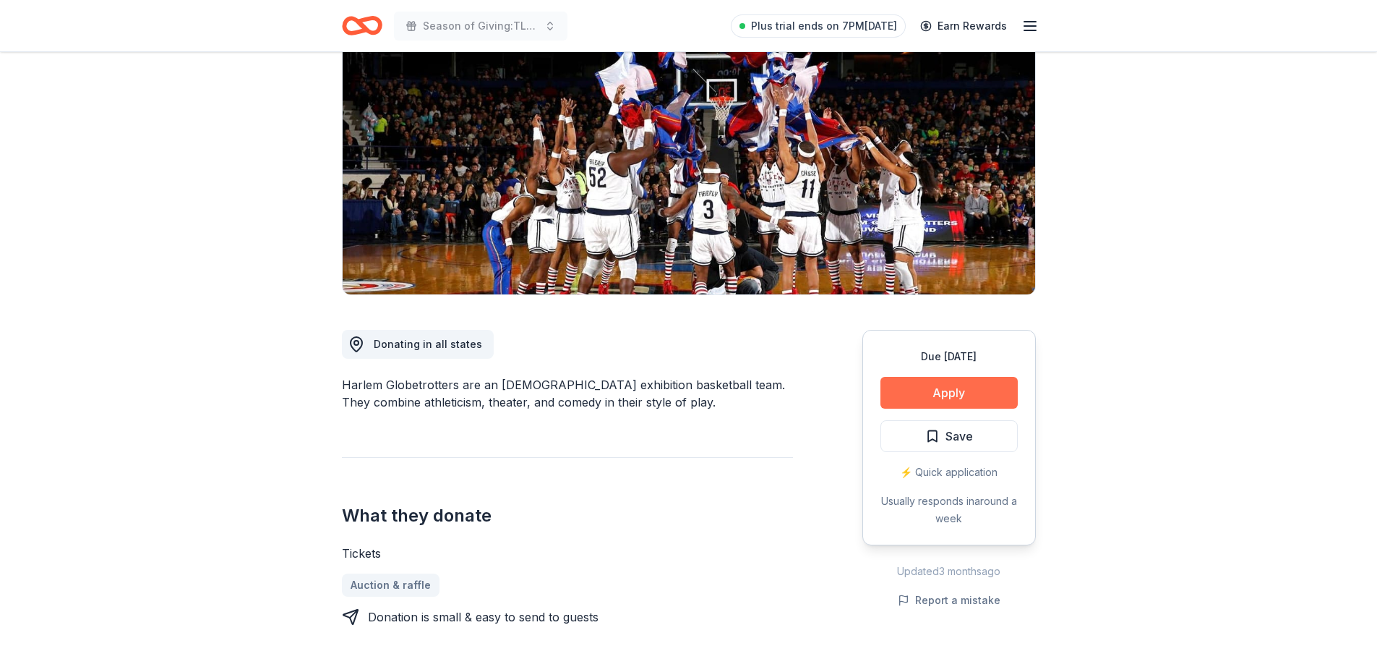
click at [959, 395] on button "Apply" at bounding box center [948, 393] width 137 height 32
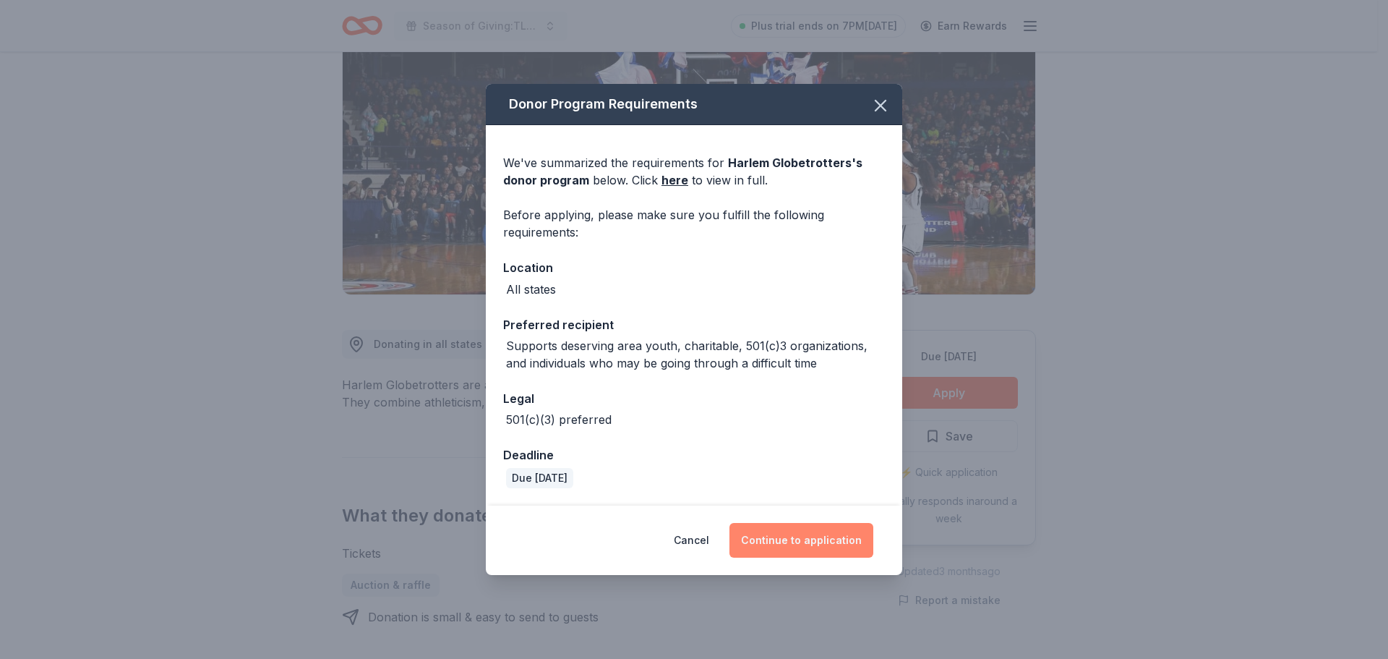
click at [799, 535] on button "Continue to application" at bounding box center [801, 540] width 144 height 35
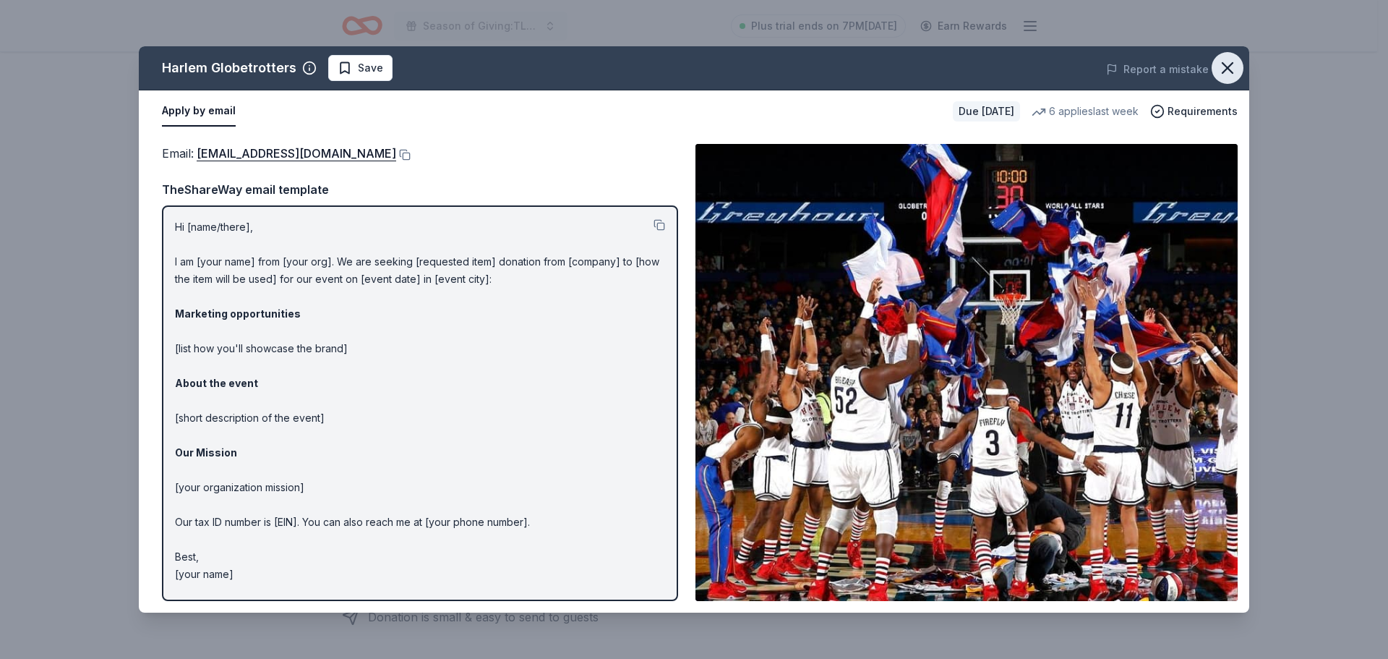
click at [1233, 70] on icon "button" at bounding box center [1227, 68] width 20 height 20
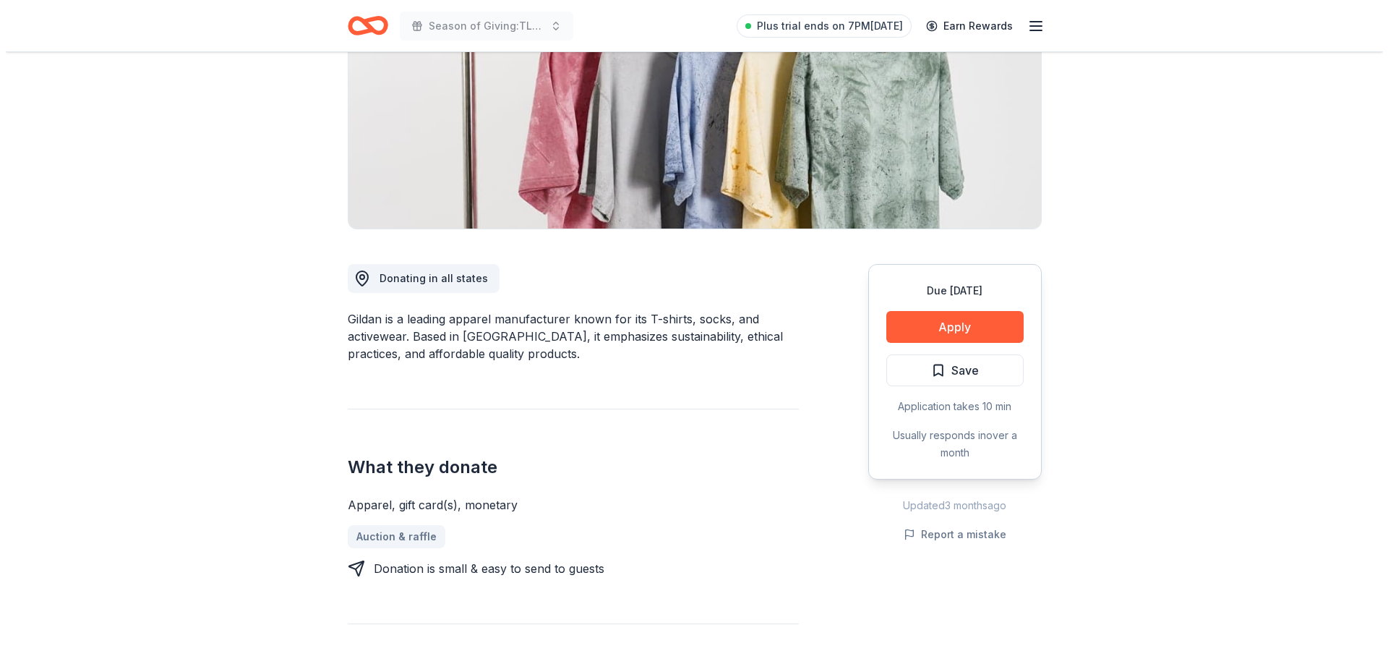
scroll to position [217, 0]
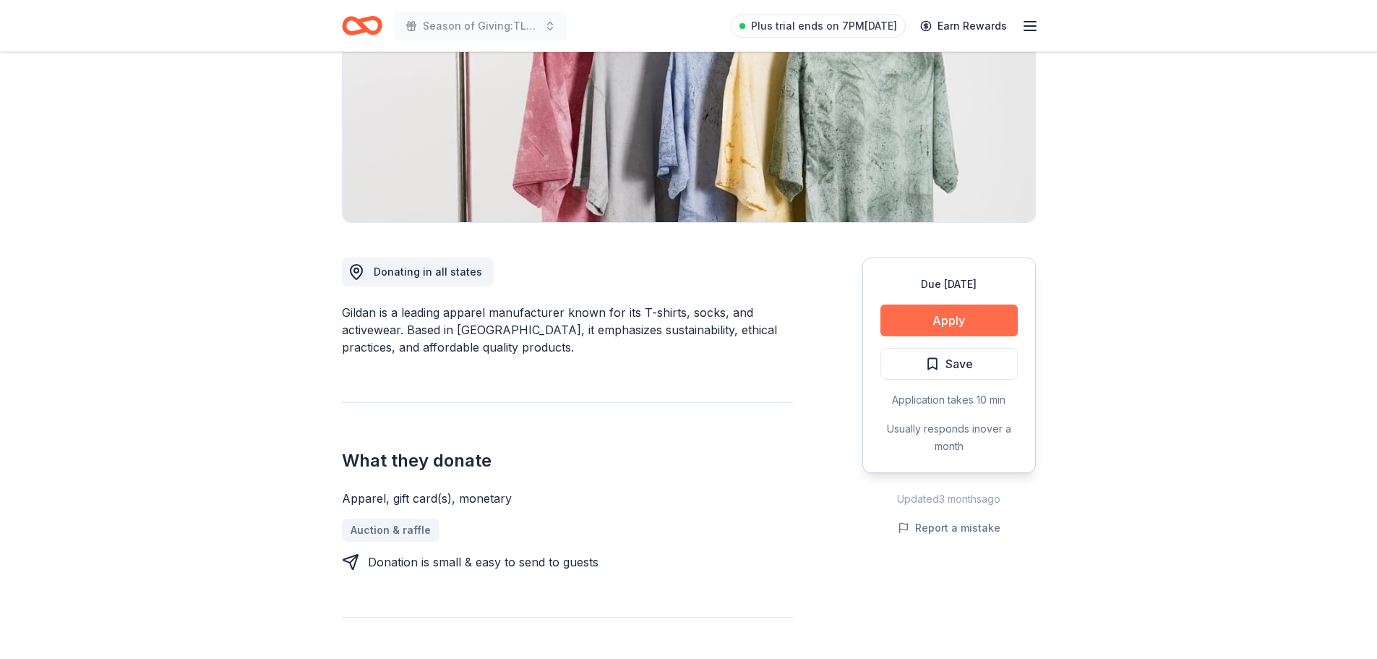
click at [964, 313] on button "Apply" at bounding box center [948, 320] width 137 height 32
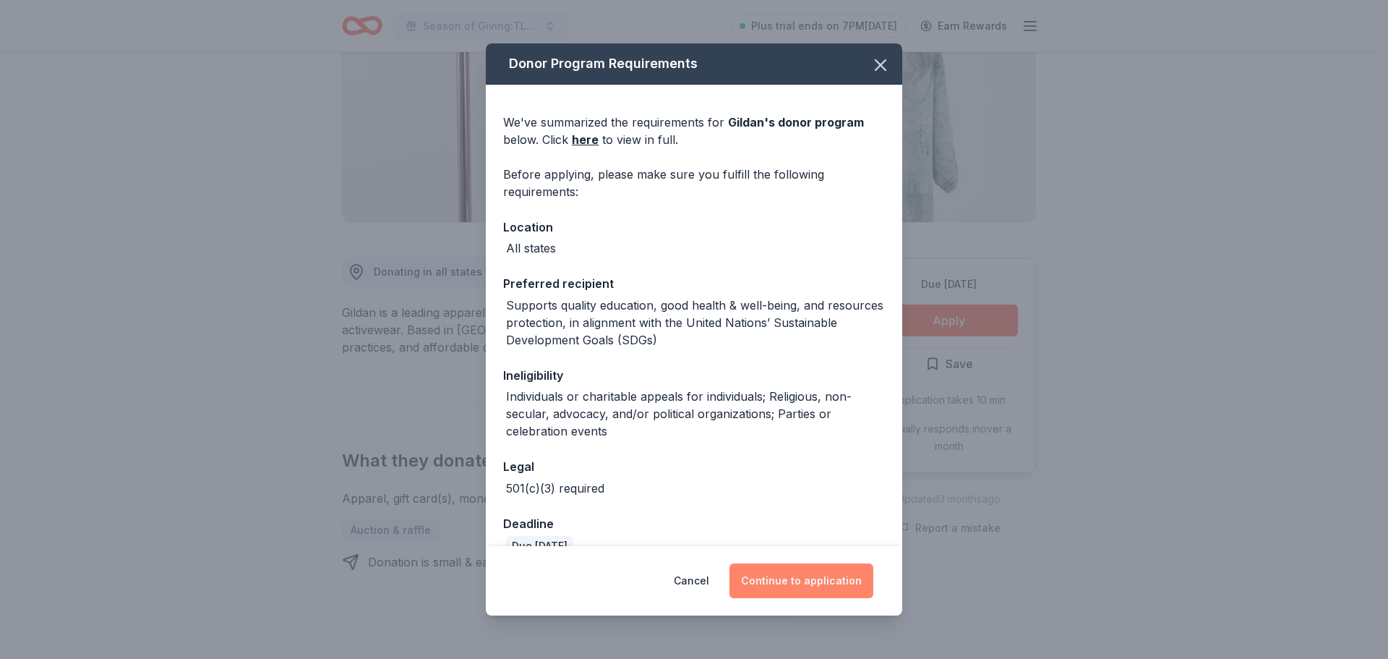
click at [787, 582] on button "Continue to application" at bounding box center [801, 580] width 144 height 35
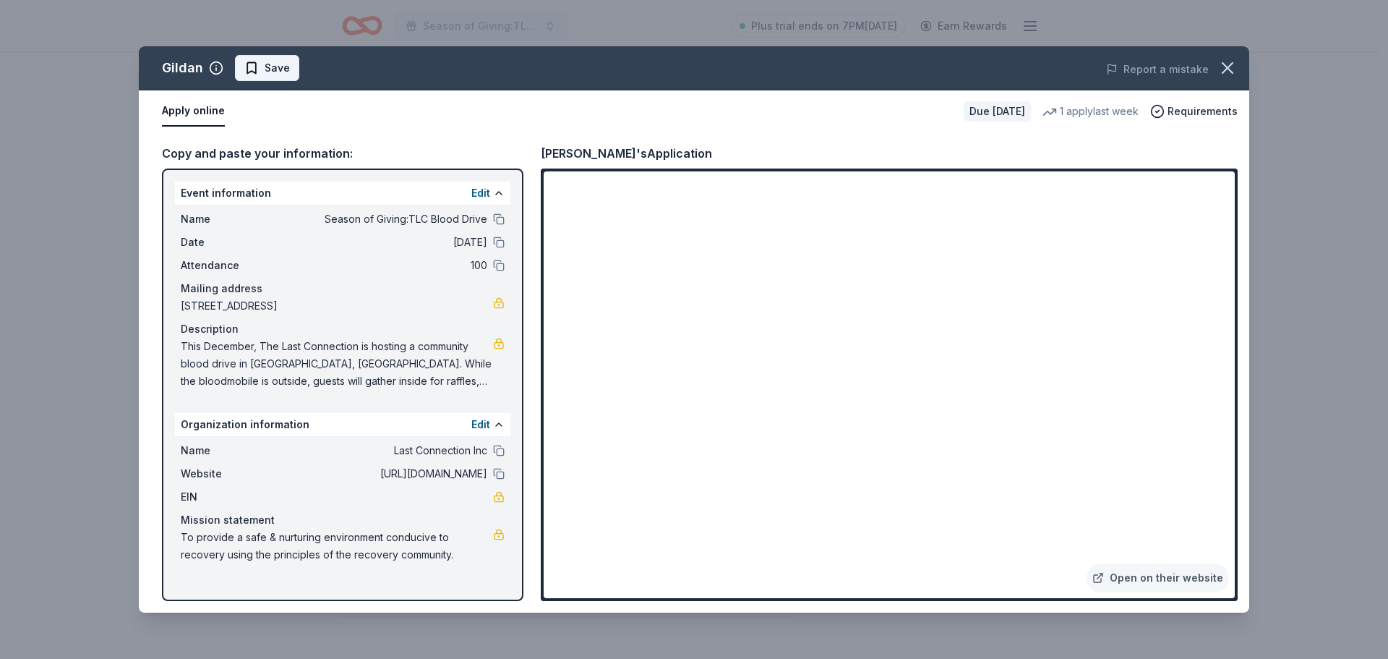
click at [276, 63] on span "Save" at bounding box center [277, 67] width 25 height 17
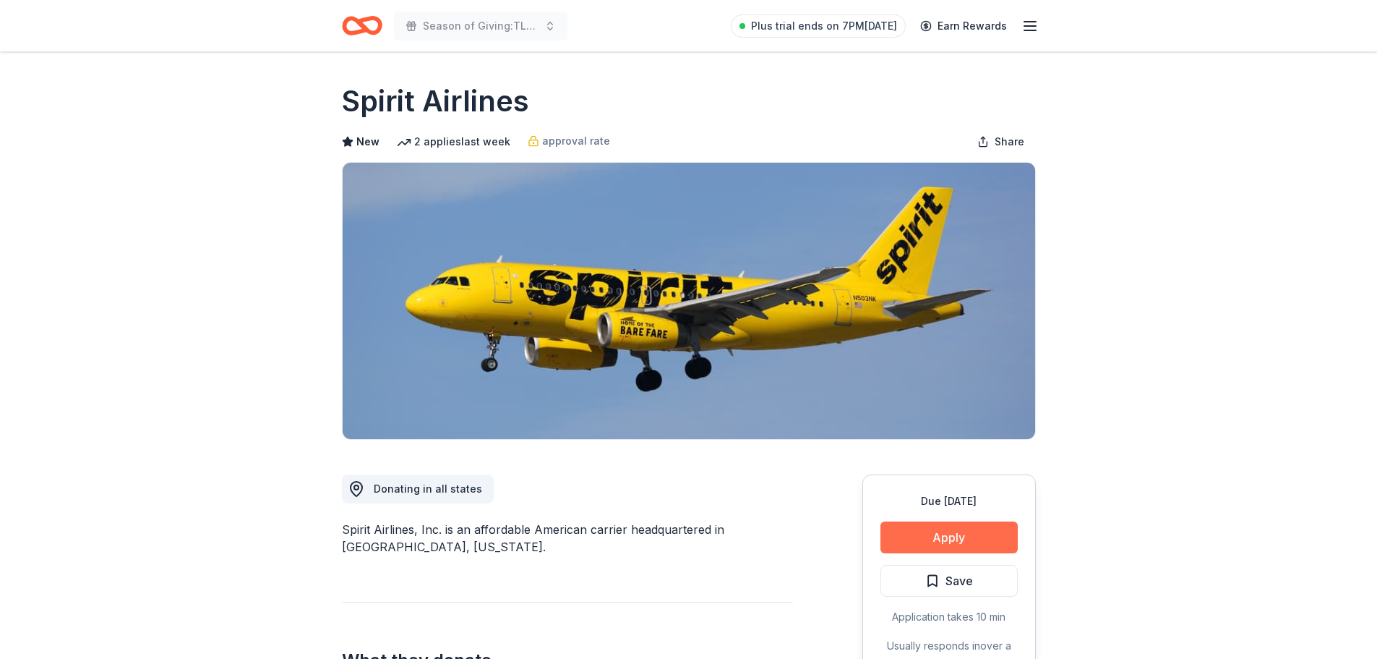
click at [927, 538] on button "Apply" at bounding box center [948, 537] width 137 height 32
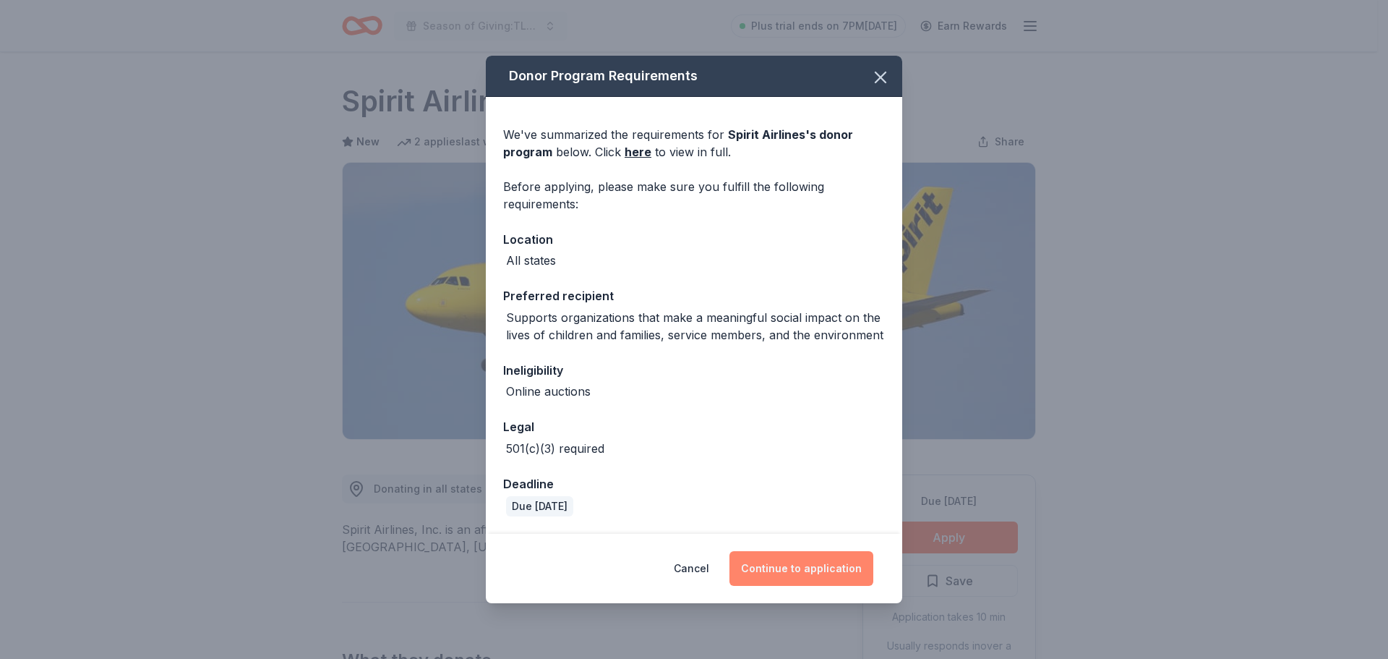
click at [810, 567] on button "Continue to application" at bounding box center [801, 568] width 144 height 35
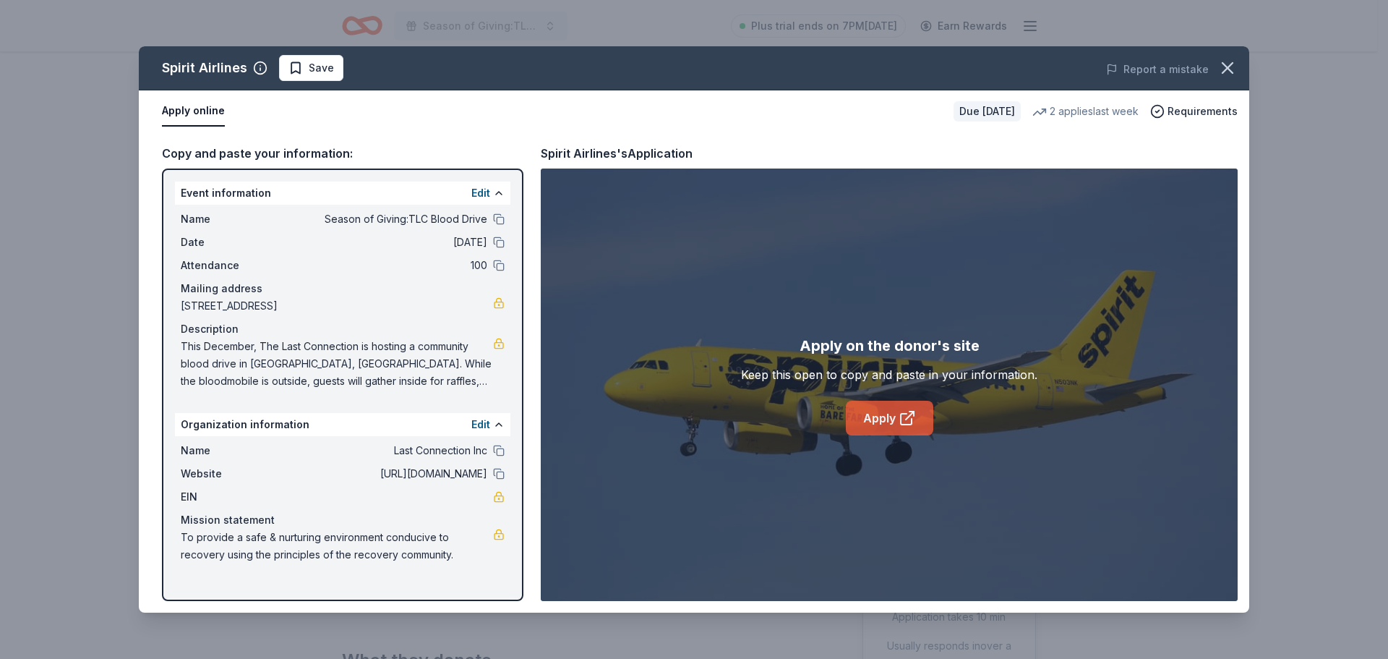
click at [887, 413] on link "Apply" at bounding box center [889, 417] width 87 height 35
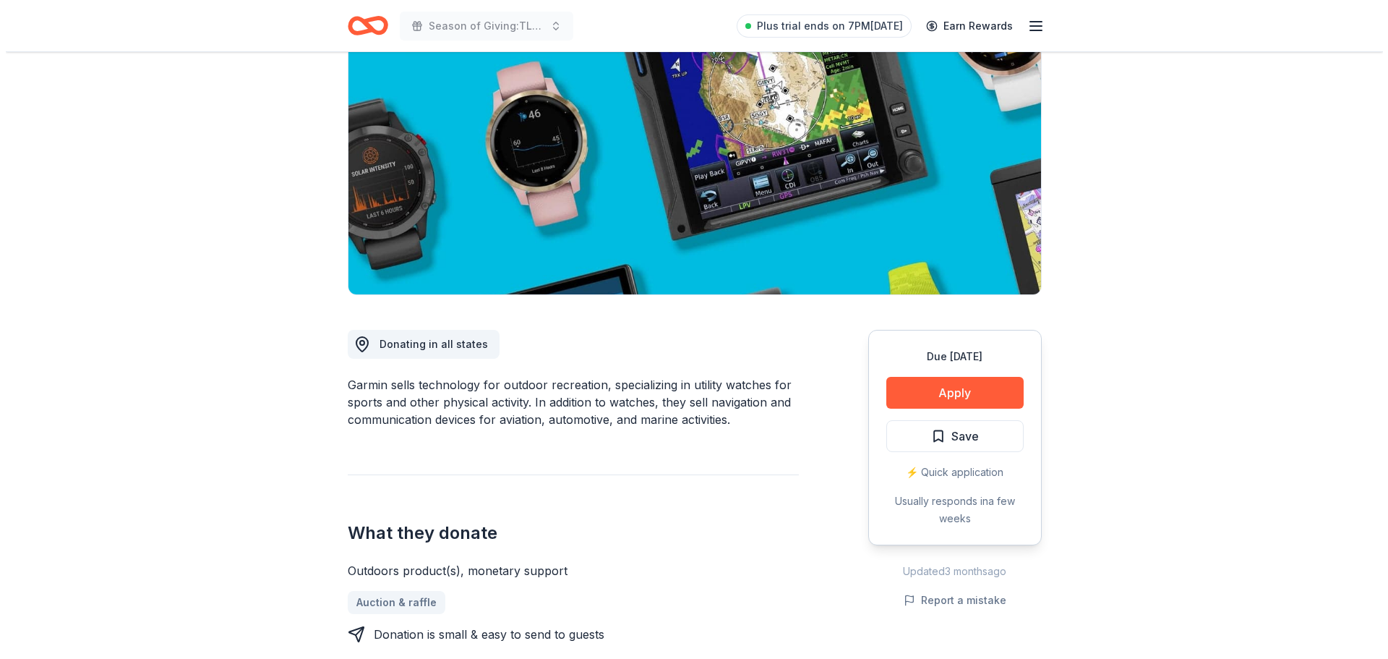
scroll to position [361, 0]
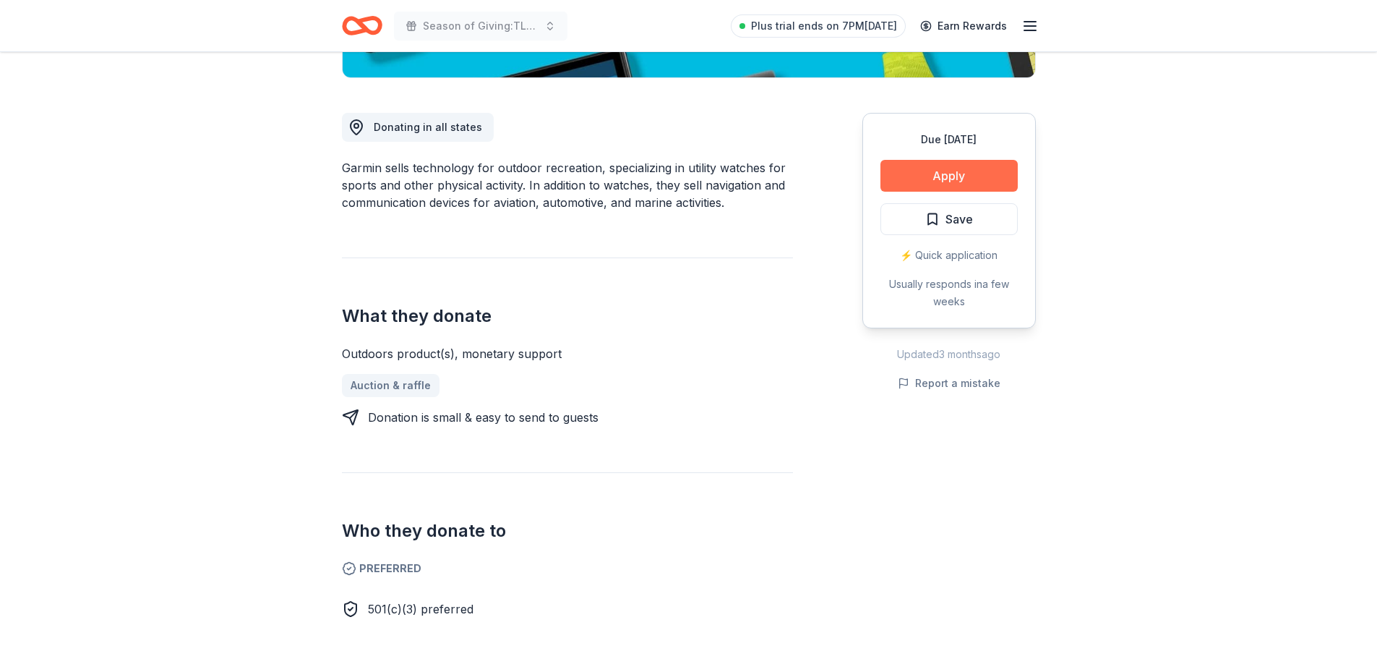
click at [962, 184] on button "Apply" at bounding box center [948, 176] width 137 height 32
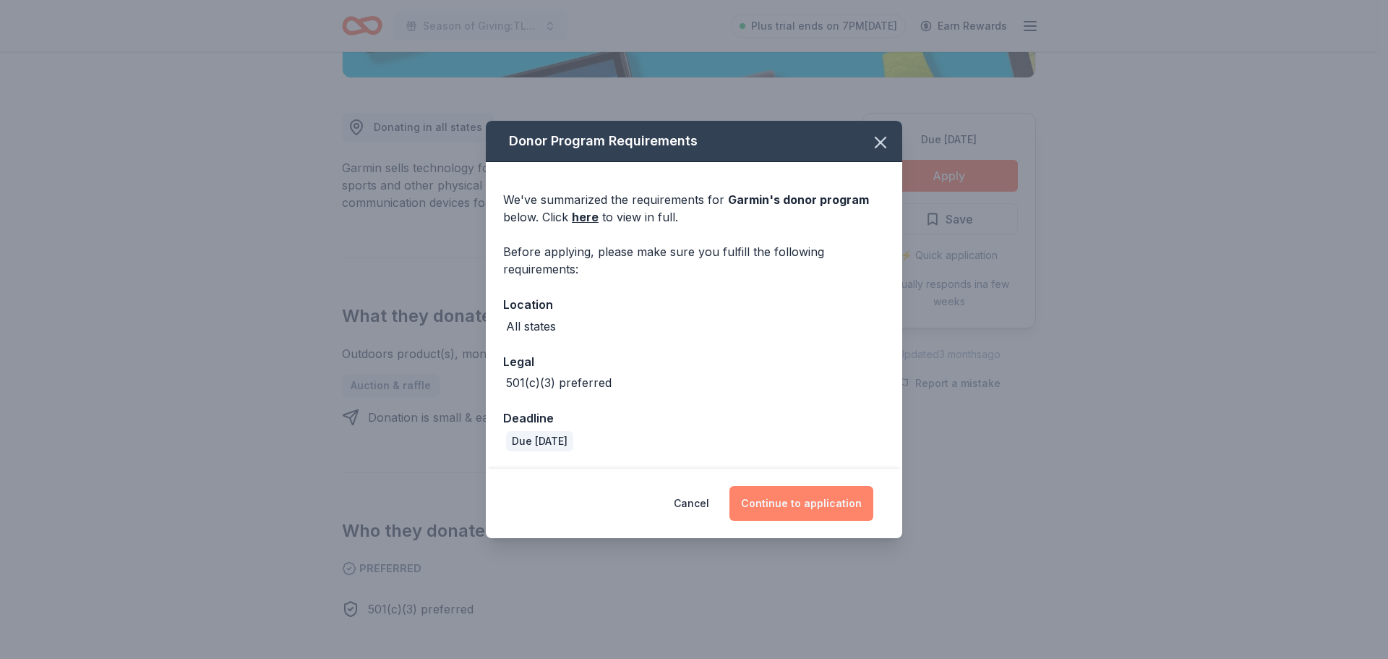
click at [773, 500] on button "Continue to application" at bounding box center [801, 503] width 144 height 35
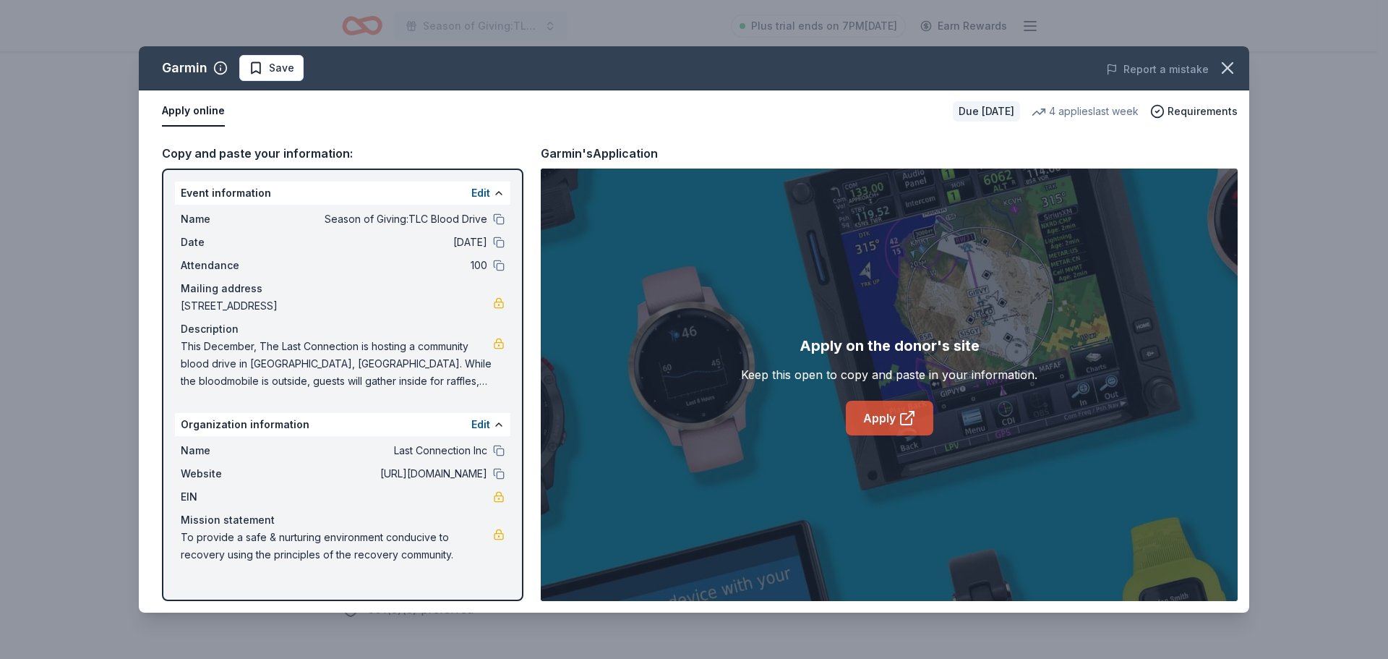
click at [883, 423] on link "Apply" at bounding box center [889, 417] width 87 height 35
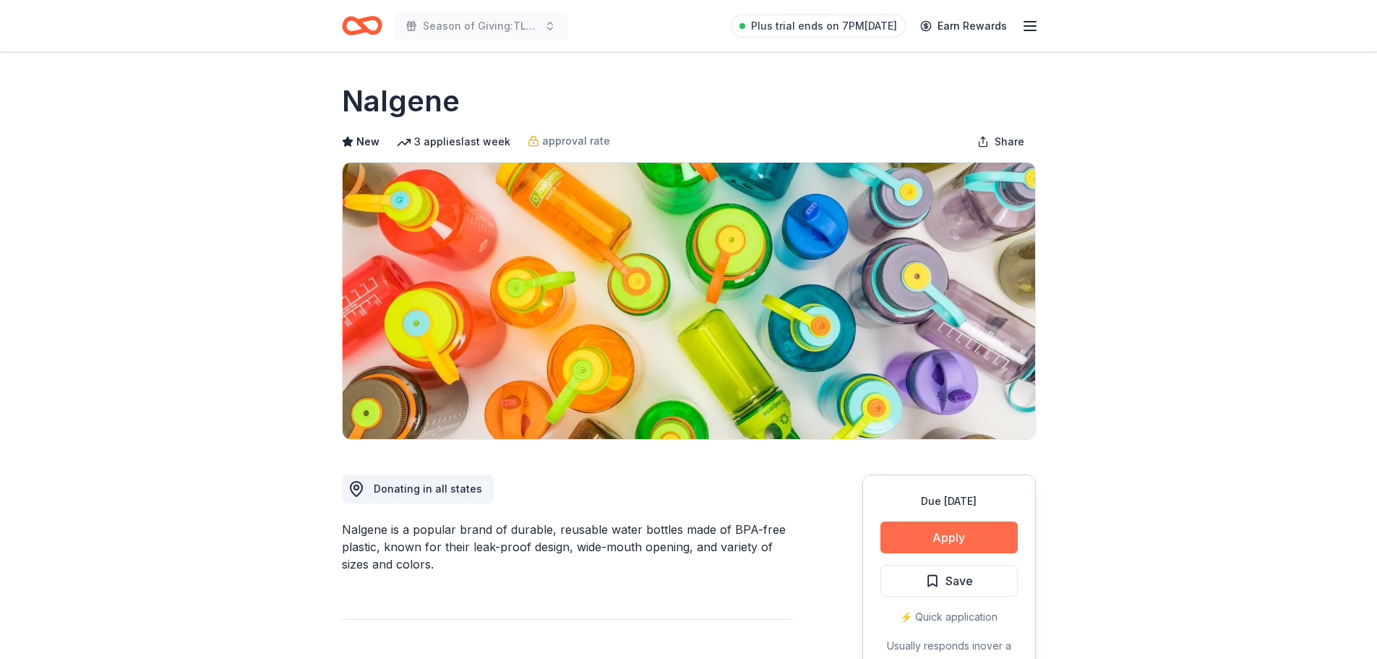
click at [963, 530] on button "Apply" at bounding box center [948, 537] width 137 height 32
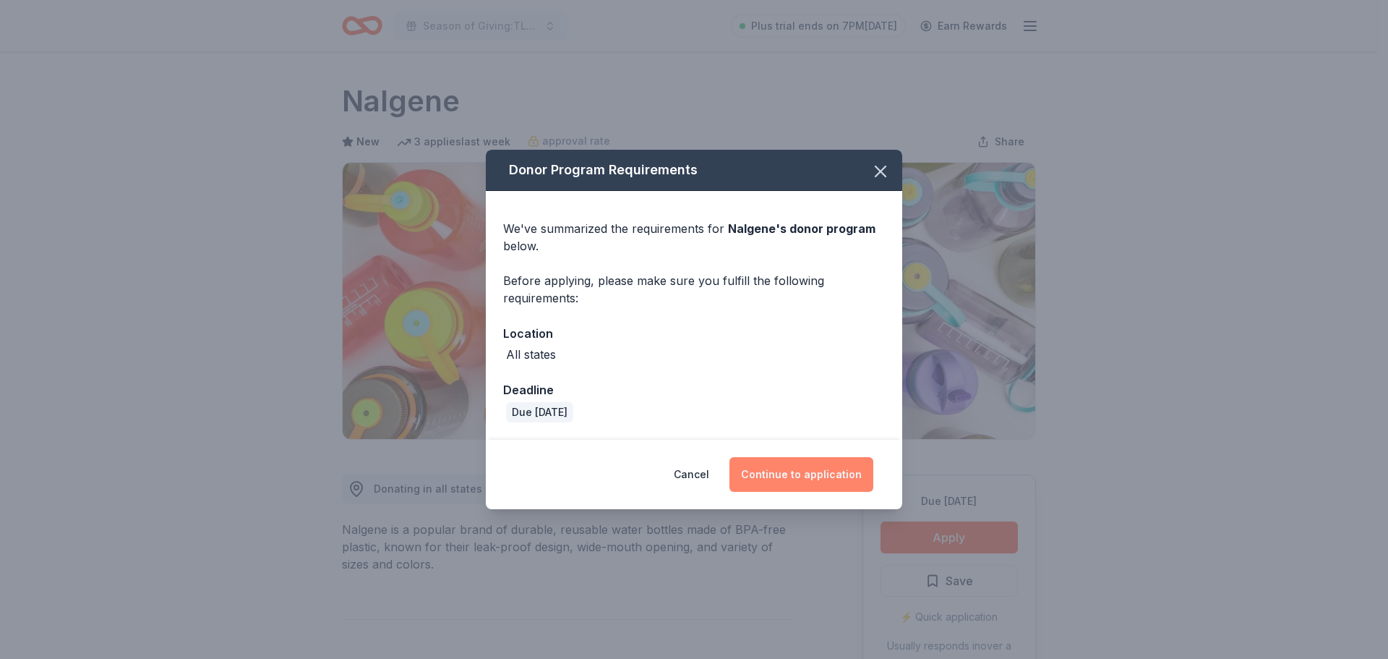
click at [795, 479] on button "Continue to application" at bounding box center [801, 474] width 144 height 35
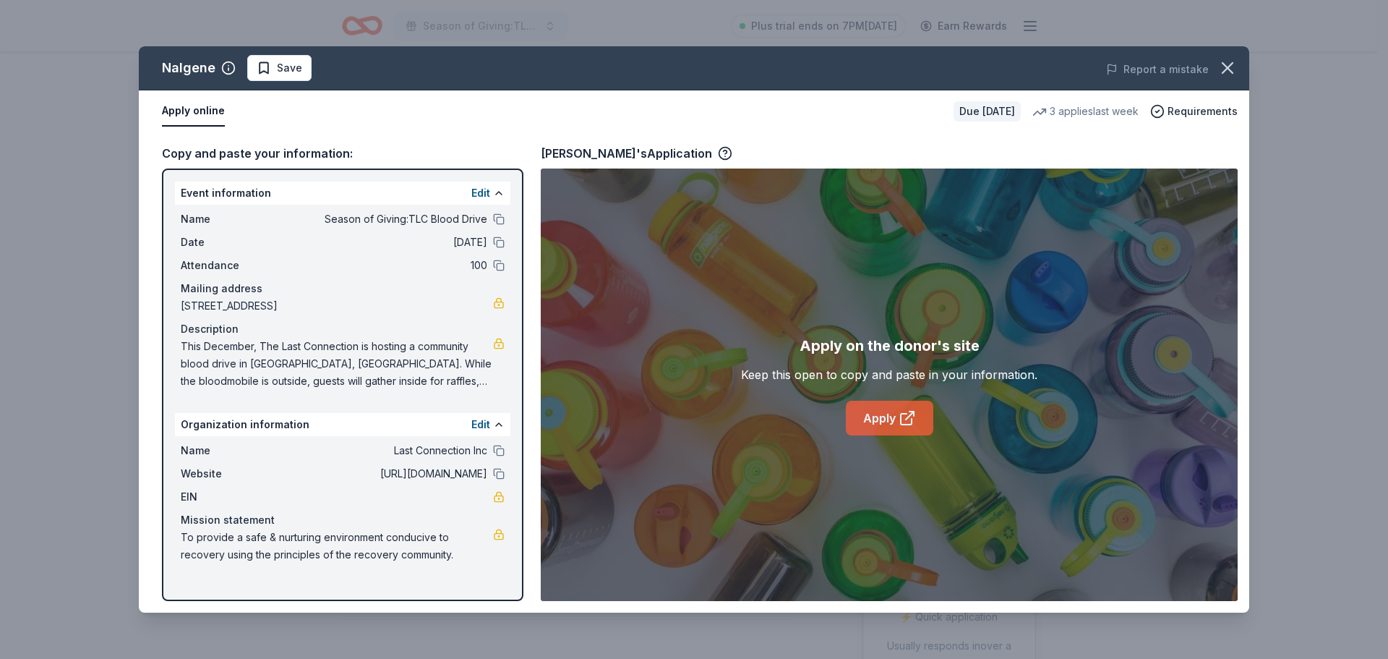
click at [897, 422] on link "Apply" at bounding box center [889, 417] width 87 height 35
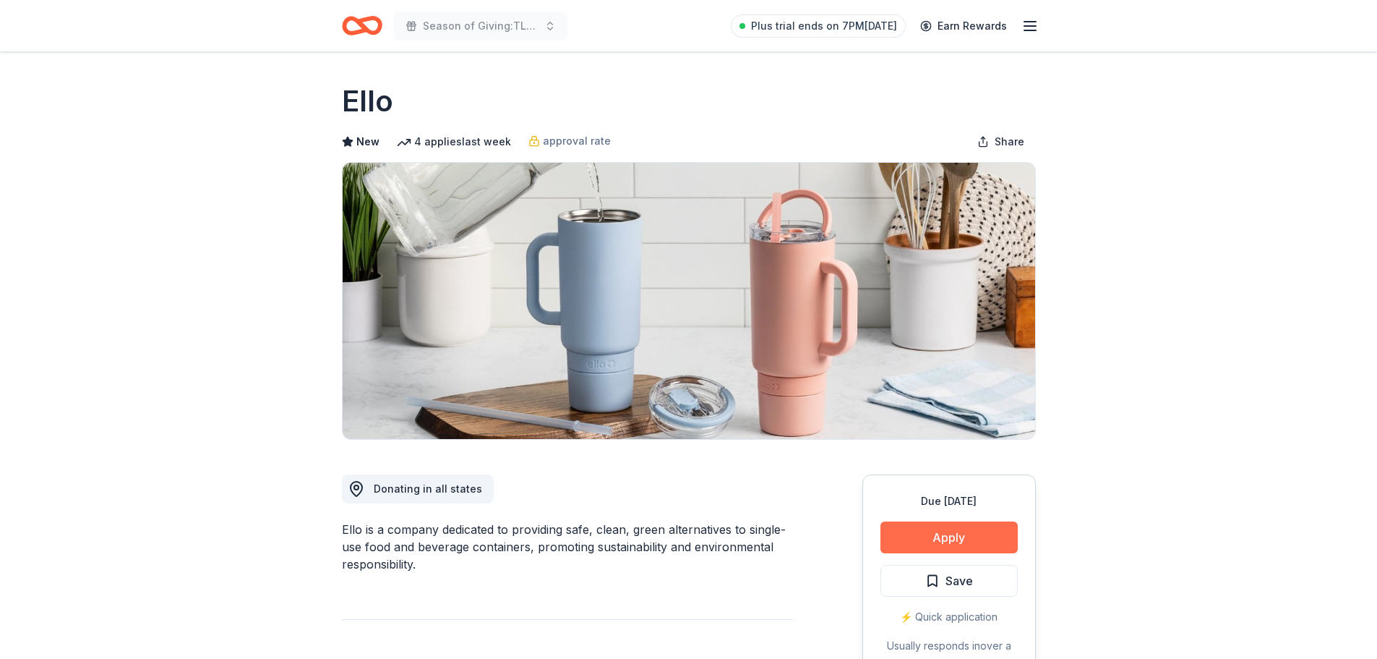
click at [954, 535] on button "Apply" at bounding box center [948, 537] width 137 height 32
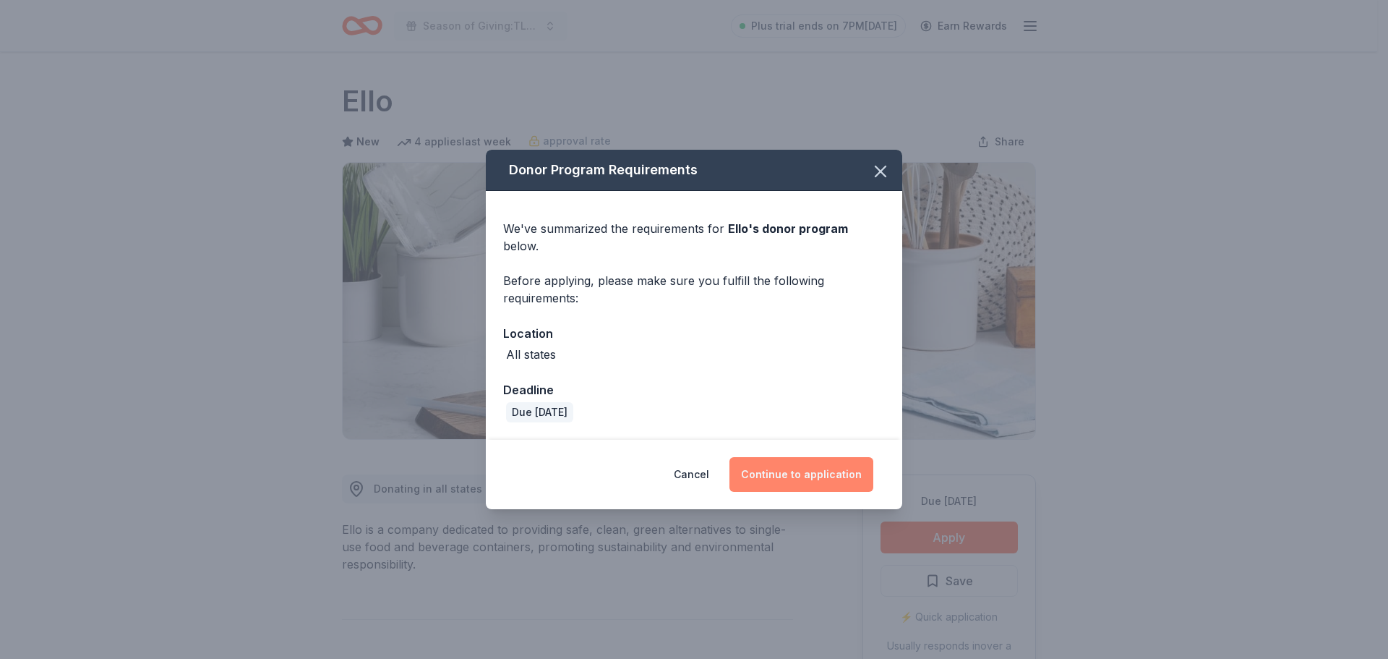
click at [800, 460] on button "Continue to application" at bounding box center [801, 474] width 144 height 35
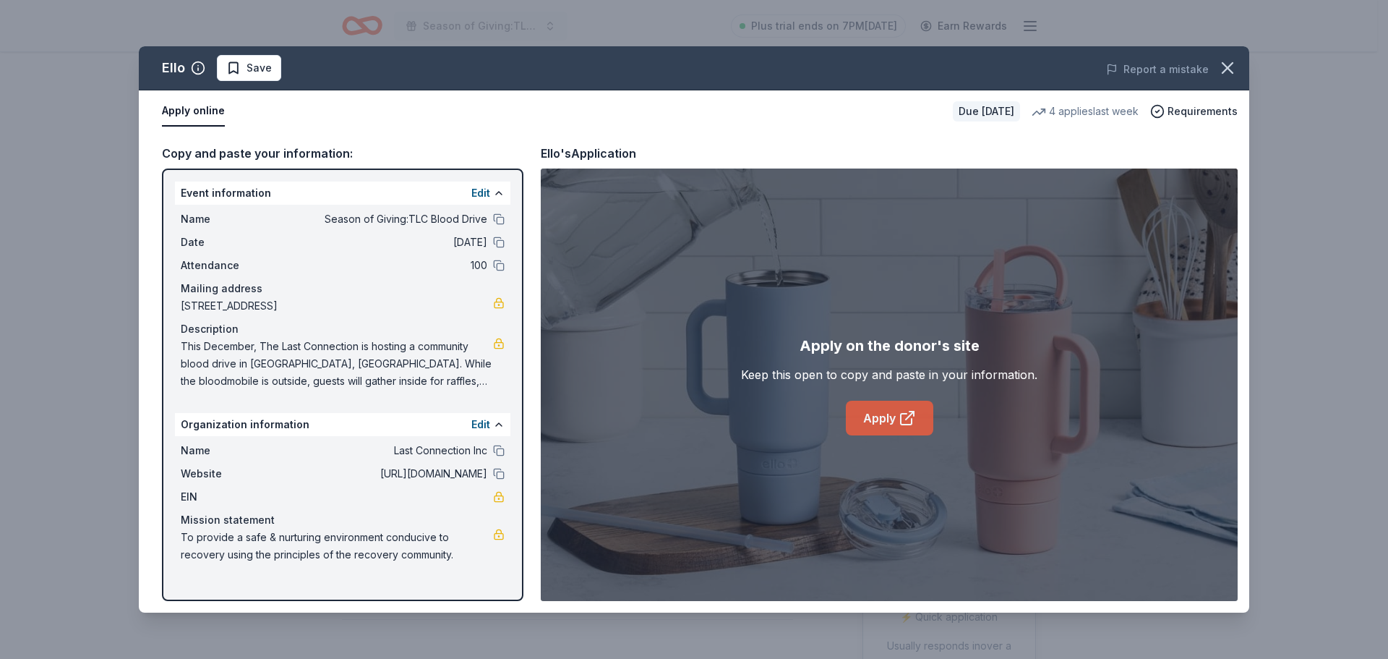
click at [888, 413] on link "Apply" at bounding box center [889, 417] width 87 height 35
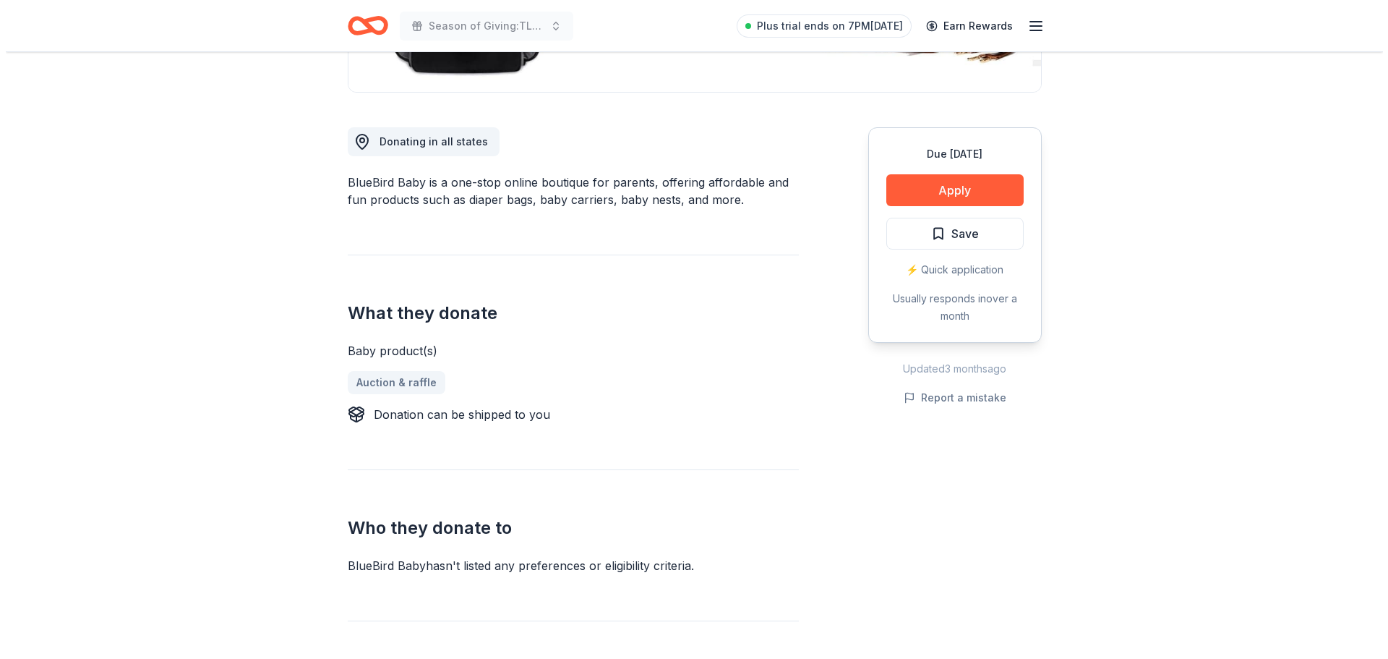
scroll to position [361, 0]
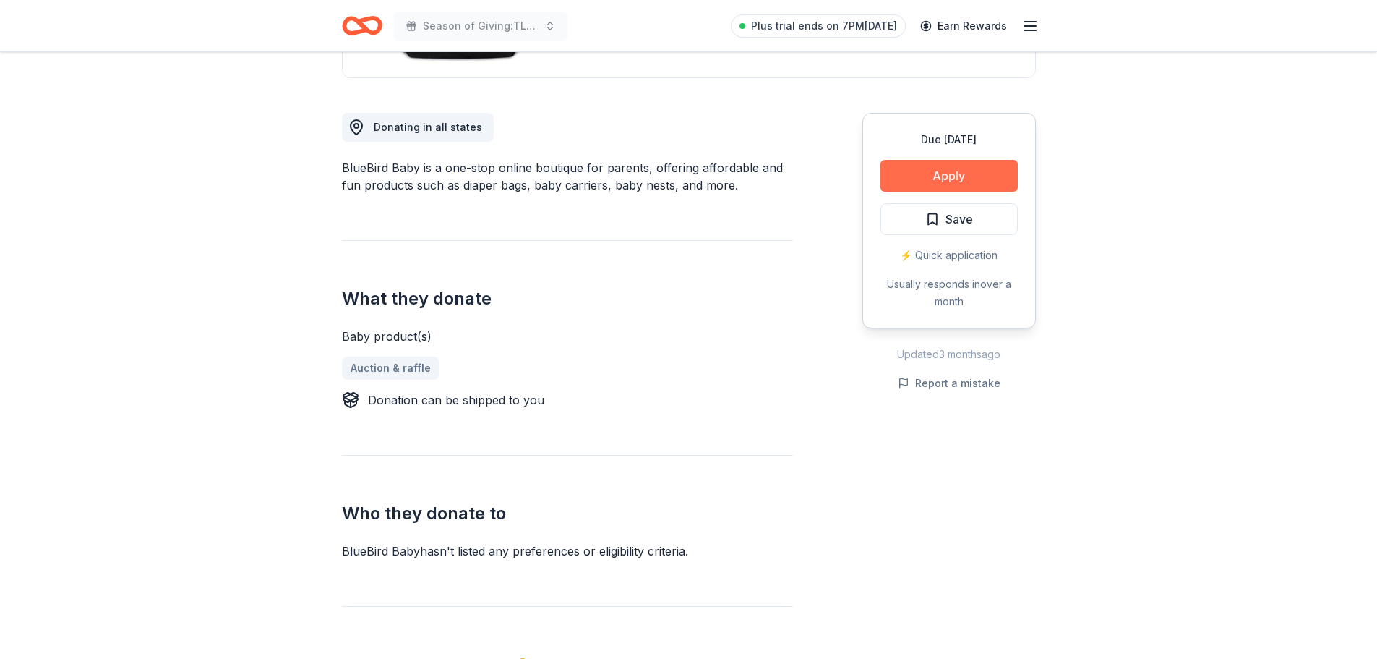
click at [949, 179] on button "Apply" at bounding box center [948, 176] width 137 height 32
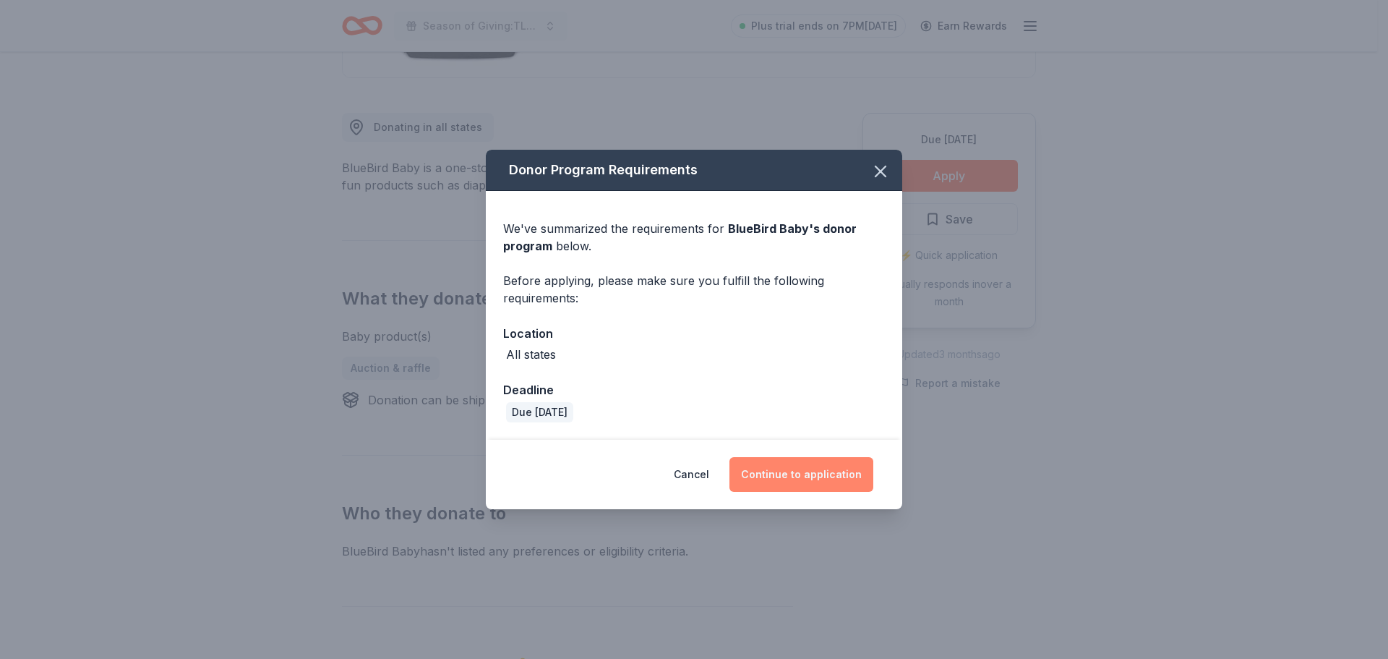
click at [791, 474] on button "Continue to application" at bounding box center [801, 474] width 144 height 35
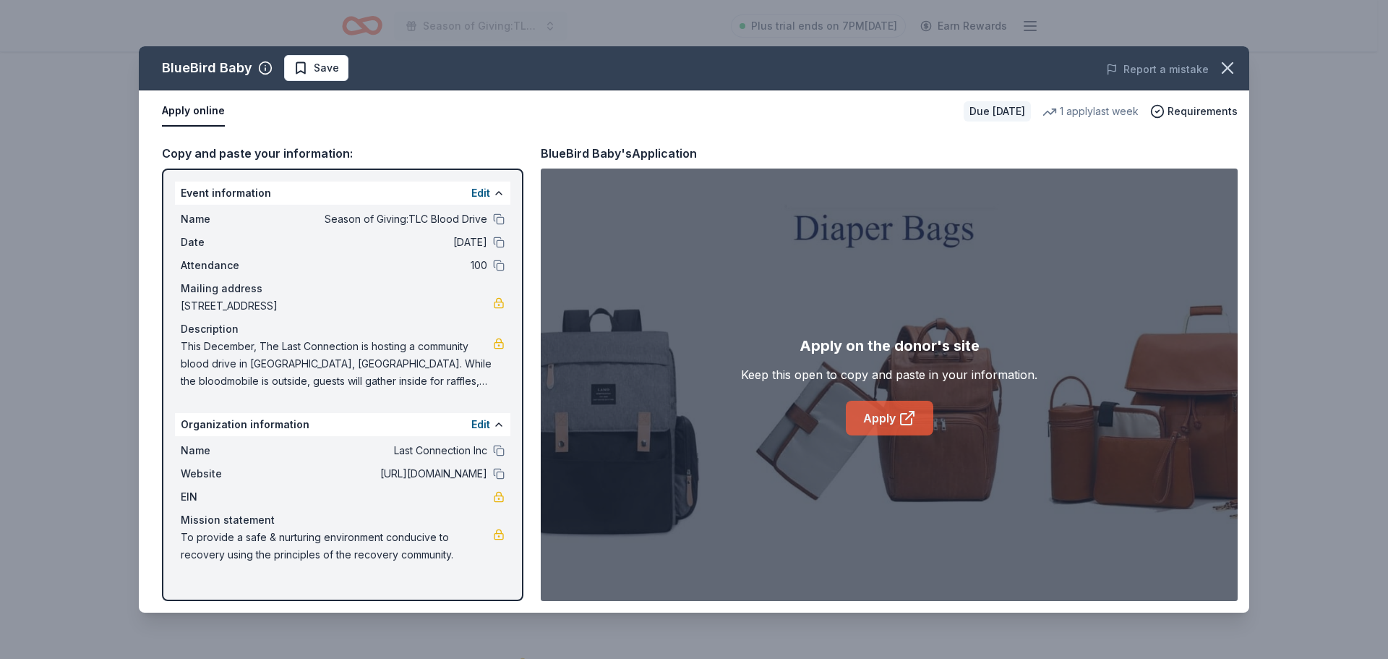
click at [880, 413] on link "Apply" at bounding box center [889, 417] width 87 height 35
click at [304, 69] on span "Save" at bounding box center [316, 67] width 46 height 17
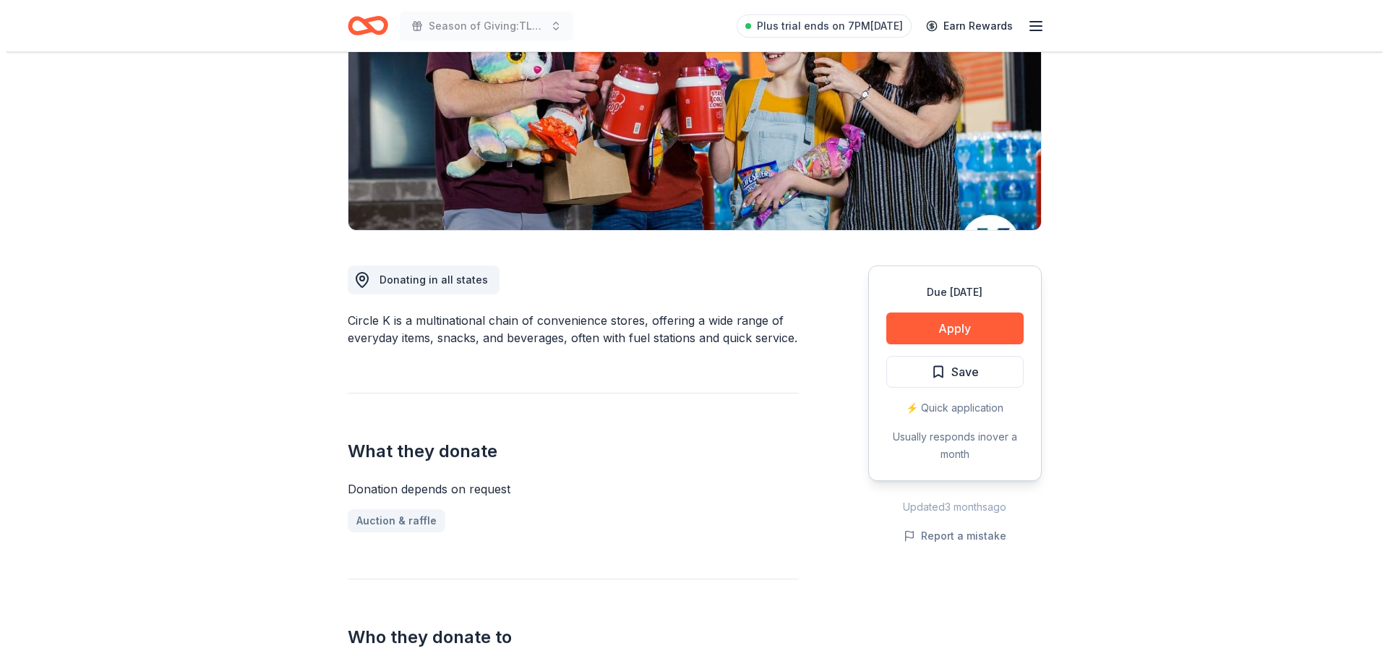
scroll to position [217, 0]
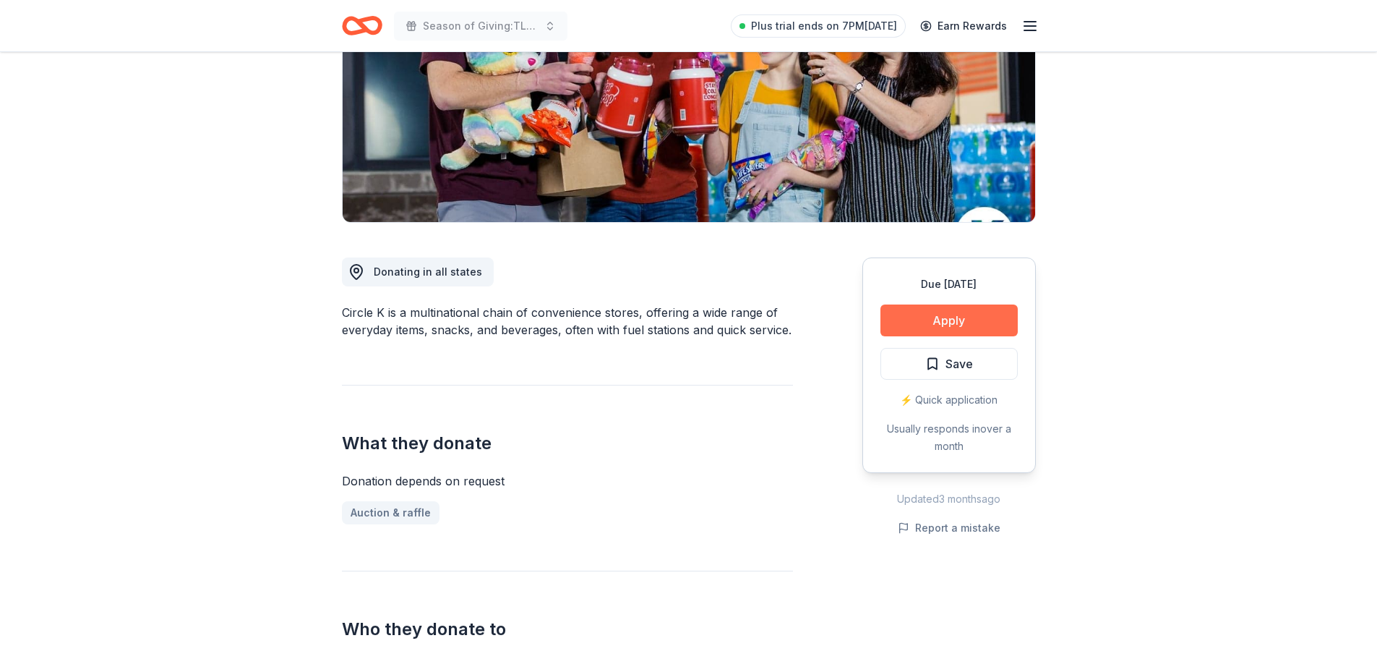
click at [955, 323] on button "Apply" at bounding box center [948, 320] width 137 height 32
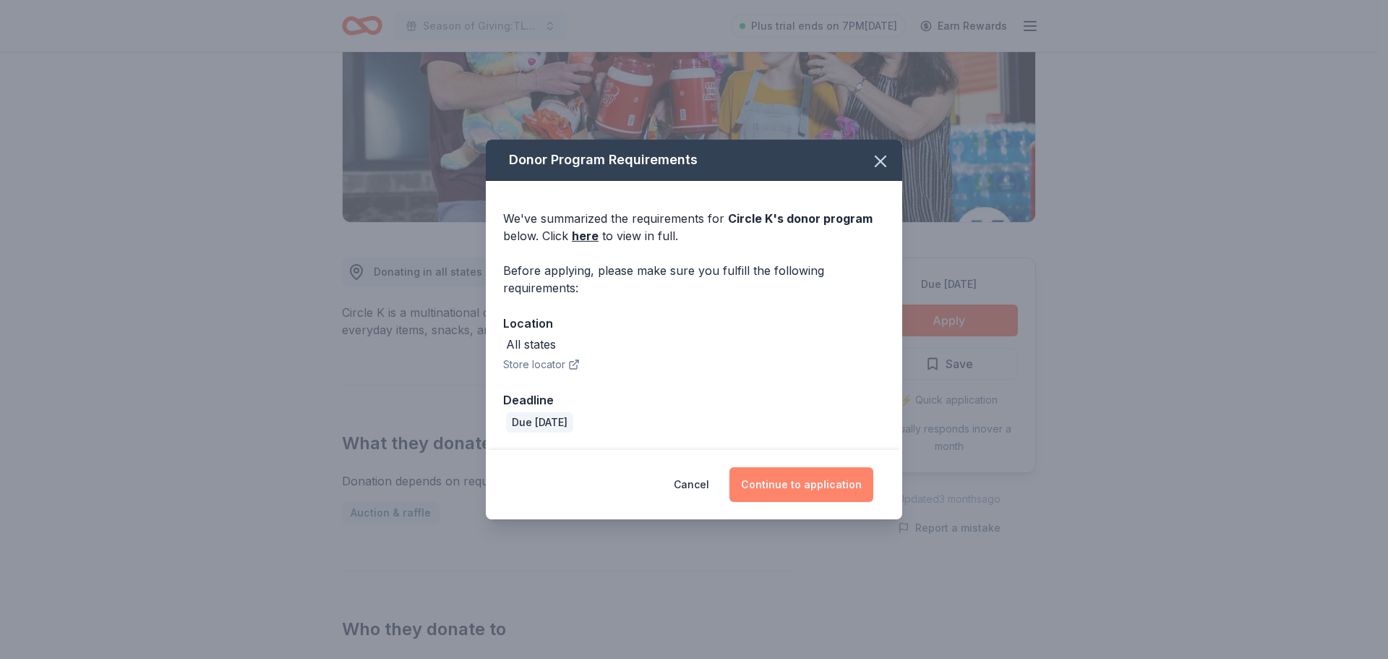
click at [784, 479] on button "Continue to application" at bounding box center [801, 484] width 144 height 35
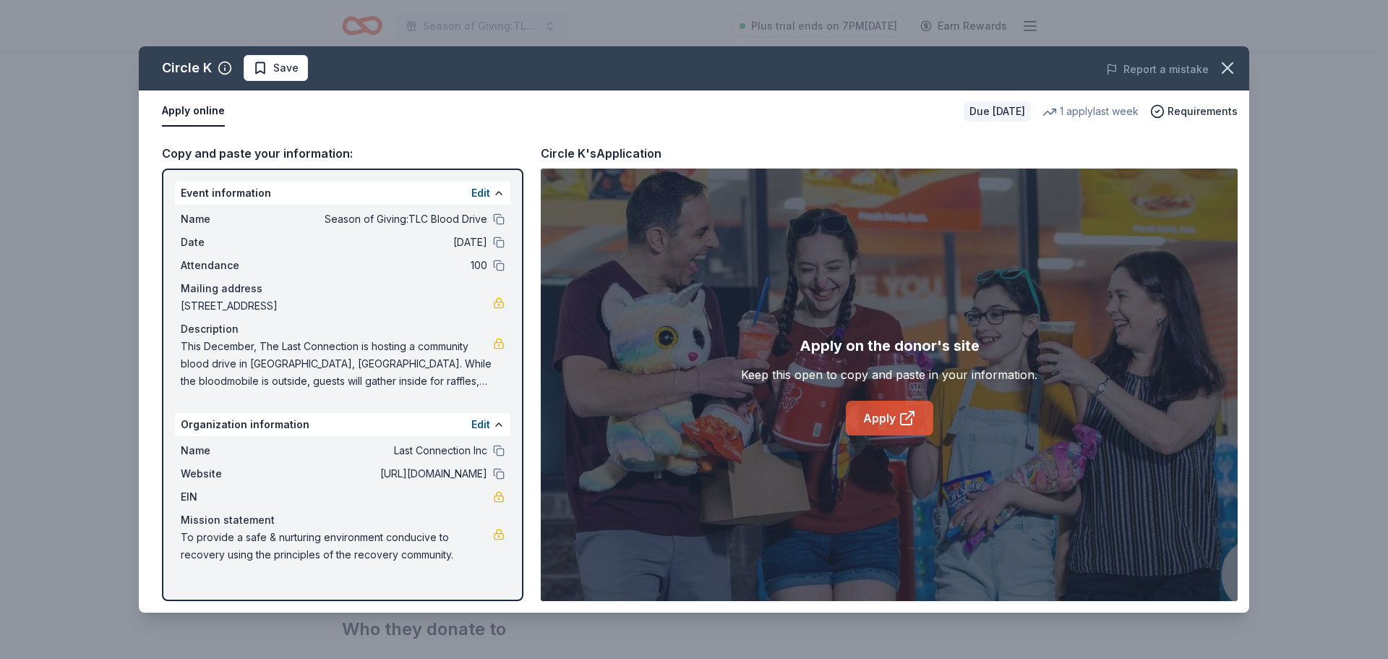
click at [885, 418] on link "Apply" at bounding box center [889, 417] width 87 height 35
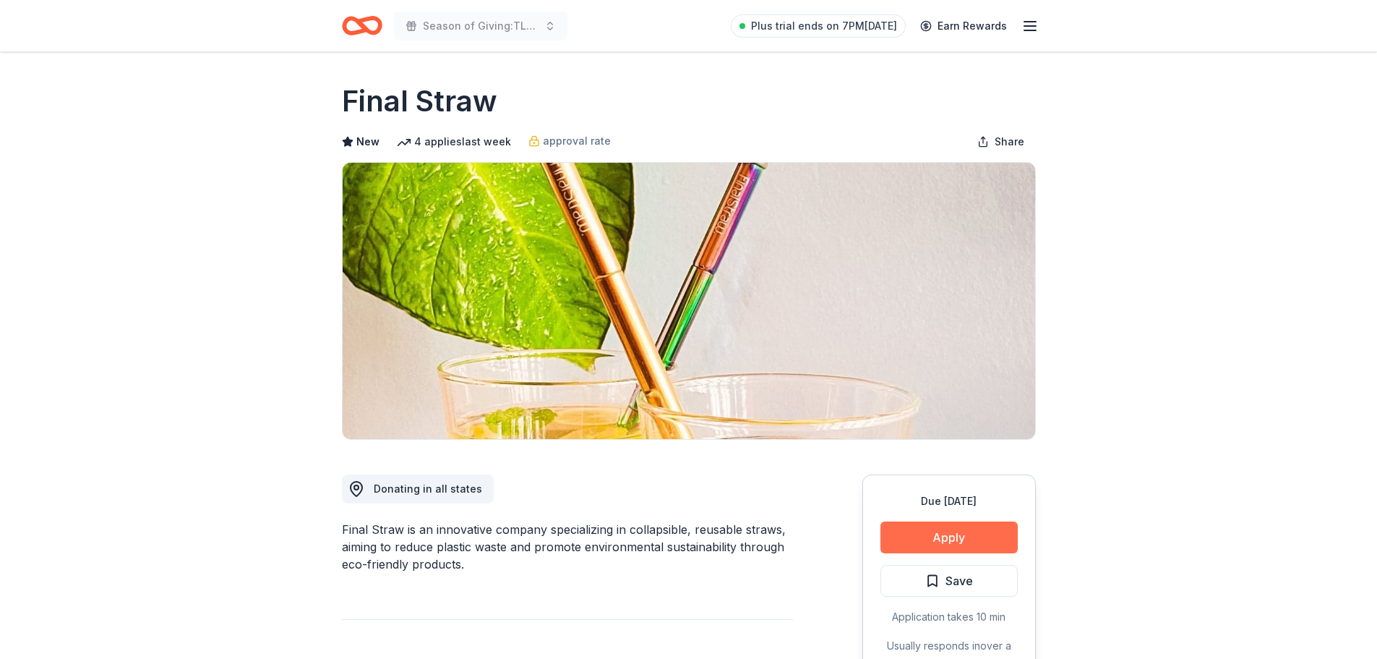
click at [948, 539] on button "Apply" at bounding box center [948, 537] width 137 height 32
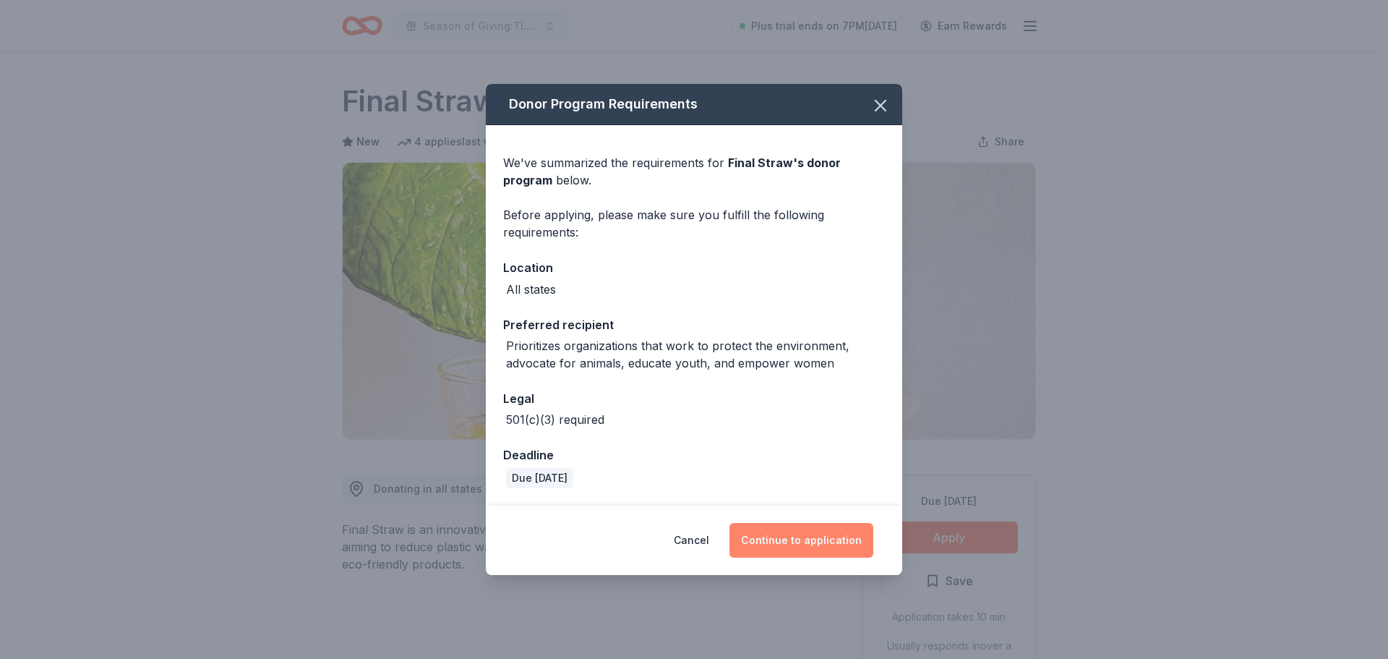
click at [831, 544] on button "Continue to application" at bounding box center [801, 540] width 144 height 35
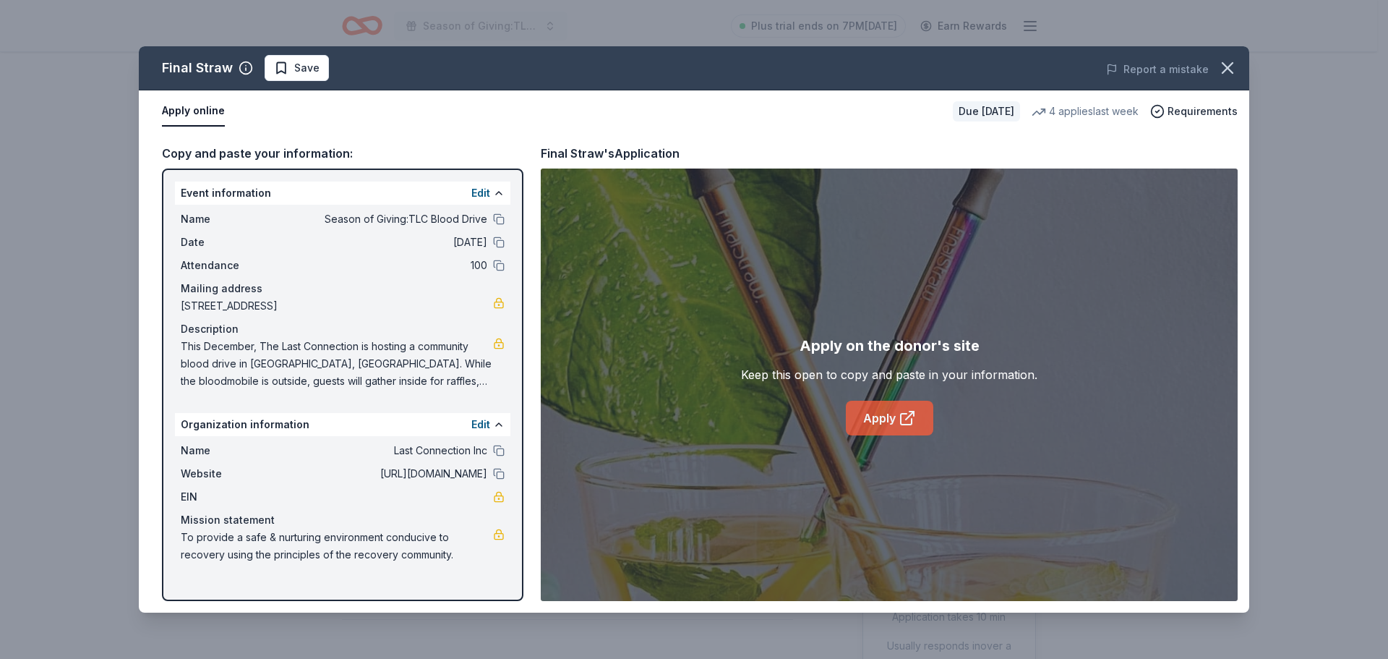
click at [890, 422] on link "Apply" at bounding box center [889, 417] width 87 height 35
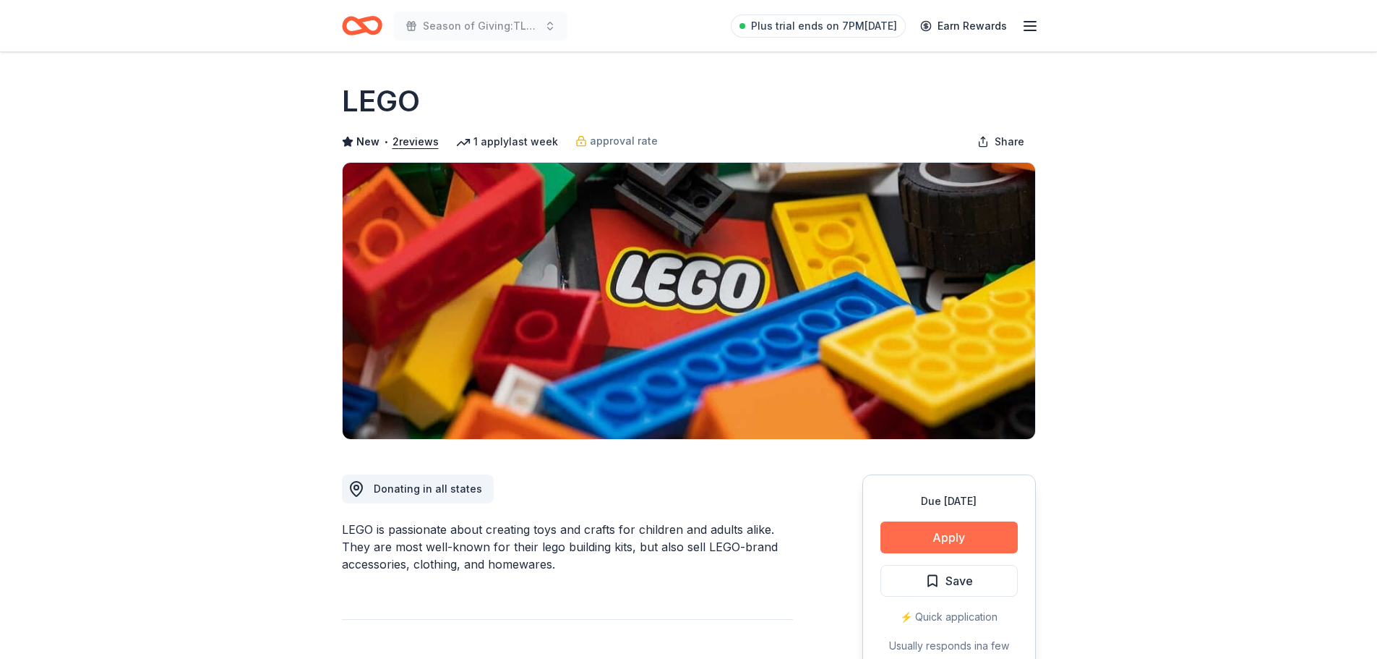
click at [923, 530] on button "Apply" at bounding box center [948, 537] width 137 height 32
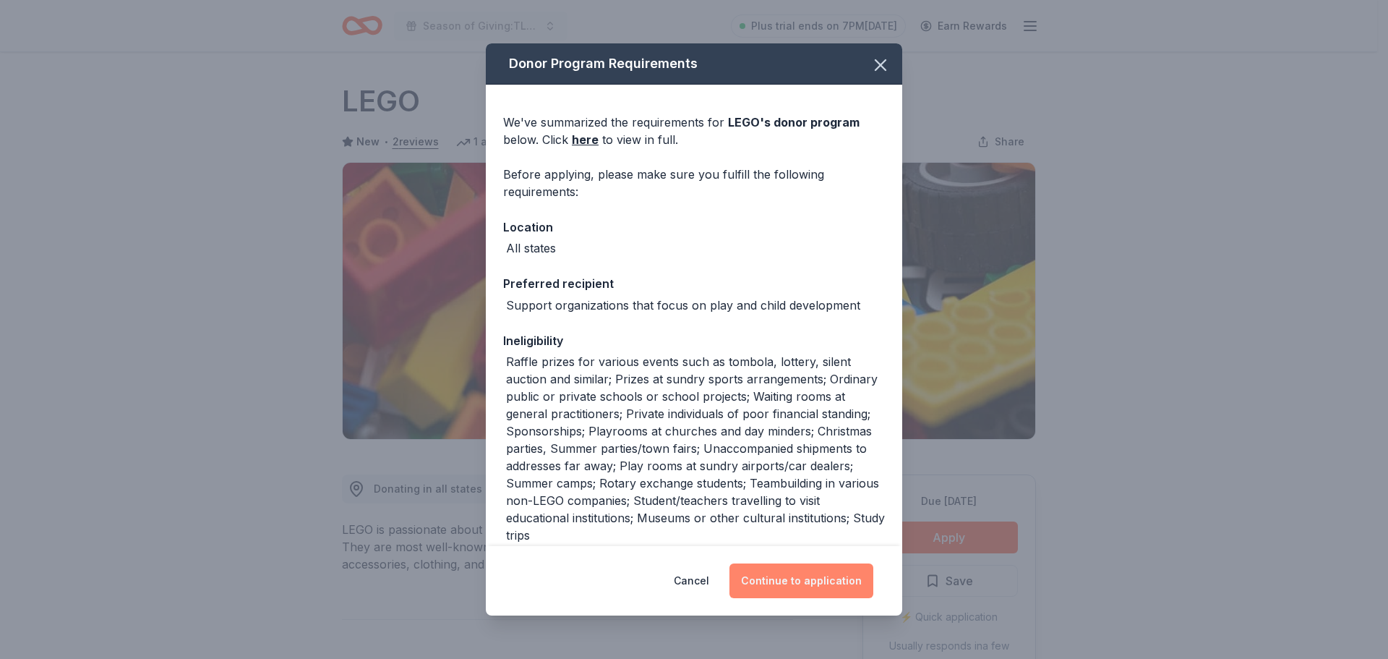
click at [809, 578] on button "Continue to application" at bounding box center [801, 580] width 144 height 35
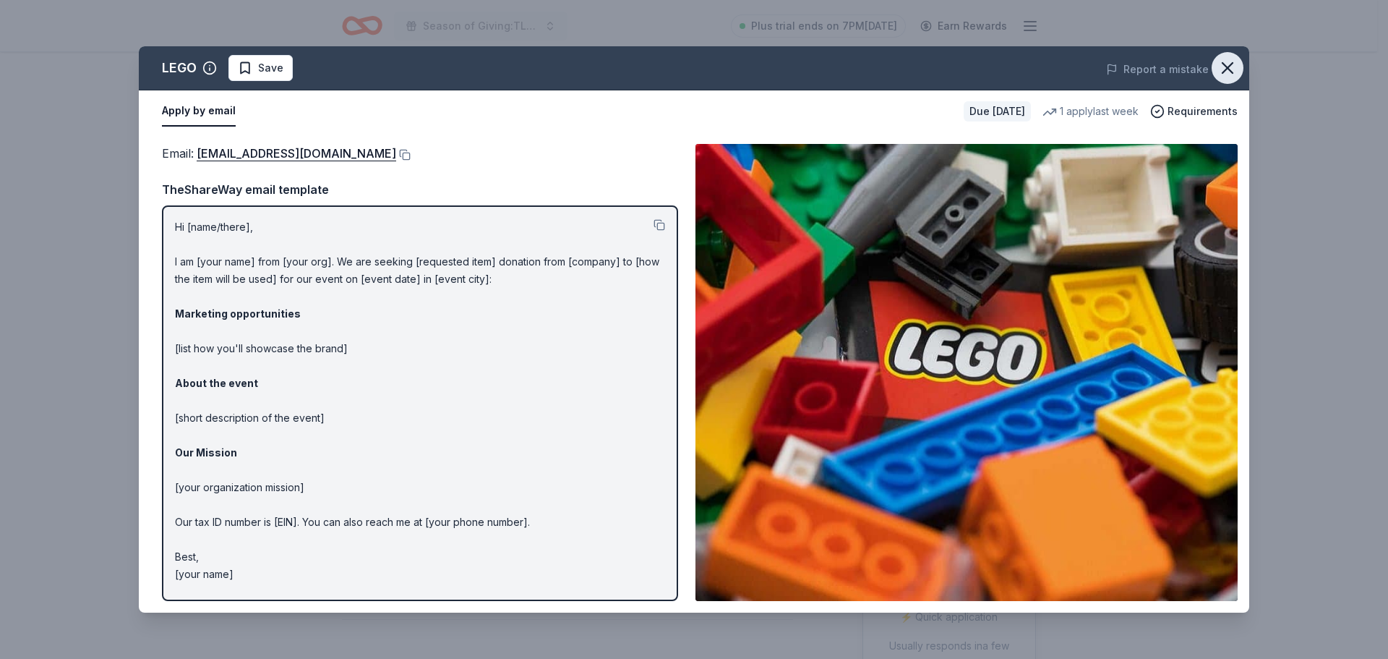
click at [1233, 62] on icon "button" at bounding box center [1227, 68] width 20 height 20
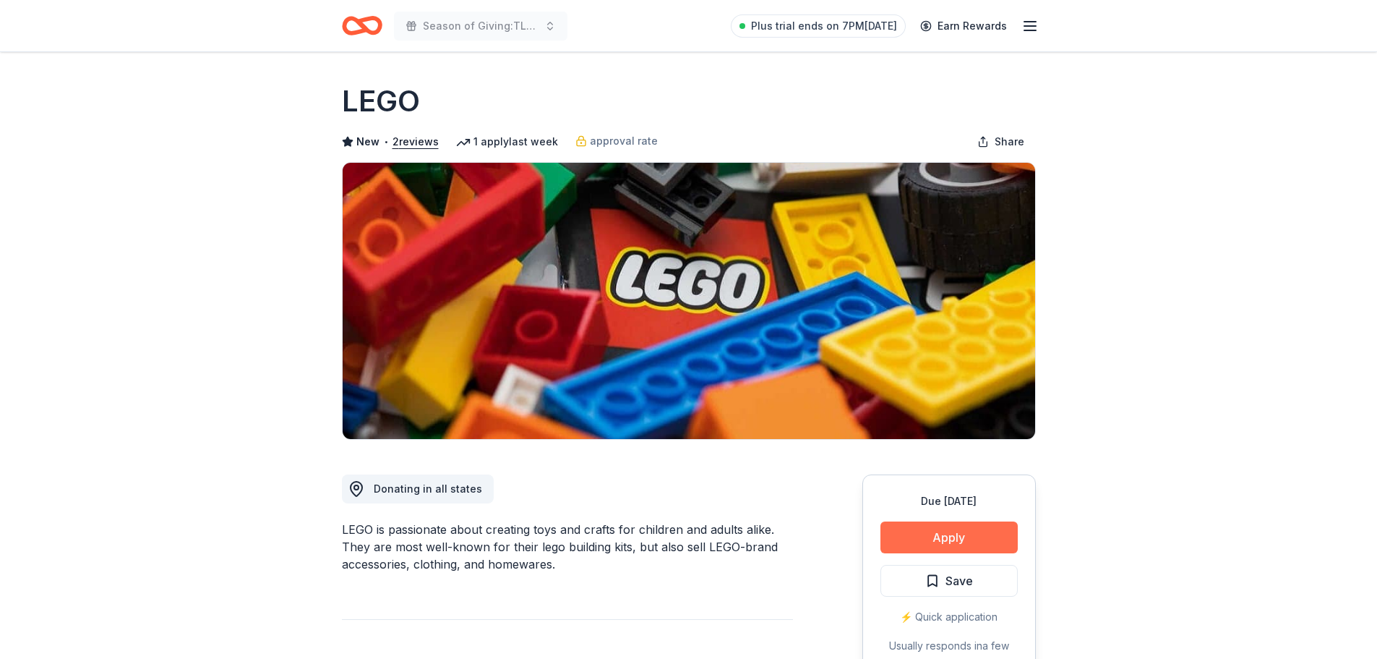
click at [966, 532] on button "Apply" at bounding box center [948, 537] width 137 height 32
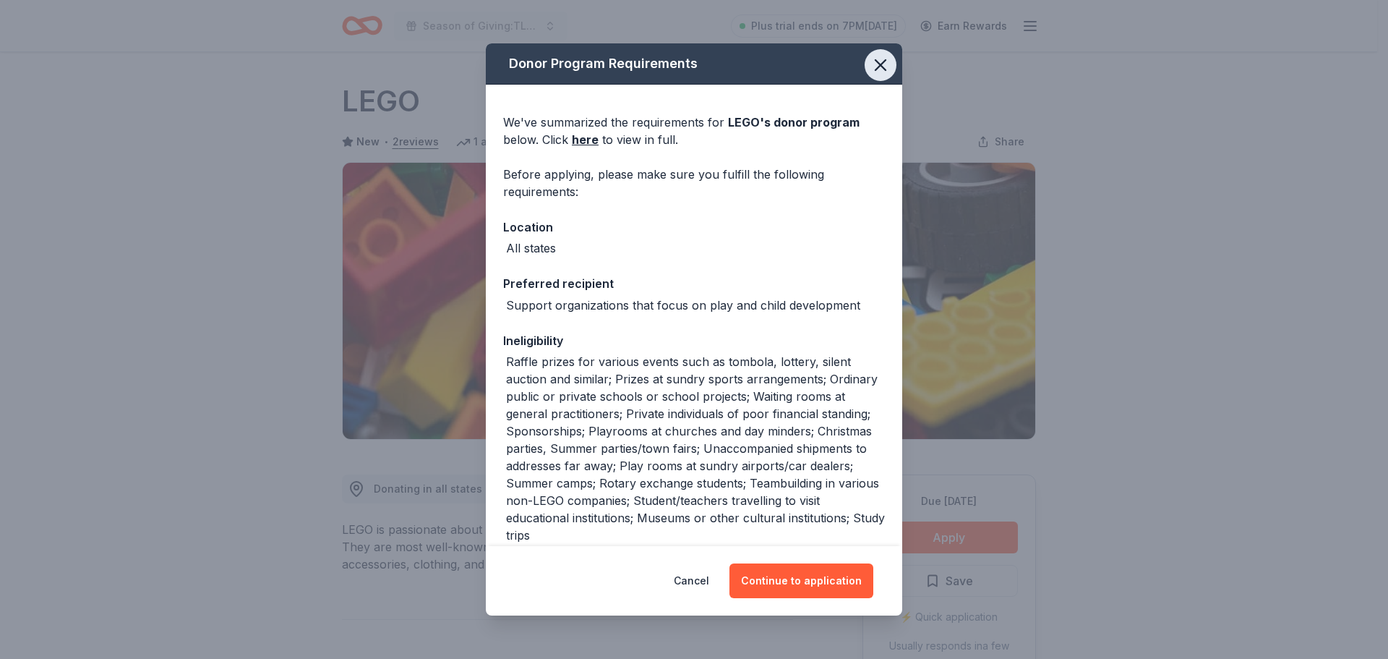
click at [875, 62] on icon "button" at bounding box center [880, 65] width 10 height 10
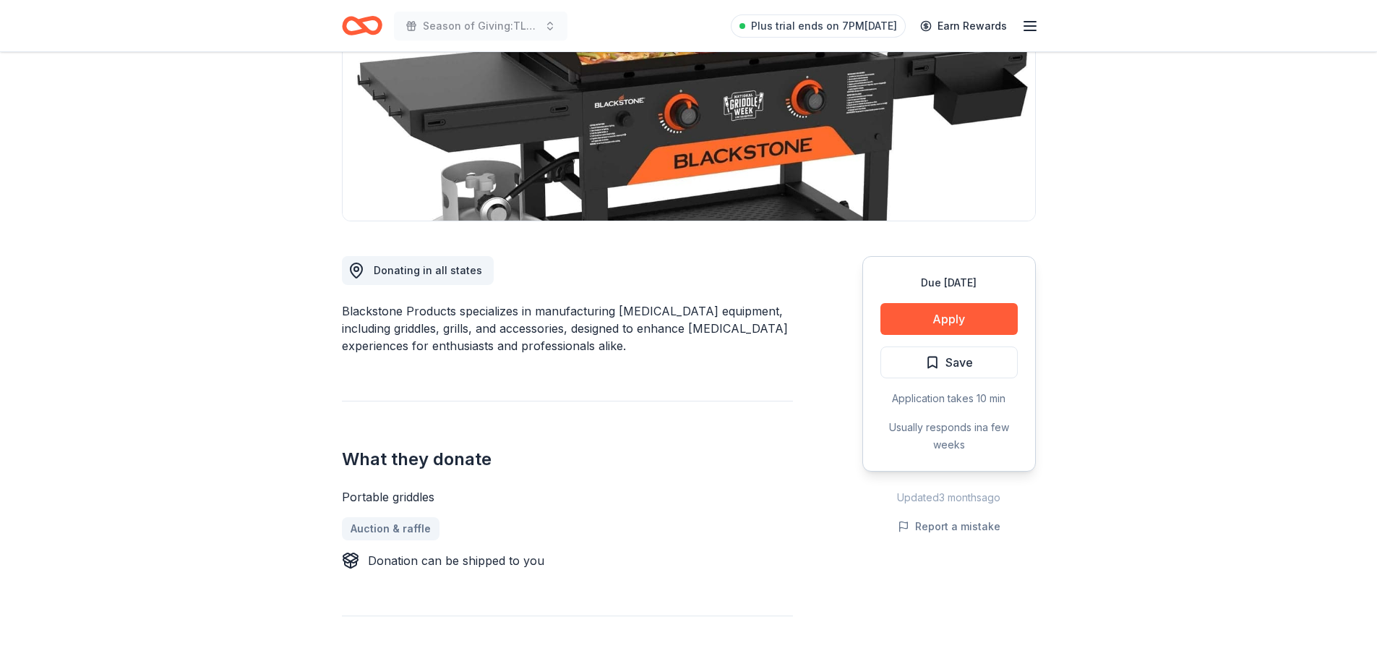
scroll to position [217, 0]
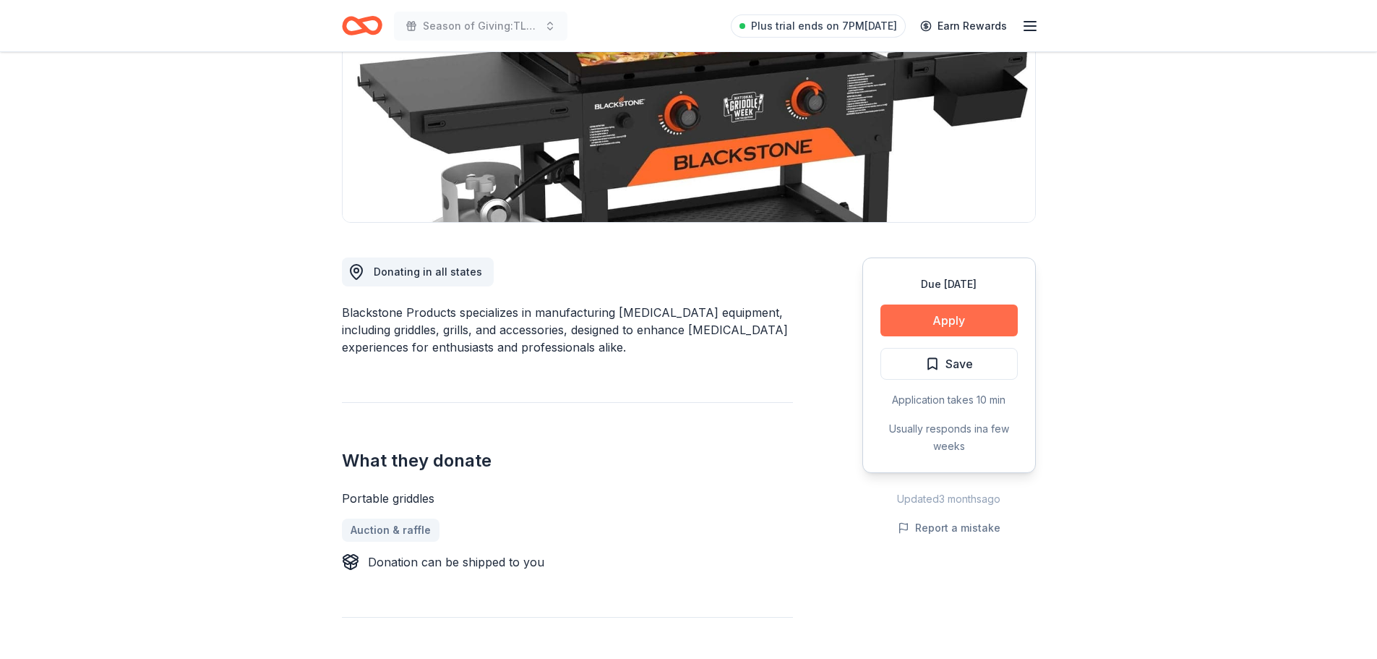
click at [966, 318] on button "Apply" at bounding box center [948, 320] width 137 height 32
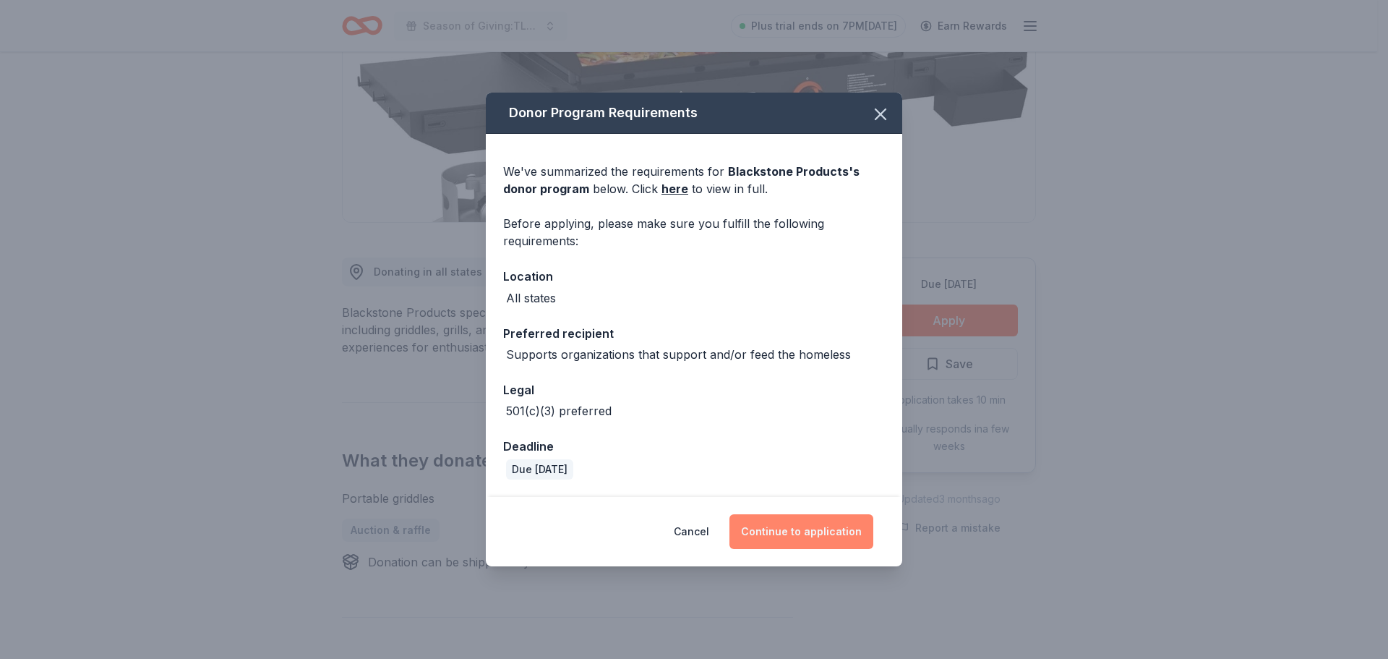
click at [794, 526] on button "Continue to application" at bounding box center [801, 531] width 144 height 35
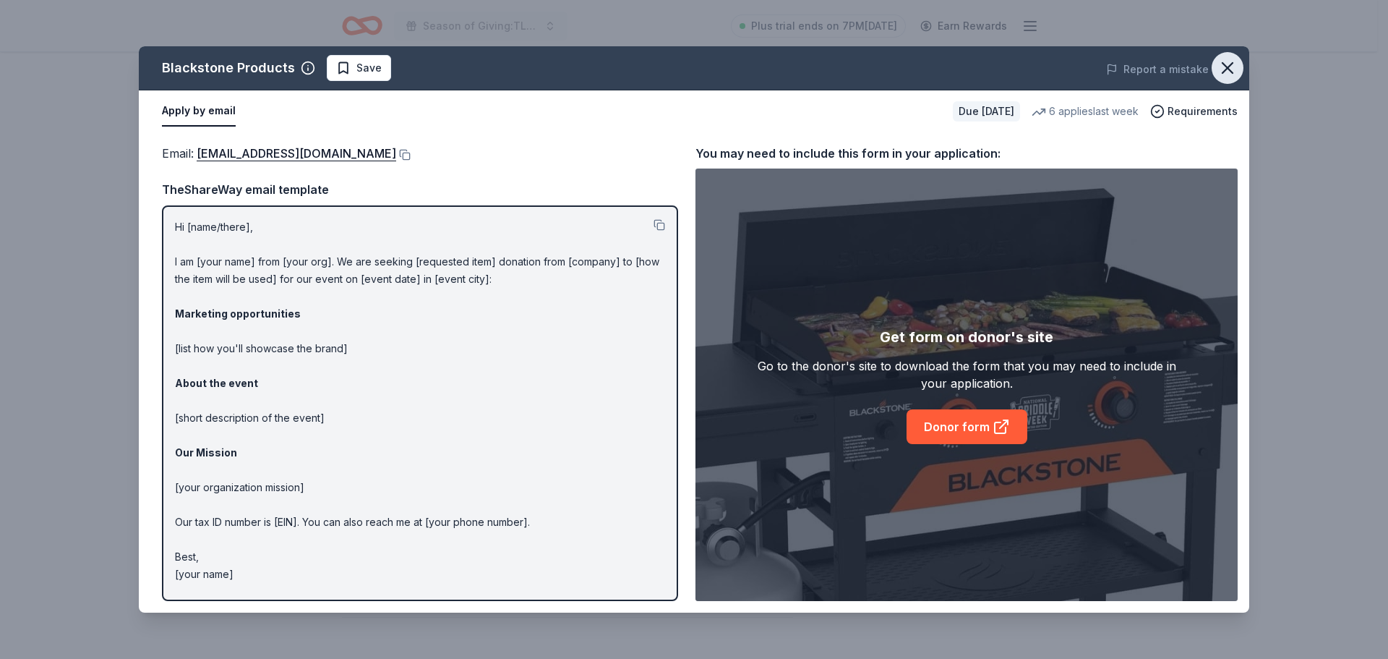
click at [1225, 70] on icon "button" at bounding box center [1227, 68] width 10 height 10
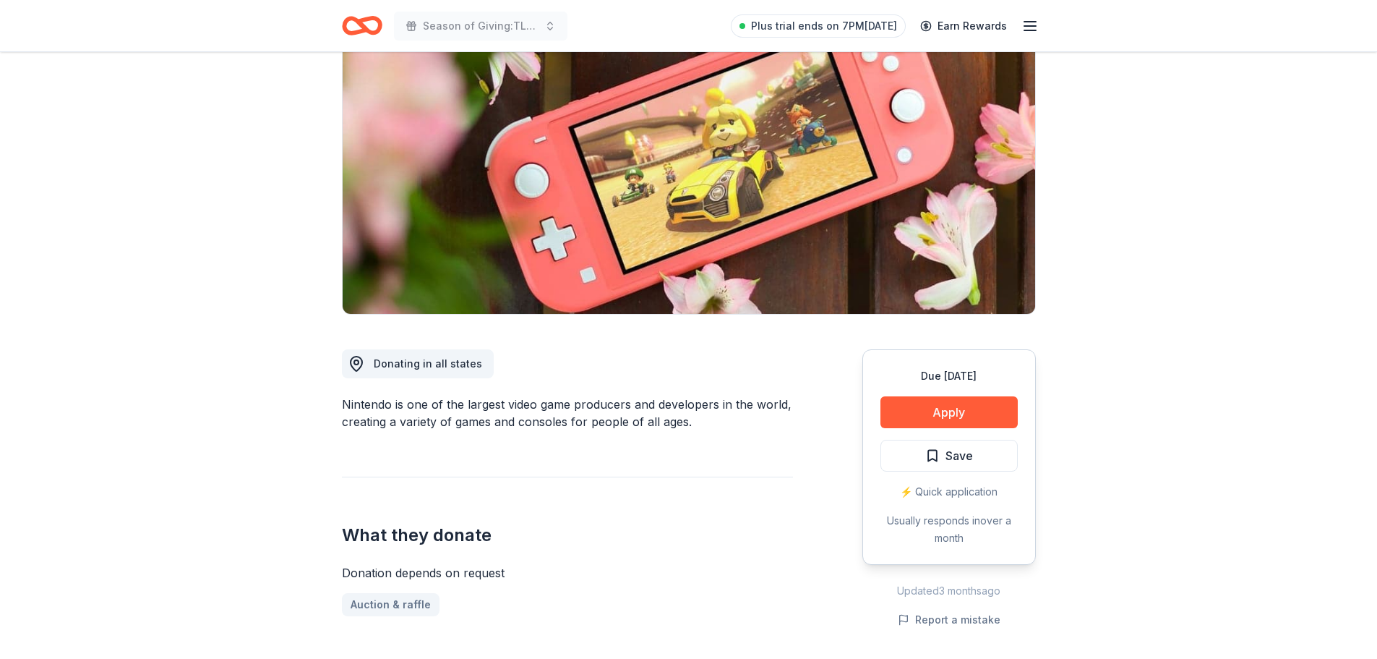
scroll to position [72, 0]
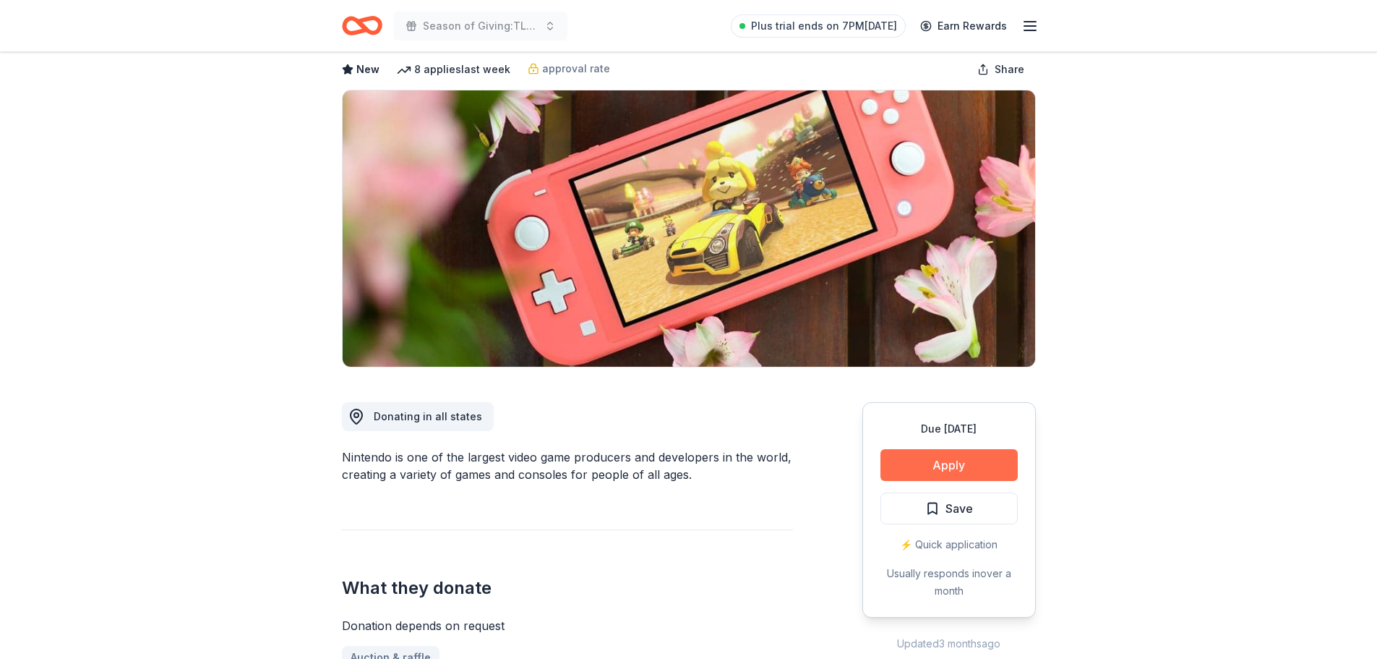
click at [940, 461] on button "Apply" at bounding box center [948, 465] width 137 height 32
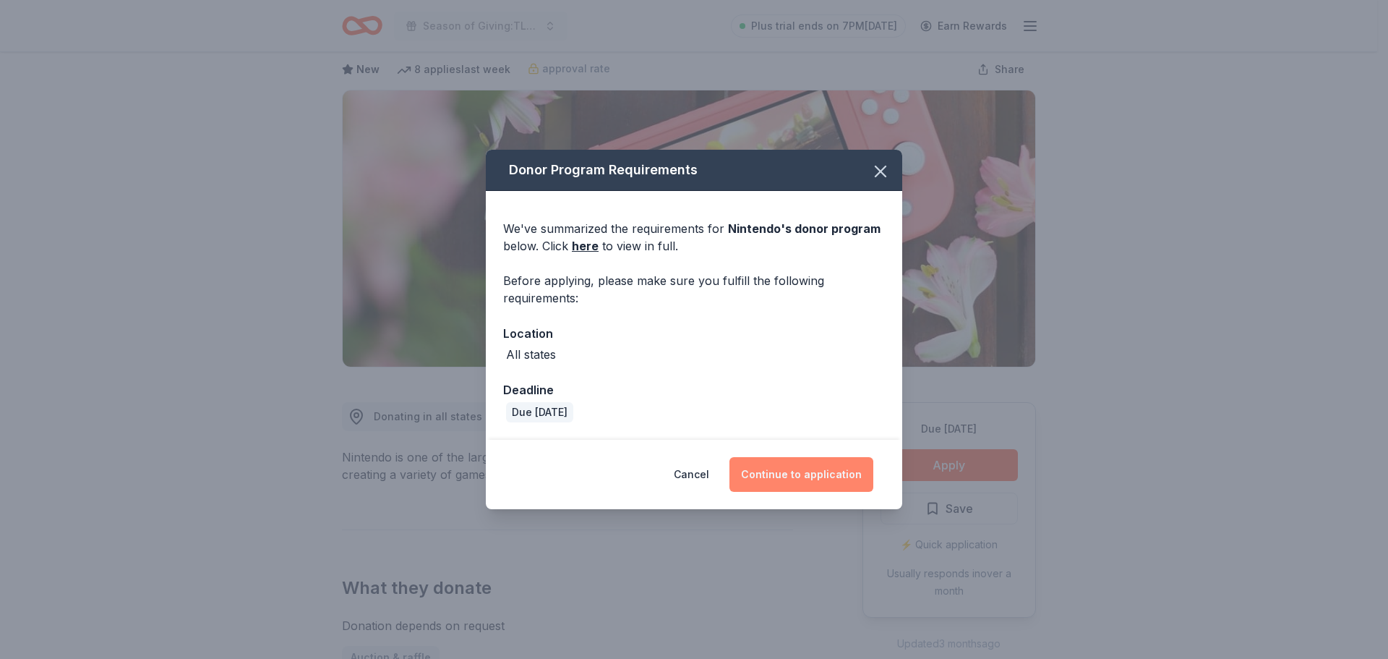
click at [797, 479] on button "Continue to application" at bounding box center [801, 474] width 144 height 35
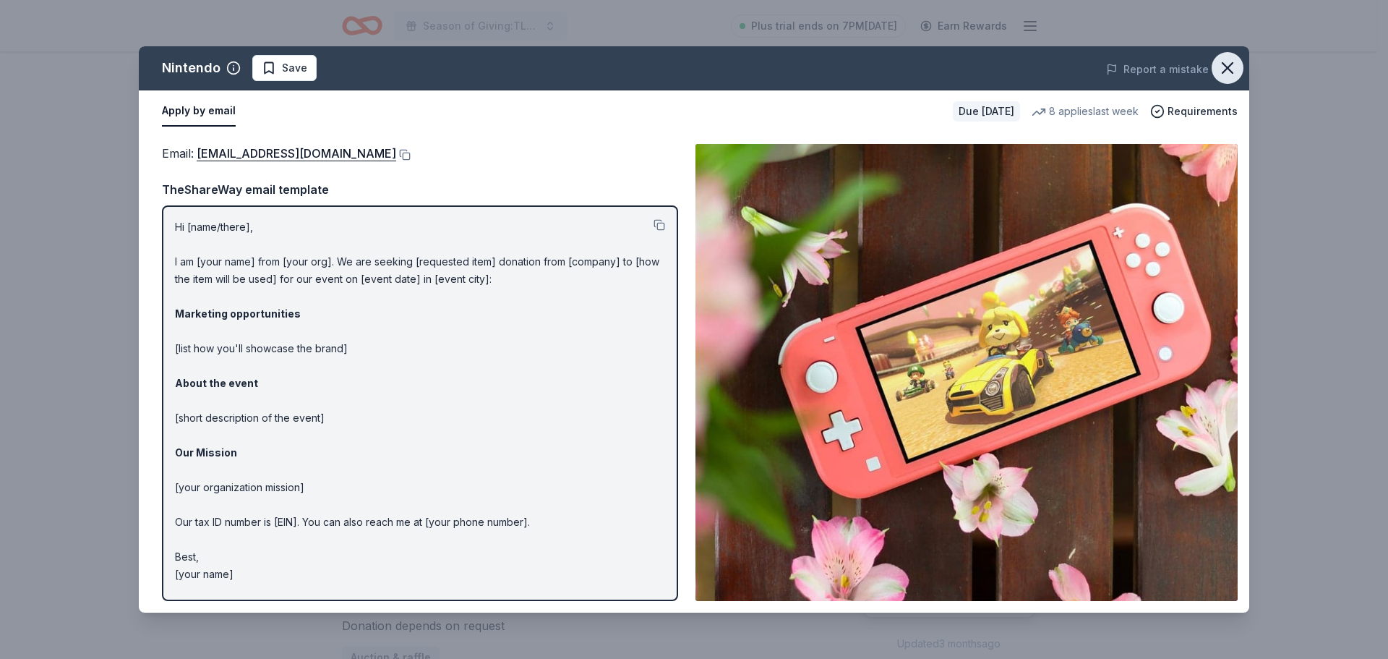
click at [1234, 66] on icon "button" at bounding box center [1227, 68] width 20 height 20
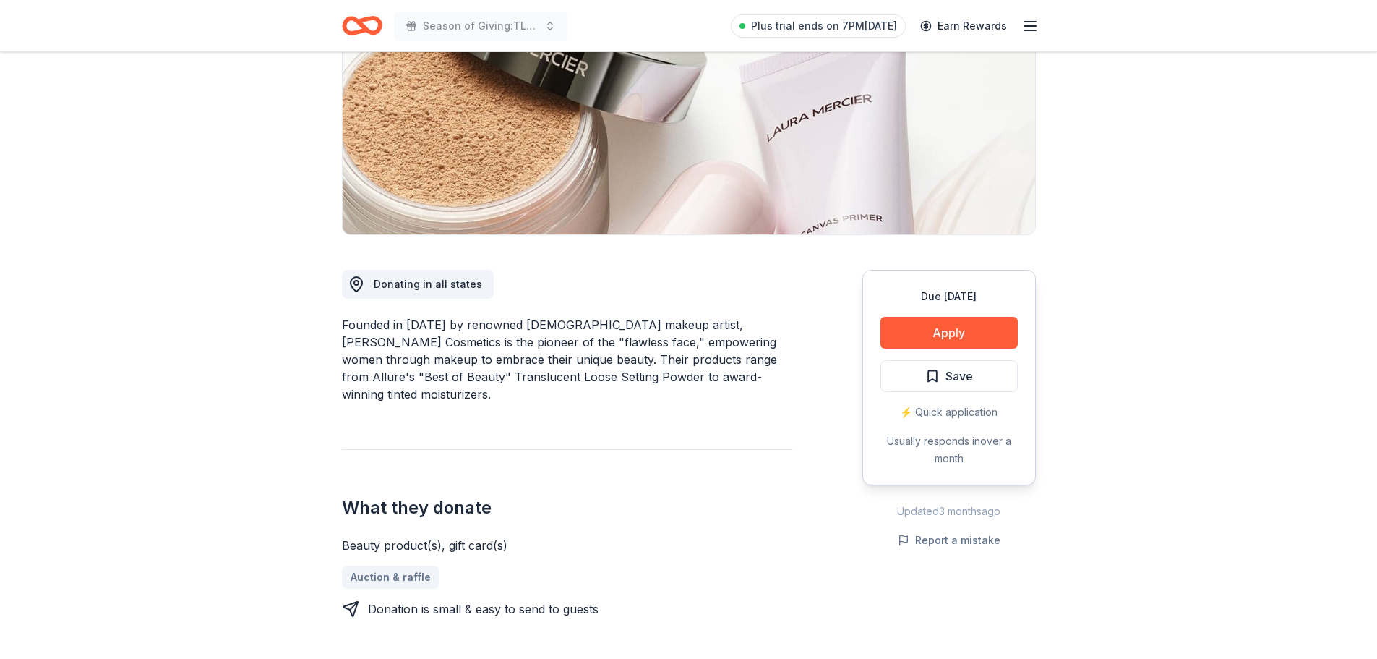
scroll to position [217, 0]
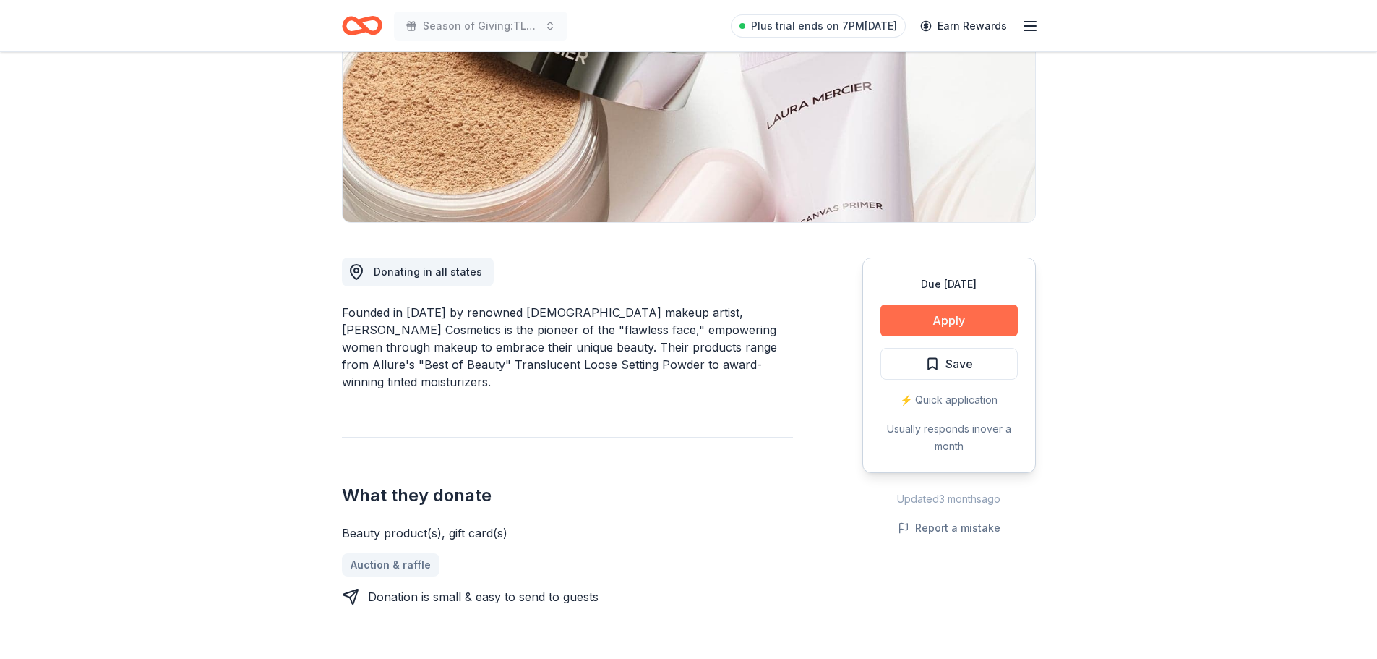
click at [947, 320] on button "Apply" at bounding box center [948, 320] width 137 height 32
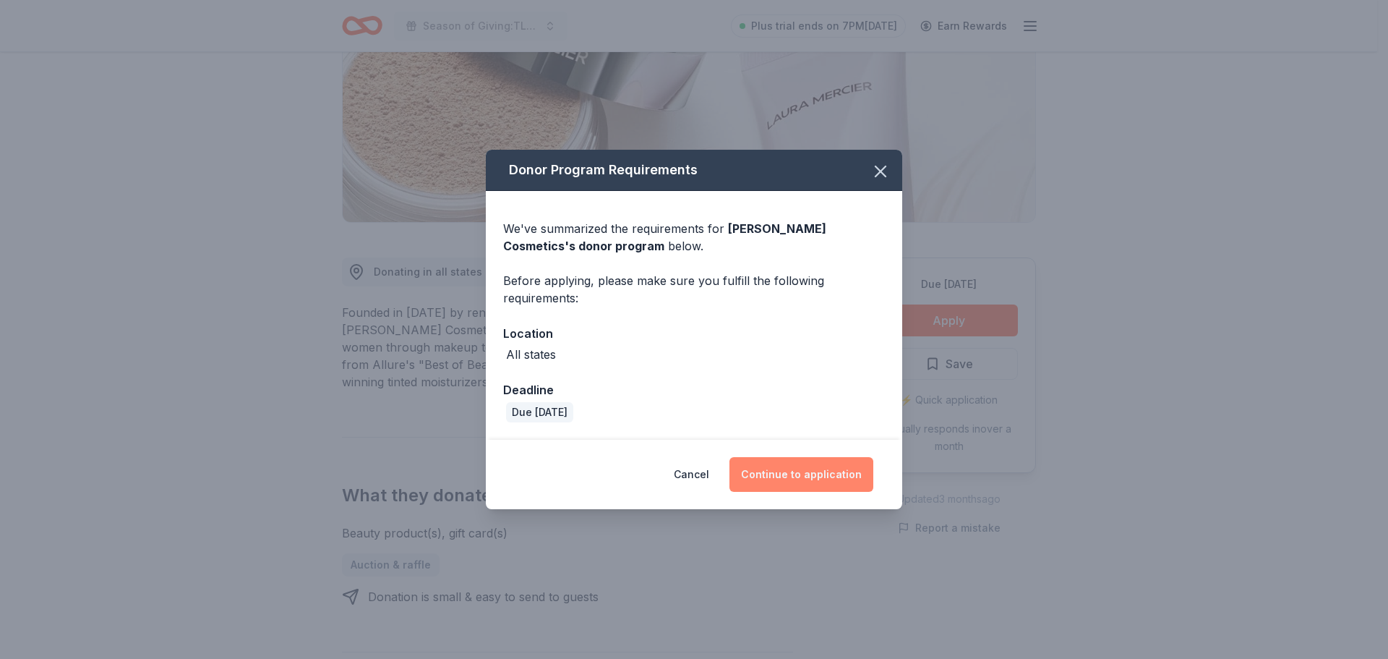
click at [833, 476] on button "Continue to application" at bounding box center [801, 474] width 144 height 35
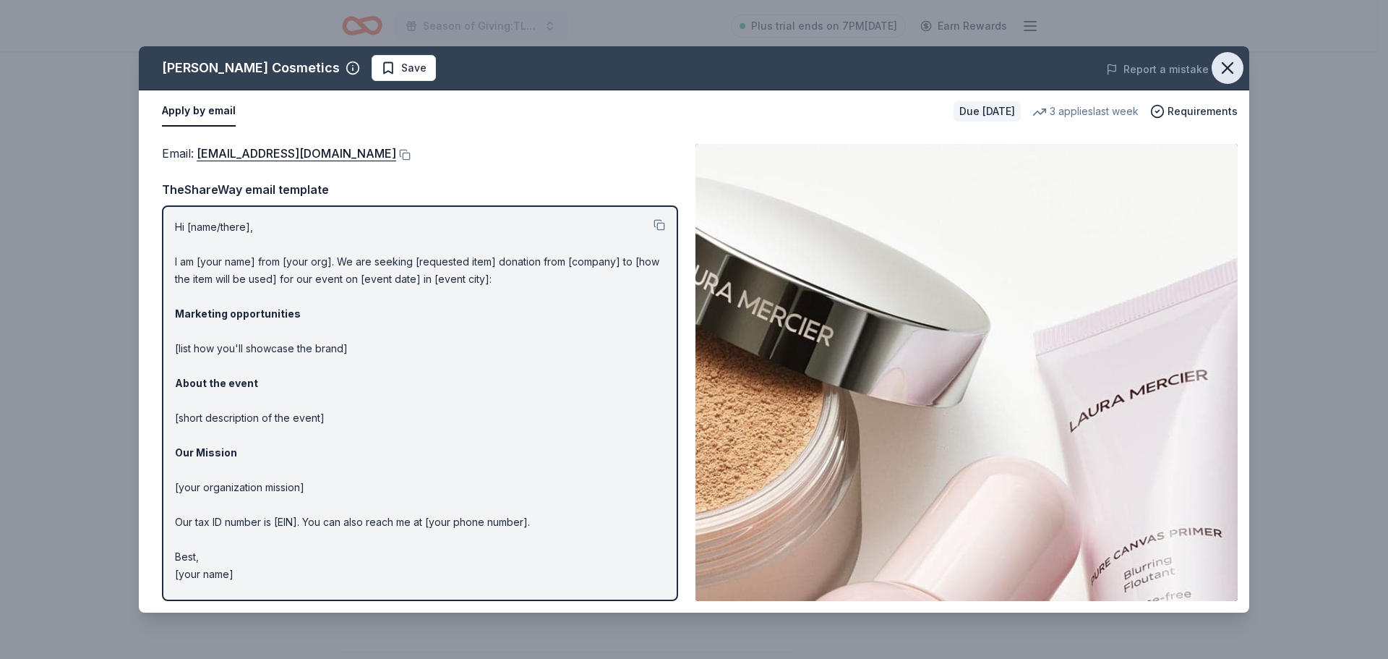
click at [1228, 69] on icon "button" at bounding box center [1227, 68] width 10 height 10
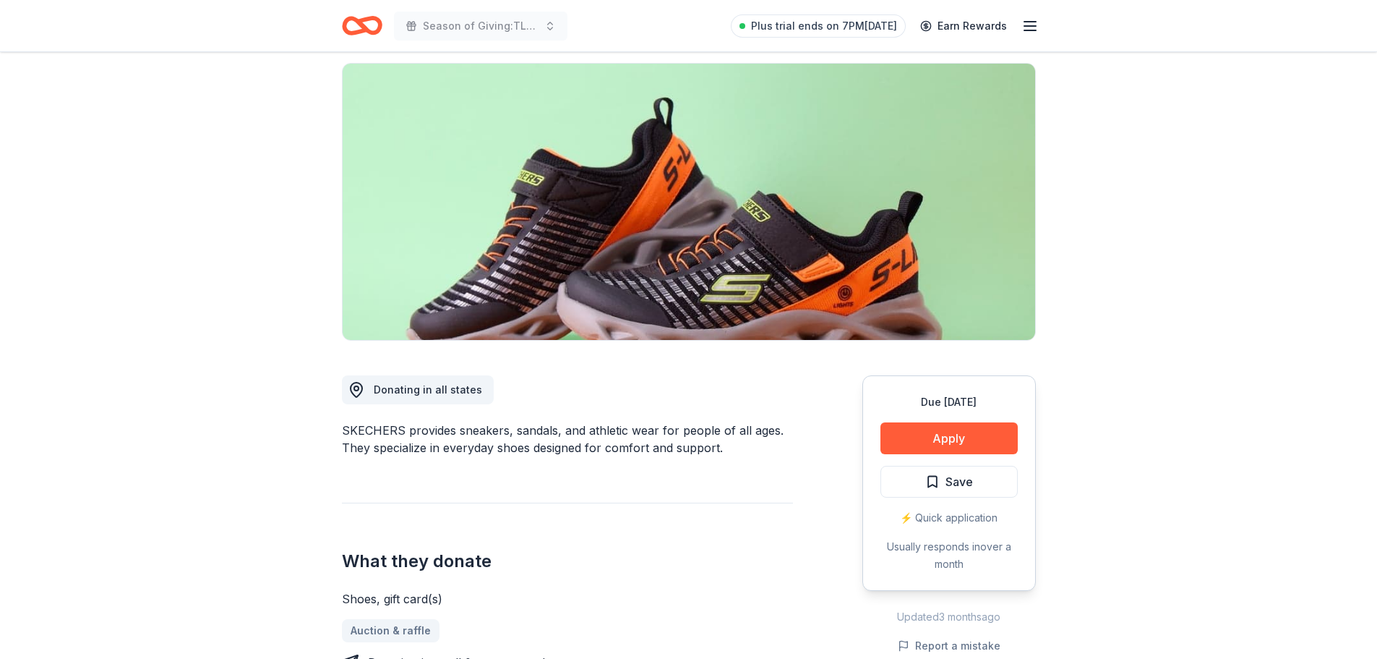
scroll to position [145, 0]
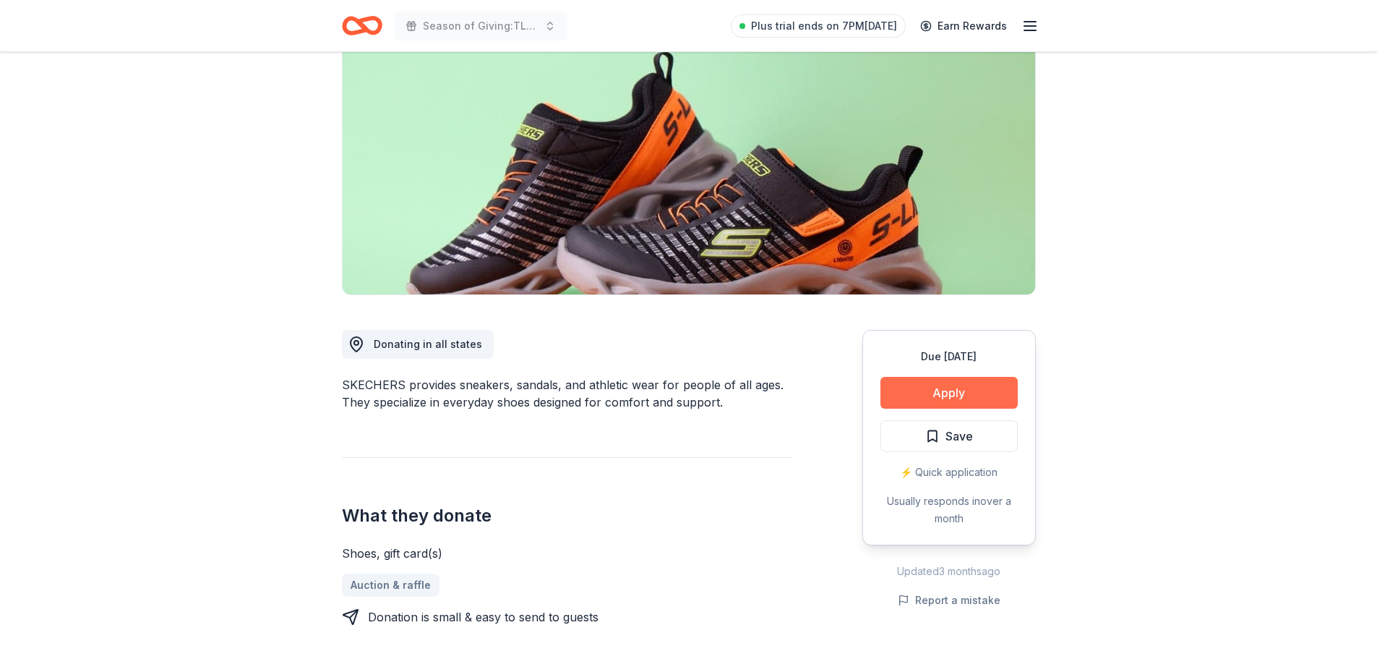
click at [958, 391] on button "Apply" at bounding box center [948, 393] width 137 height 32
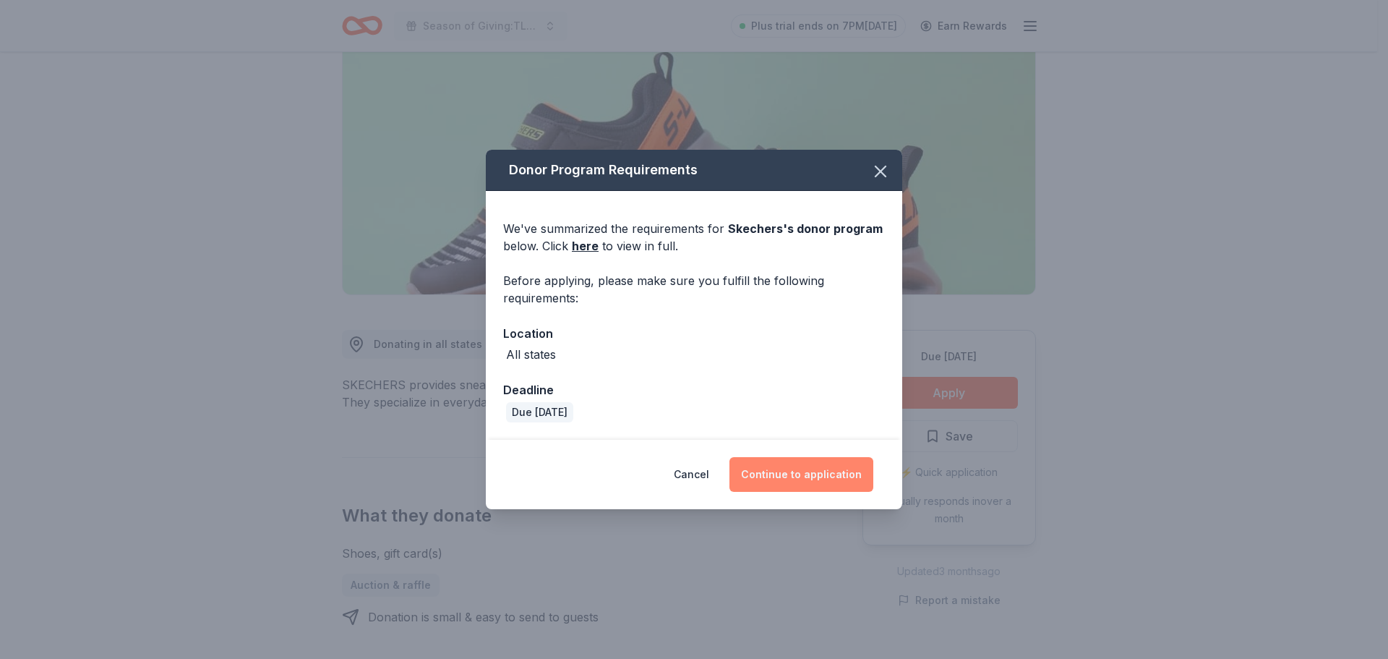
click at [786, 474] on button "Continue to application" at bounding box center [801, 474] width 144 height 35
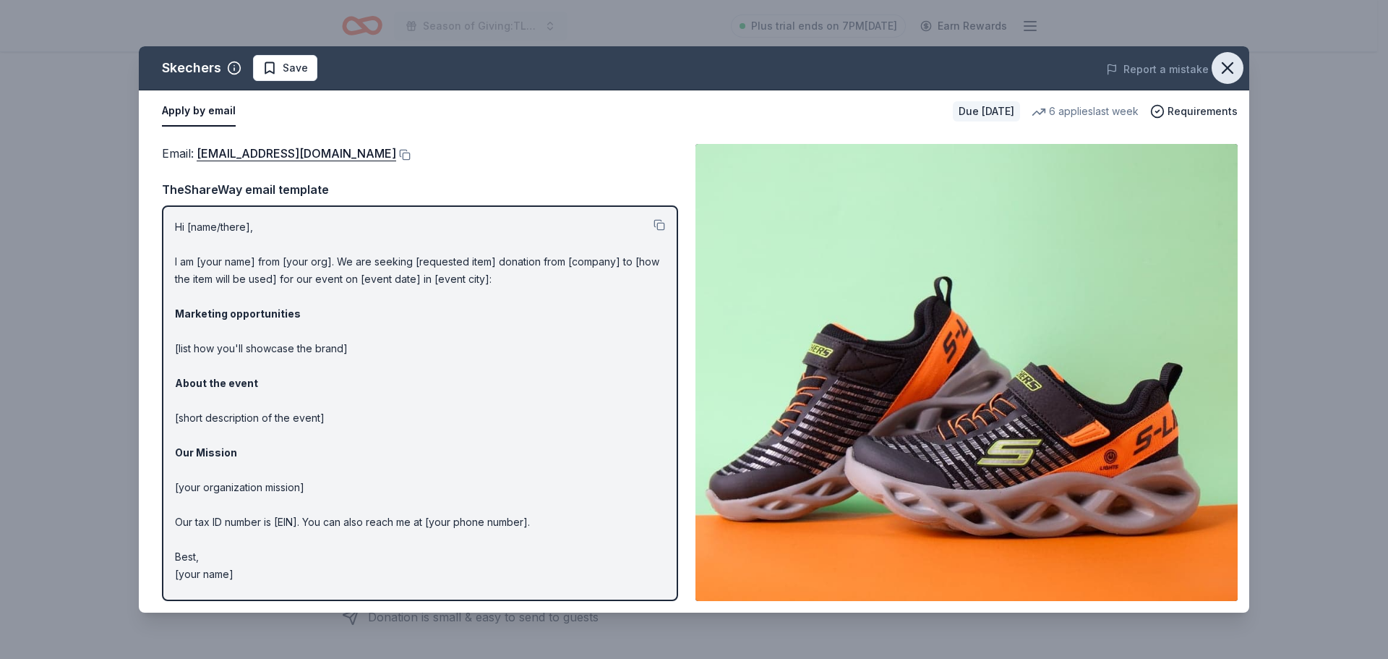
click at [1223, 65] on icon "button" at bounding box center [1227, 68] width 20 height 20
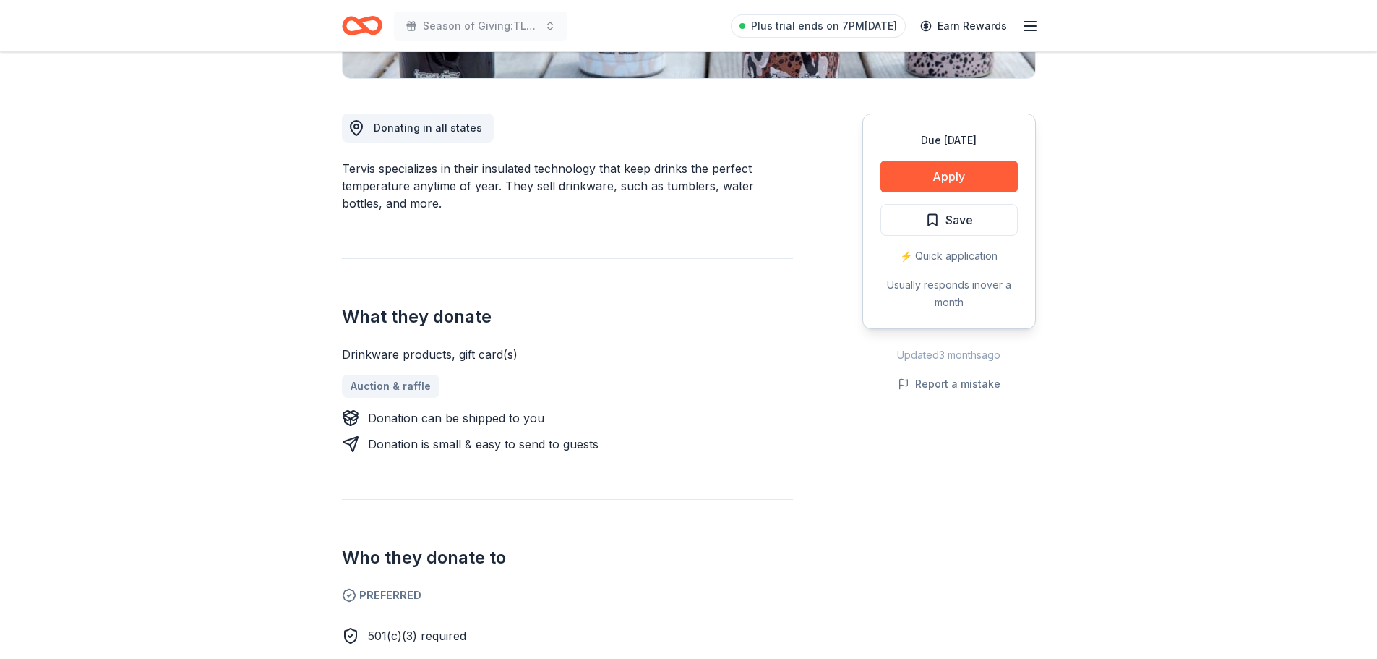
scroll to position [361, 0]
click at [981, 172] on button "Apply" at bounding box center [948, 176] width 137 height 32
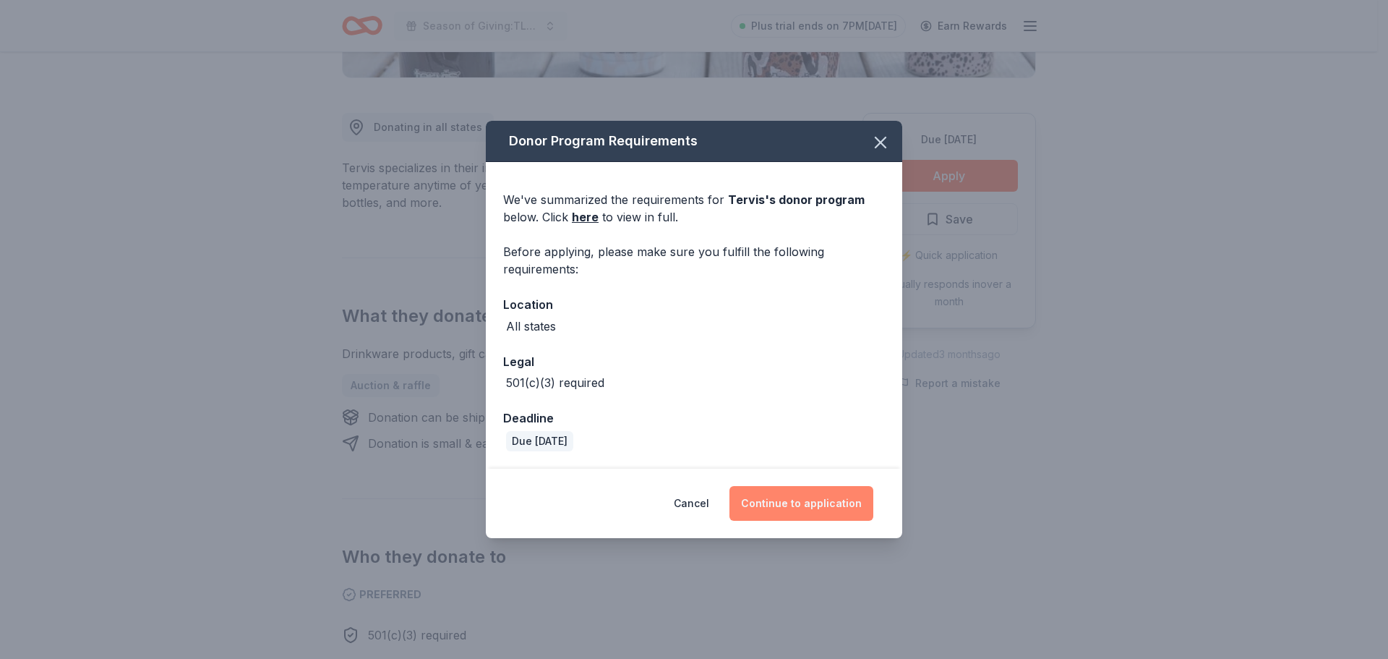
click at [781, 501] on button "Continue to application" at bounding box center [801, 503] width 144 height 35
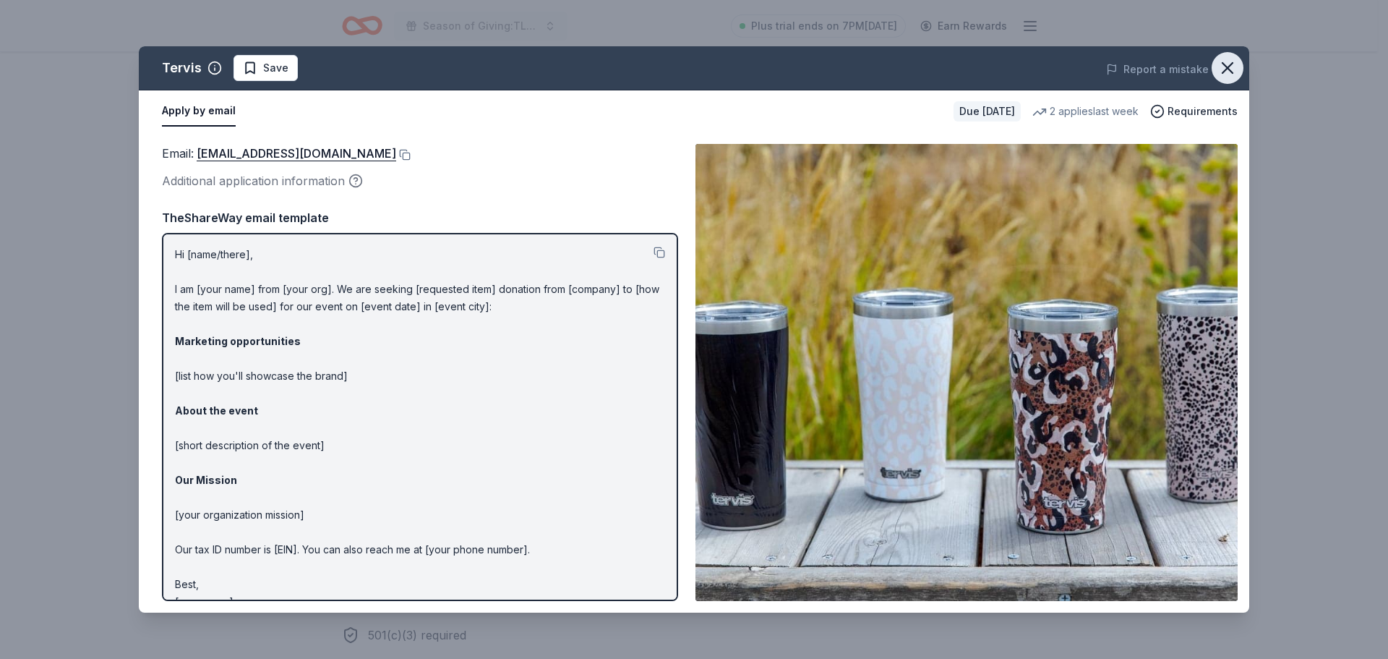
click at [1222, 69] on icon "button" at bounding box center [1227, 68] width 20 height 20
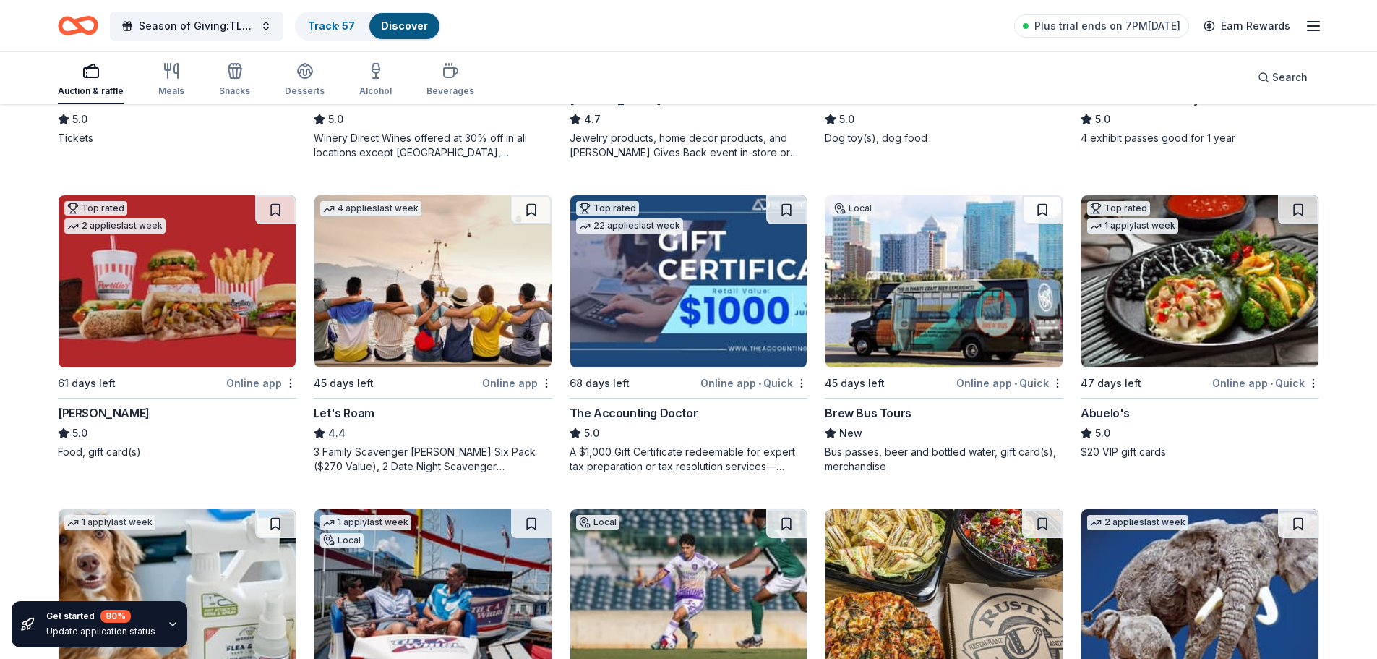
scroll to position [361, 0]
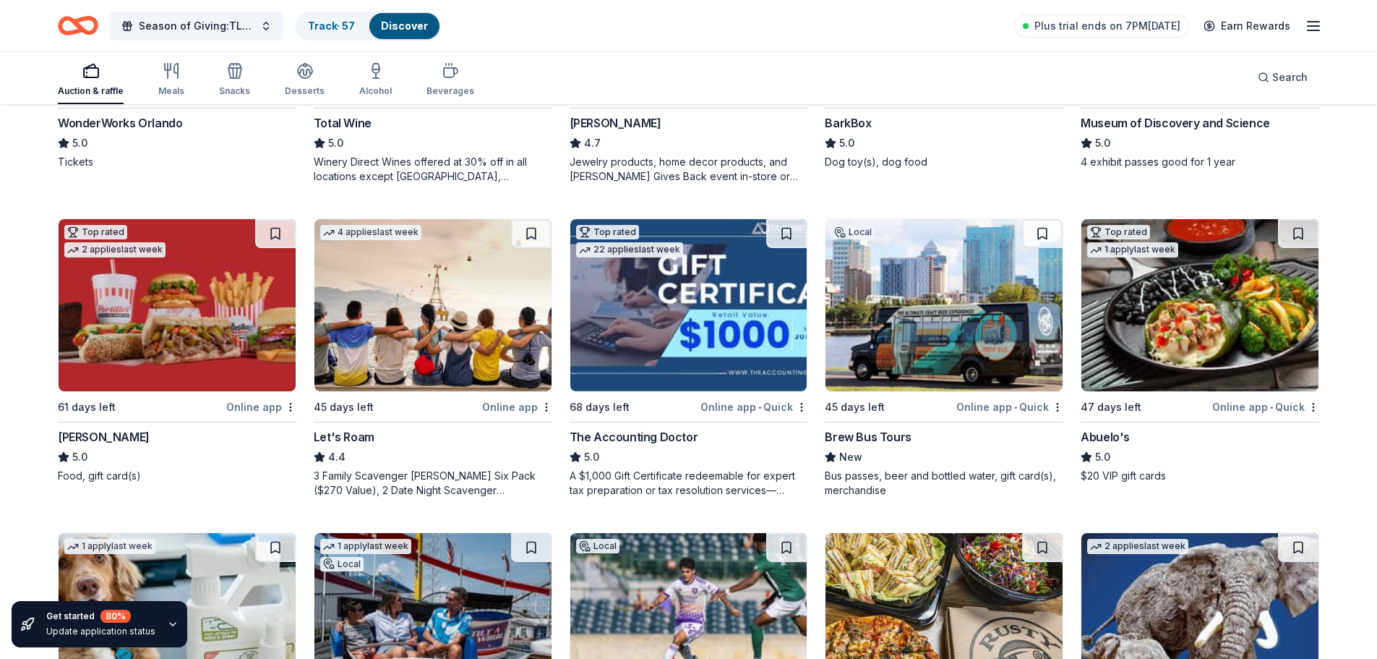
click at [457, 333] on img at bounding box center [432, 305] width 237 height 172
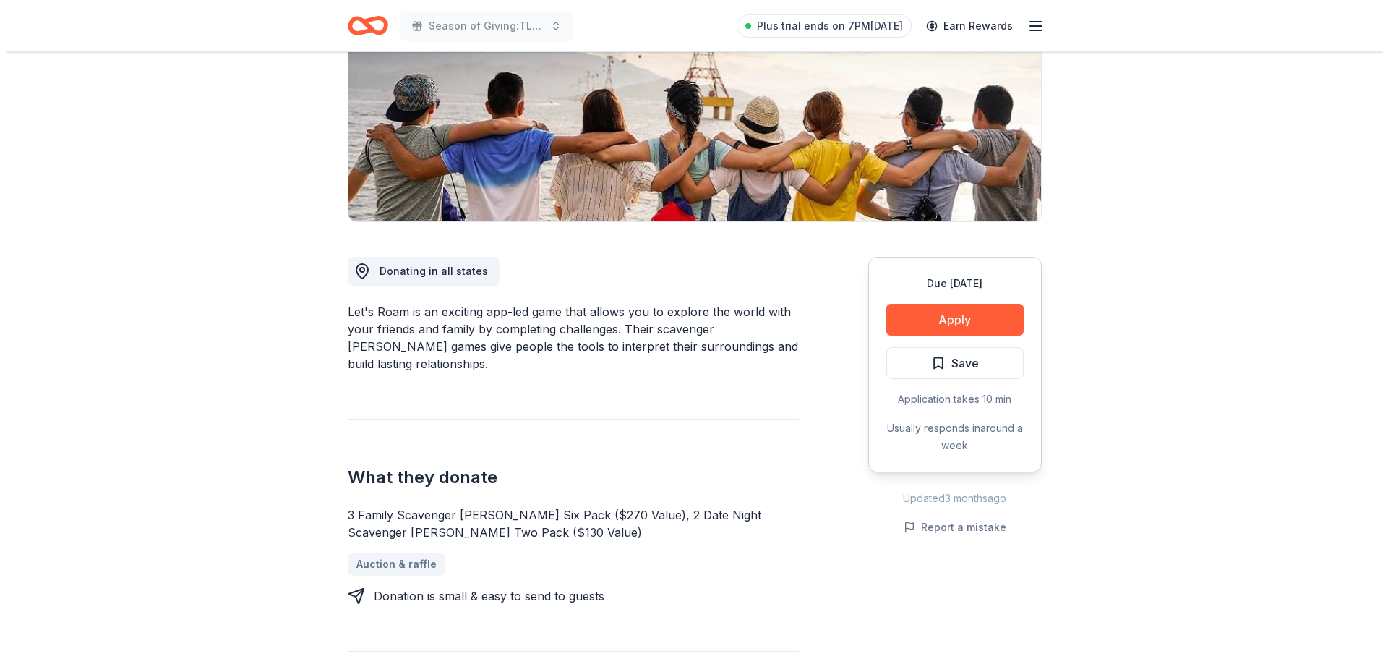
scroll to position [217, 0]
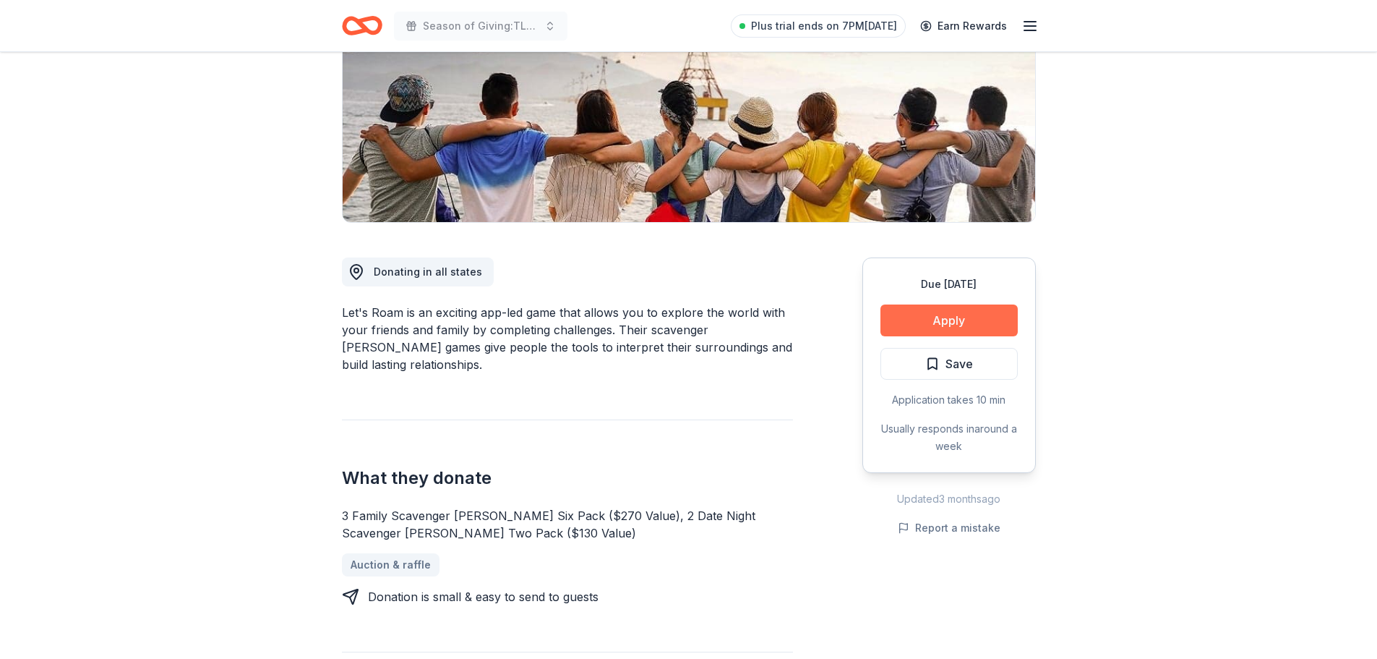
click at [914, 322] on button "Apply" at bounding box center [948, 320] width 137 height 32
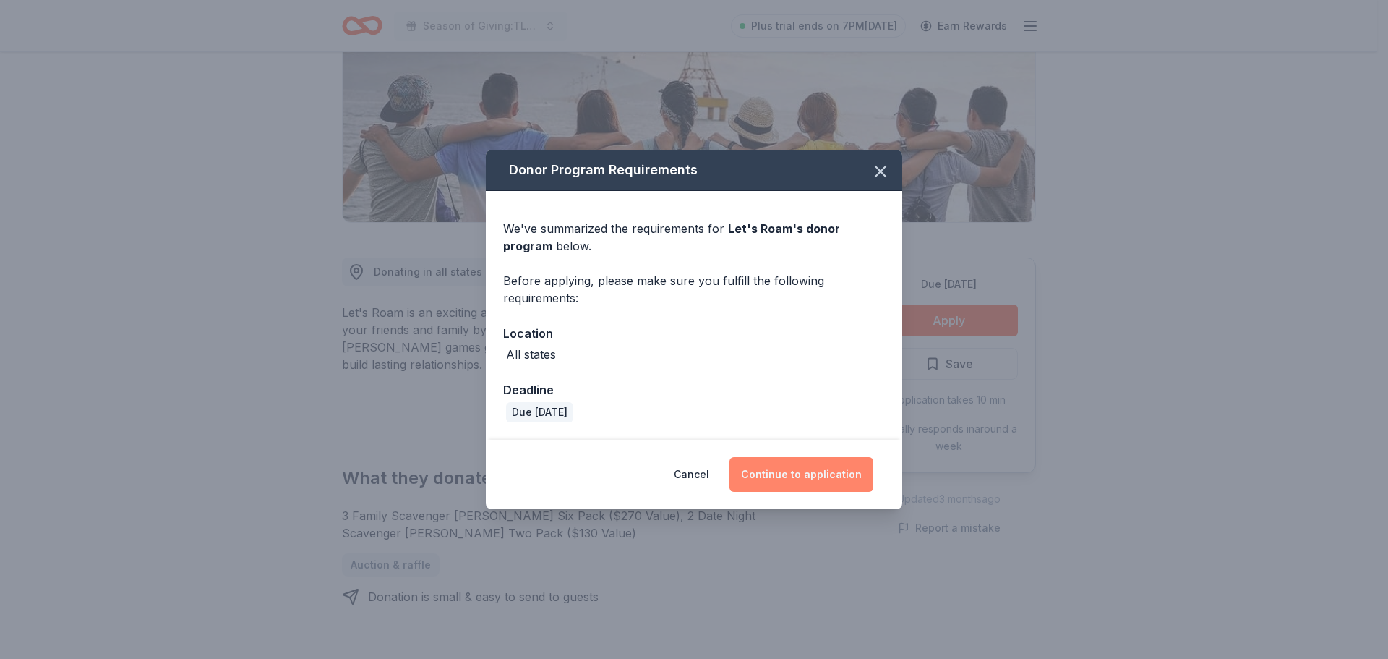
click at [796, 470] on button "Continue to application" at bounding box center [801, 474] width 144 height 35
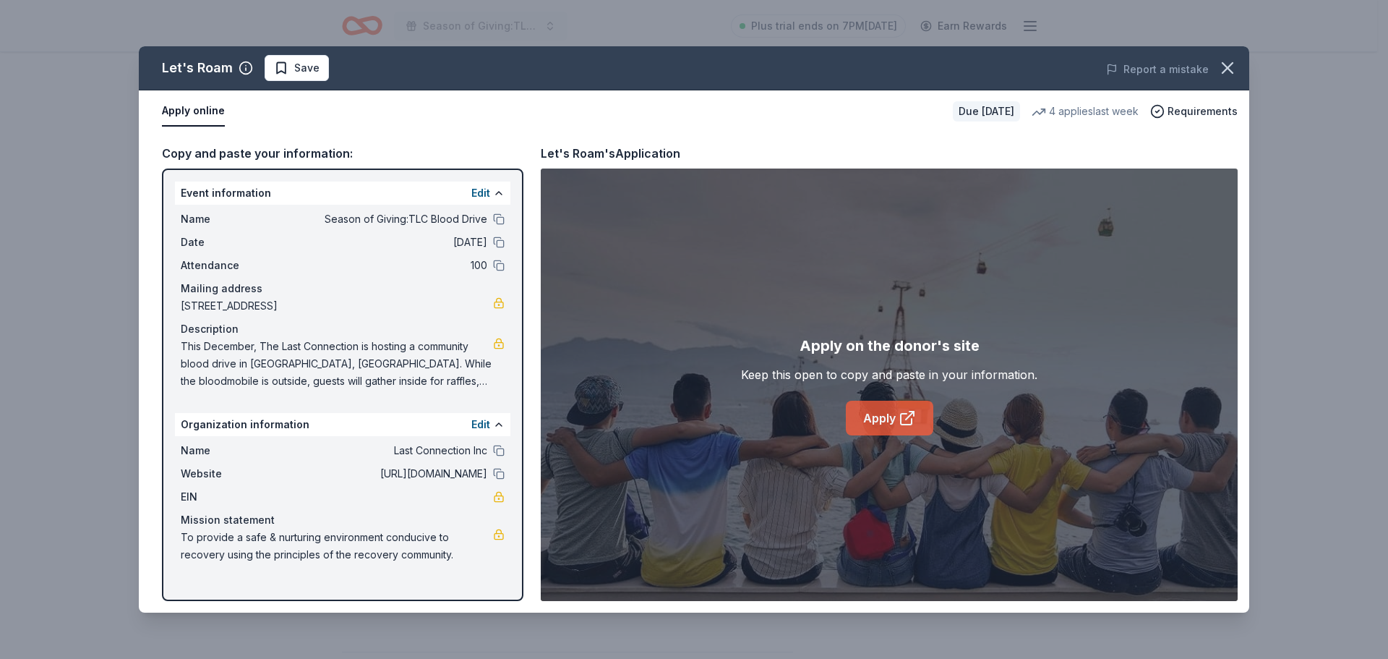
click at [878, 422] on link "Apply" at bounding box center [889, 417] width 87 height 35
